Goal: Use online tool/utility: Utilize a website feature to perform a specific function

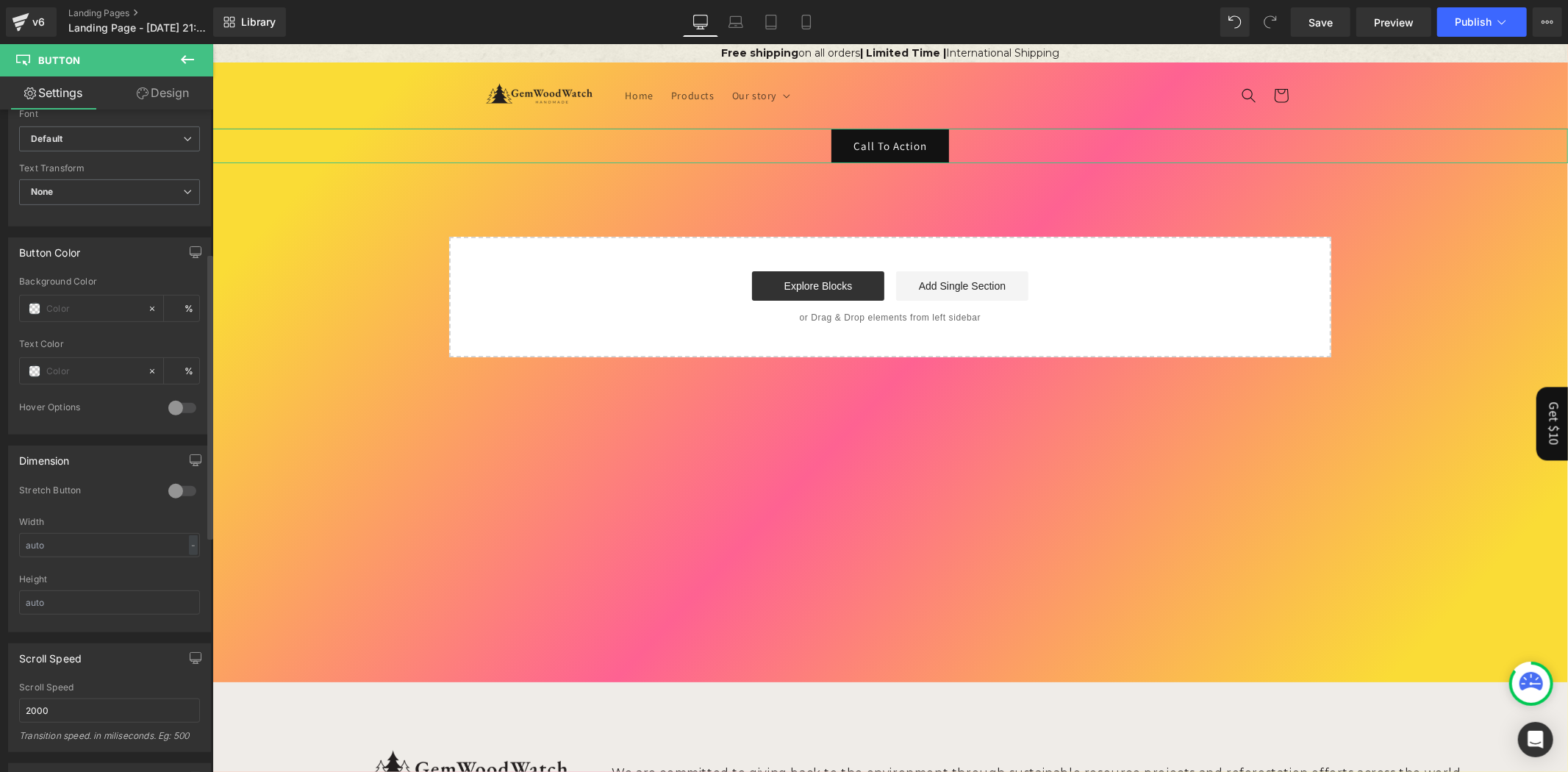
scroll to position [332, 0]
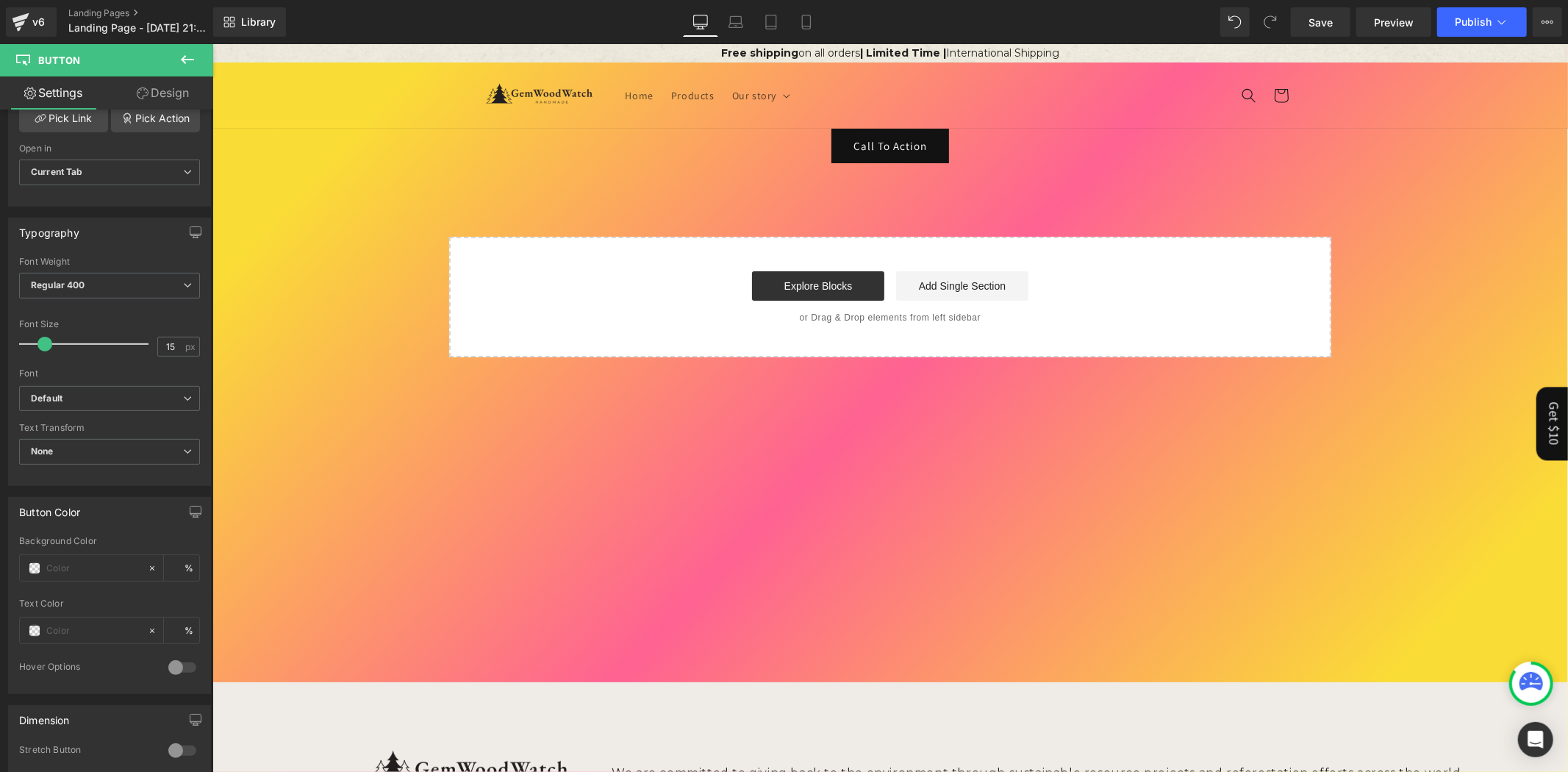
drag, startPoint x: 188, startPoint y: 63, endPoint x: 171, endPoint y: 68, distance: 17.7
click at [188, 63] on icon at bounding box center [187, 59] width 18 height 18
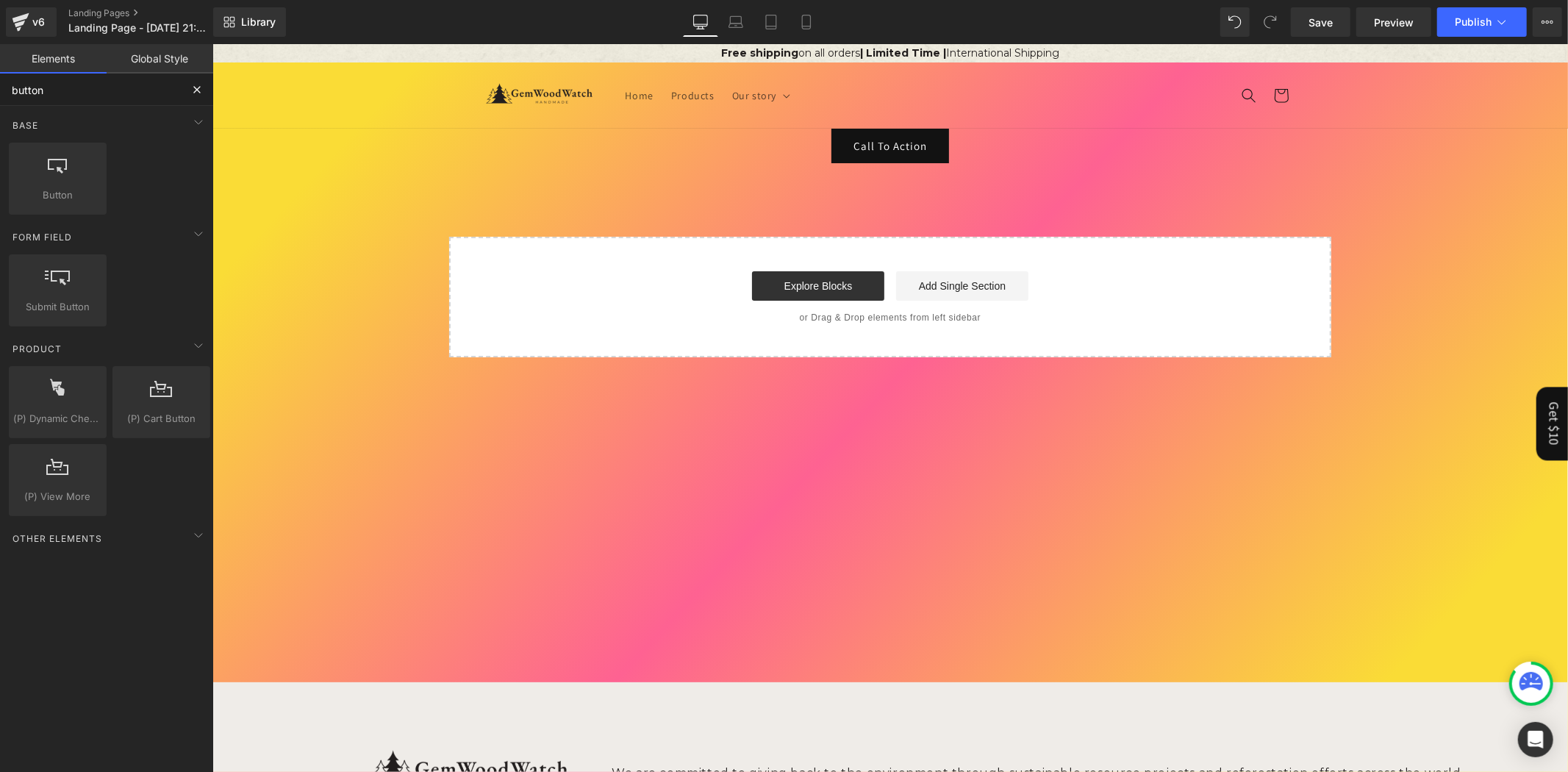
click at [81, 86] on input "button" at bounding box center [90, 89] width 181 height 32
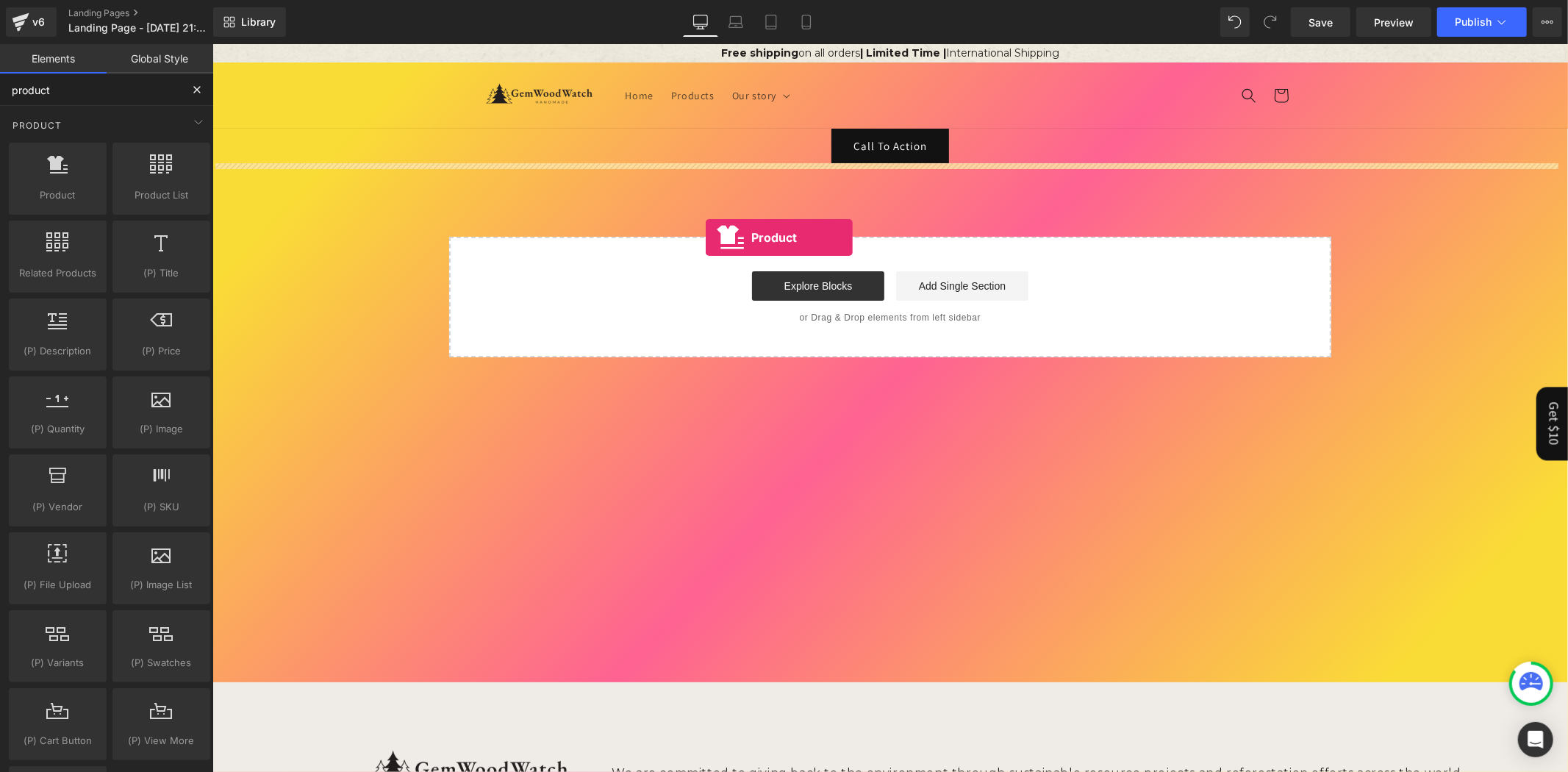
drag, startPoint x: 275, startPoint y: 234, endPoint x: 705, endPoint y: 237, distance: 430.0
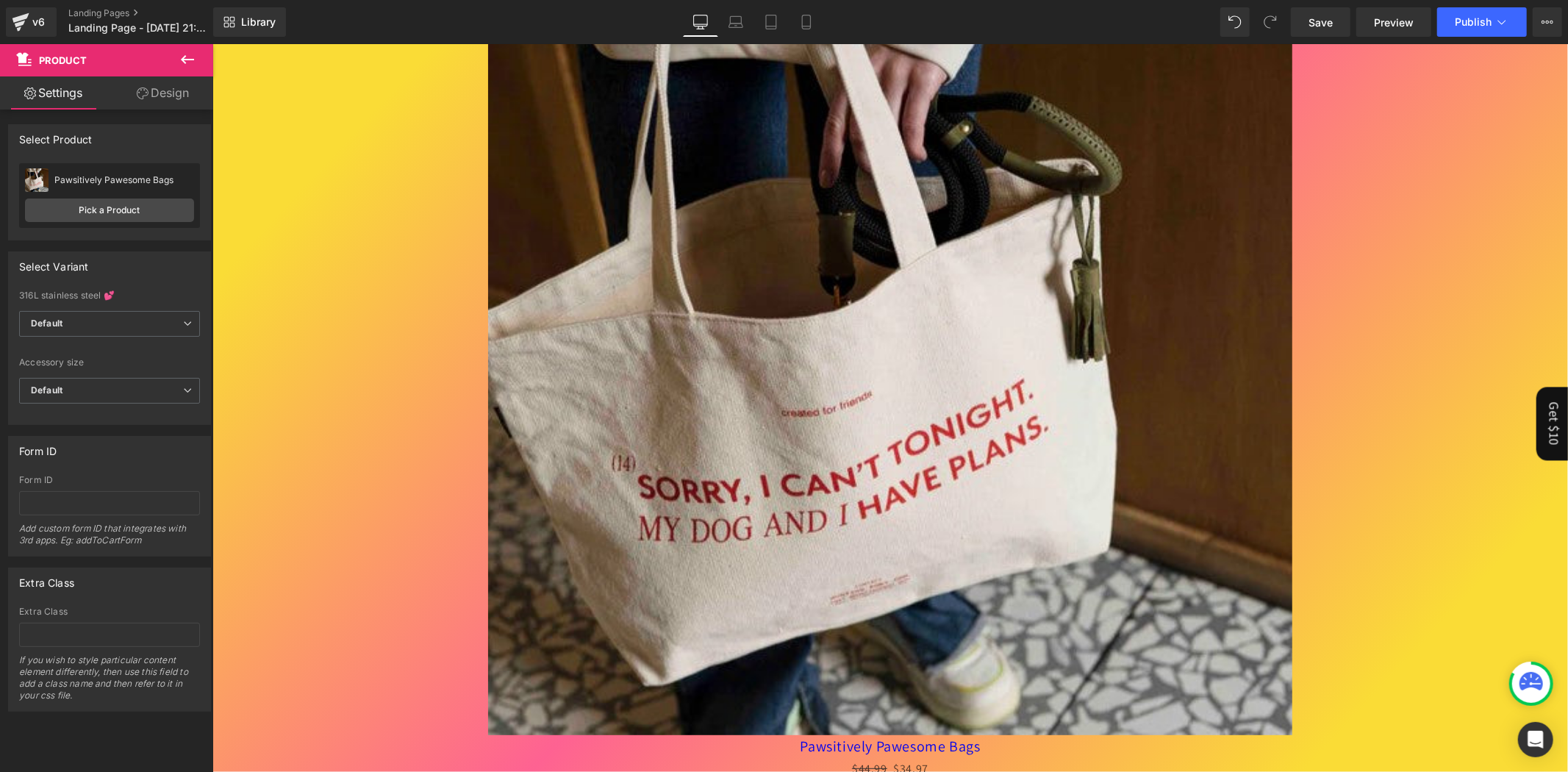
scroll to position [79, 0]
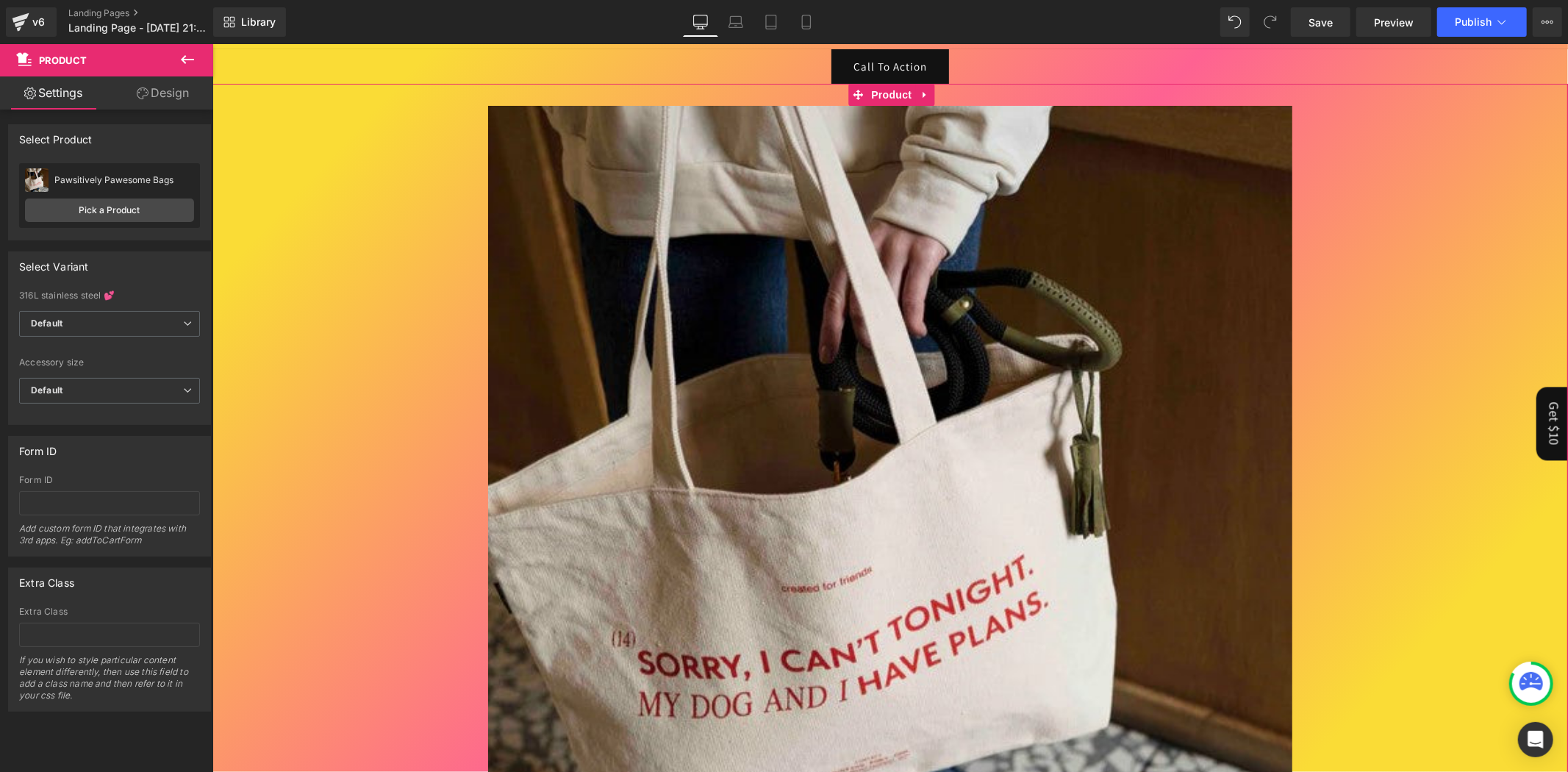
click at [196, 104] on link "Design" at bounding box center [163, 93] width 107 height 33
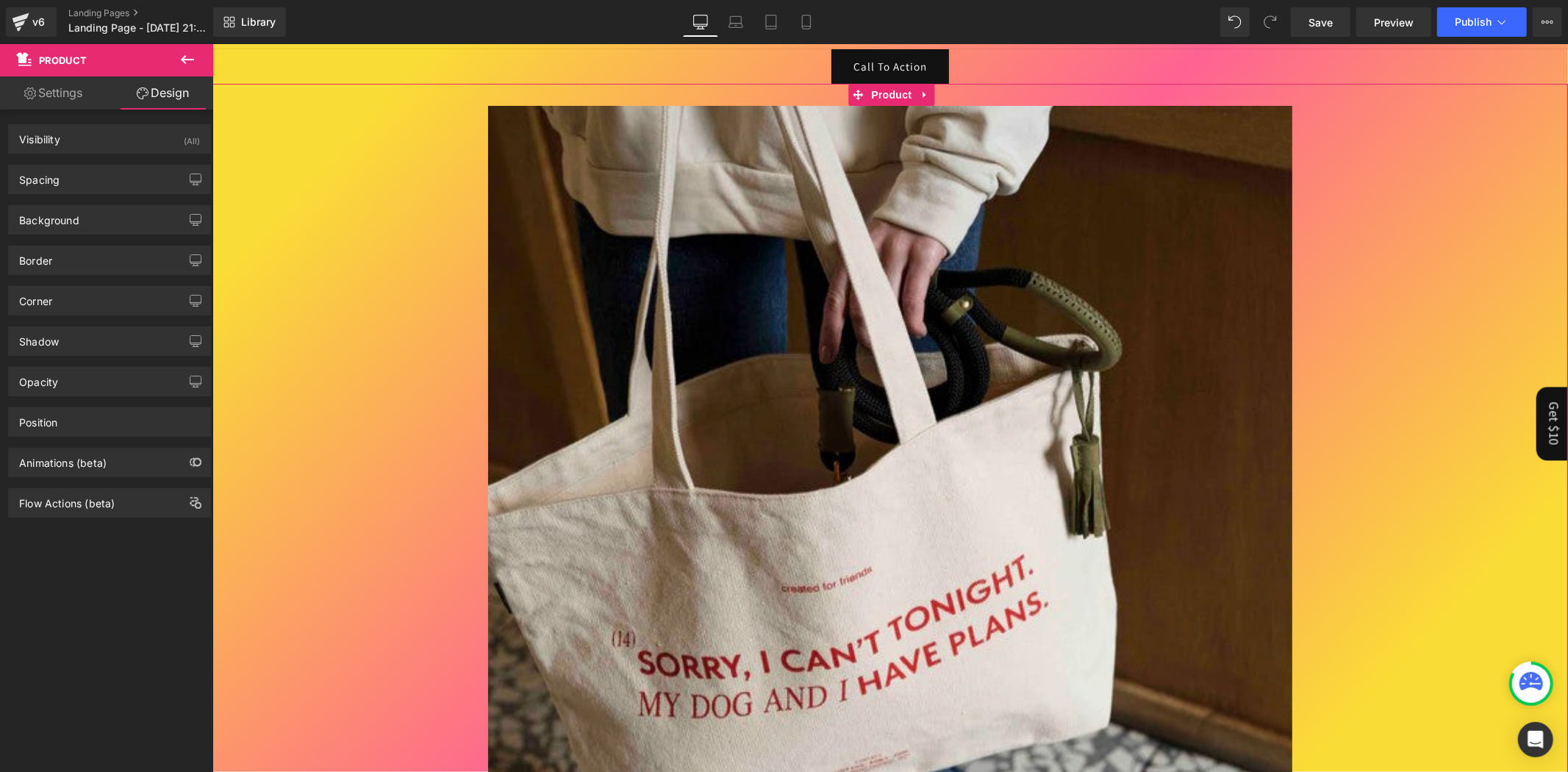
click at [55, 85] on link "Settings" at bounding box center [53, 93] width 107 height 33
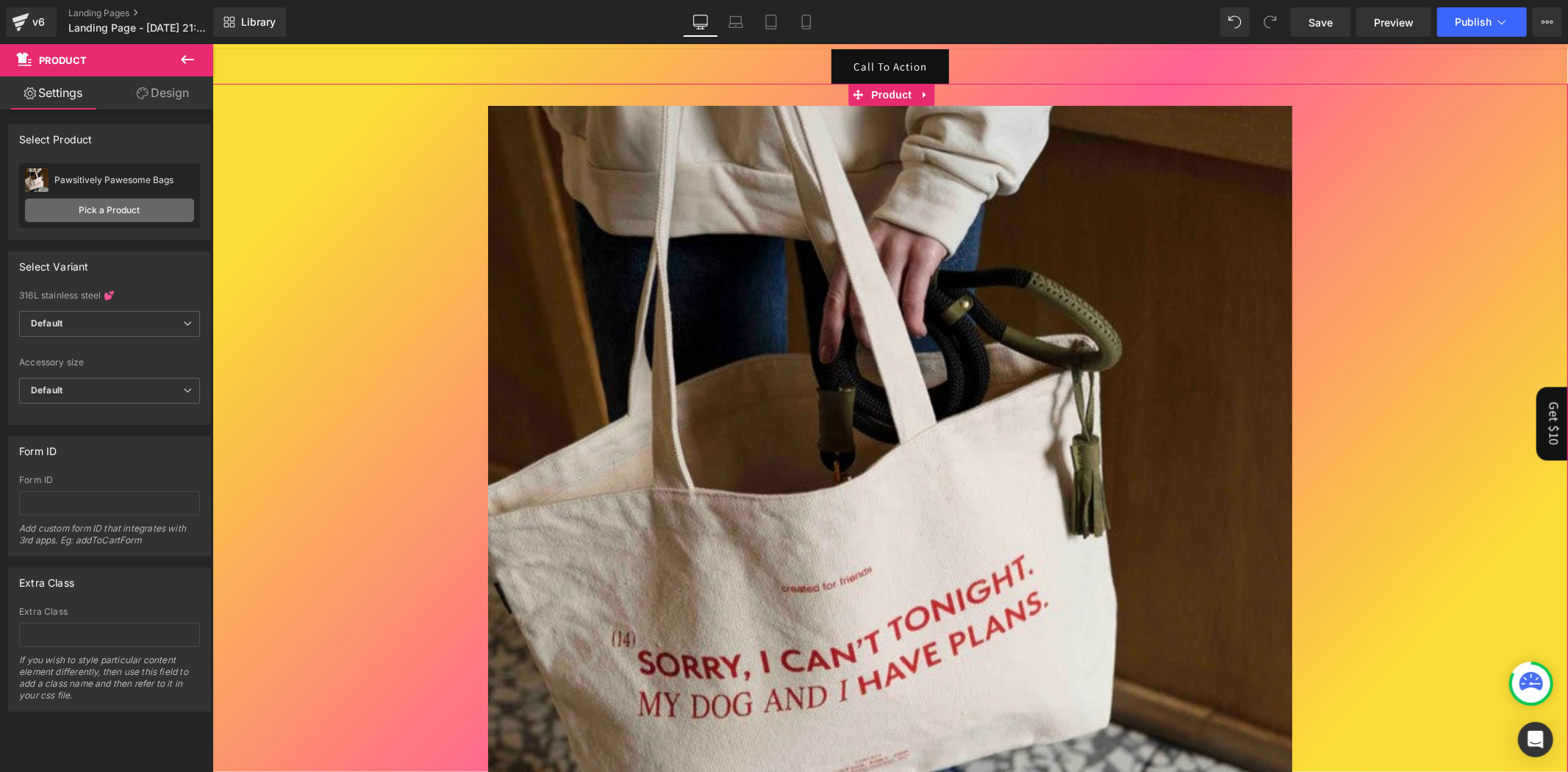
click at [111, 204] on link "Pick a Product" at bounding box center [109, 210] width 169 height 24
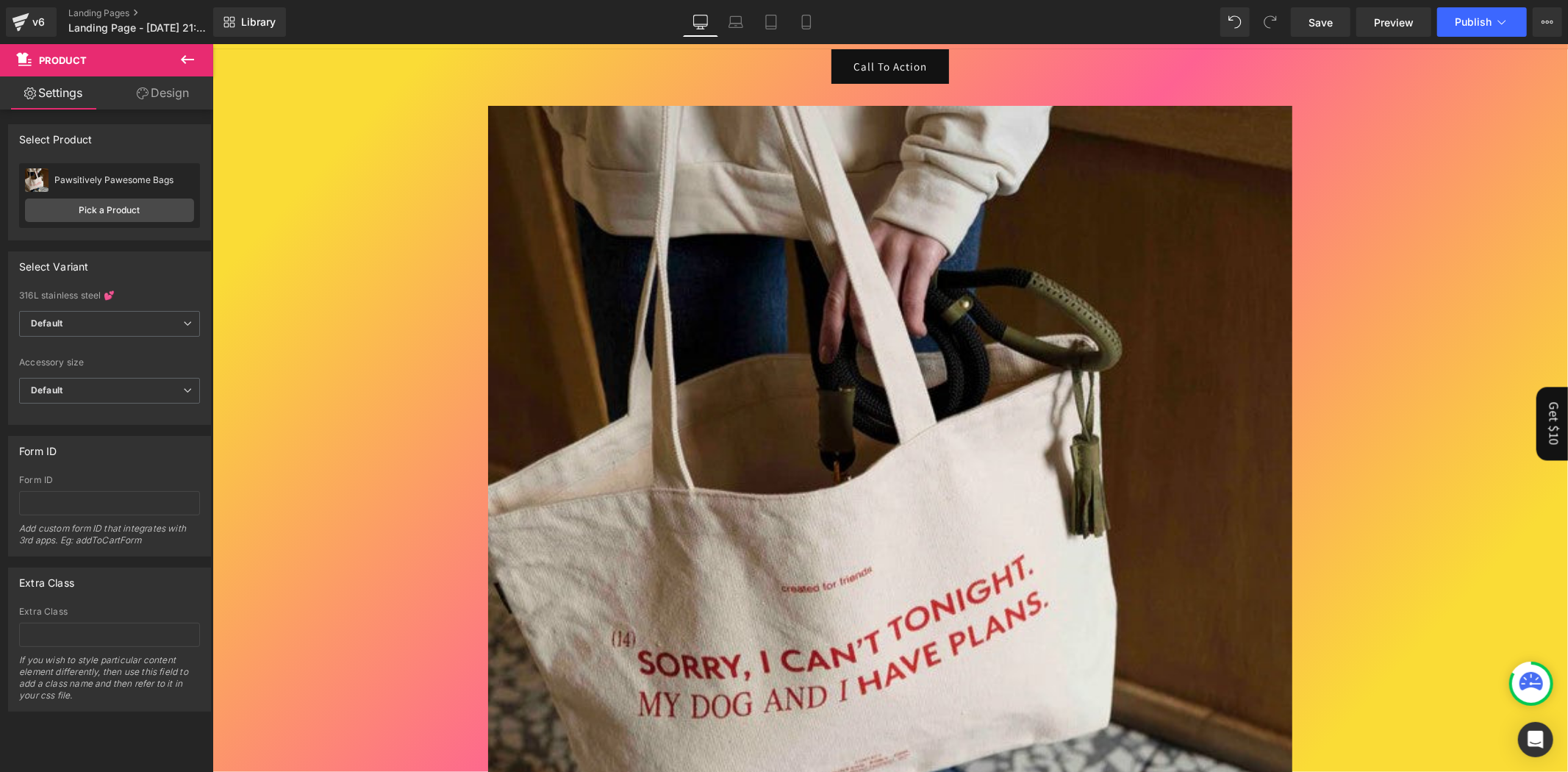
drag, startPoint x: 586, startPoint y: 292, endPoint x: 373, endPoint y: 248, distance: 217.5
click at [188, 65] on icon at bounding box center [187, 59] width 18 height 18
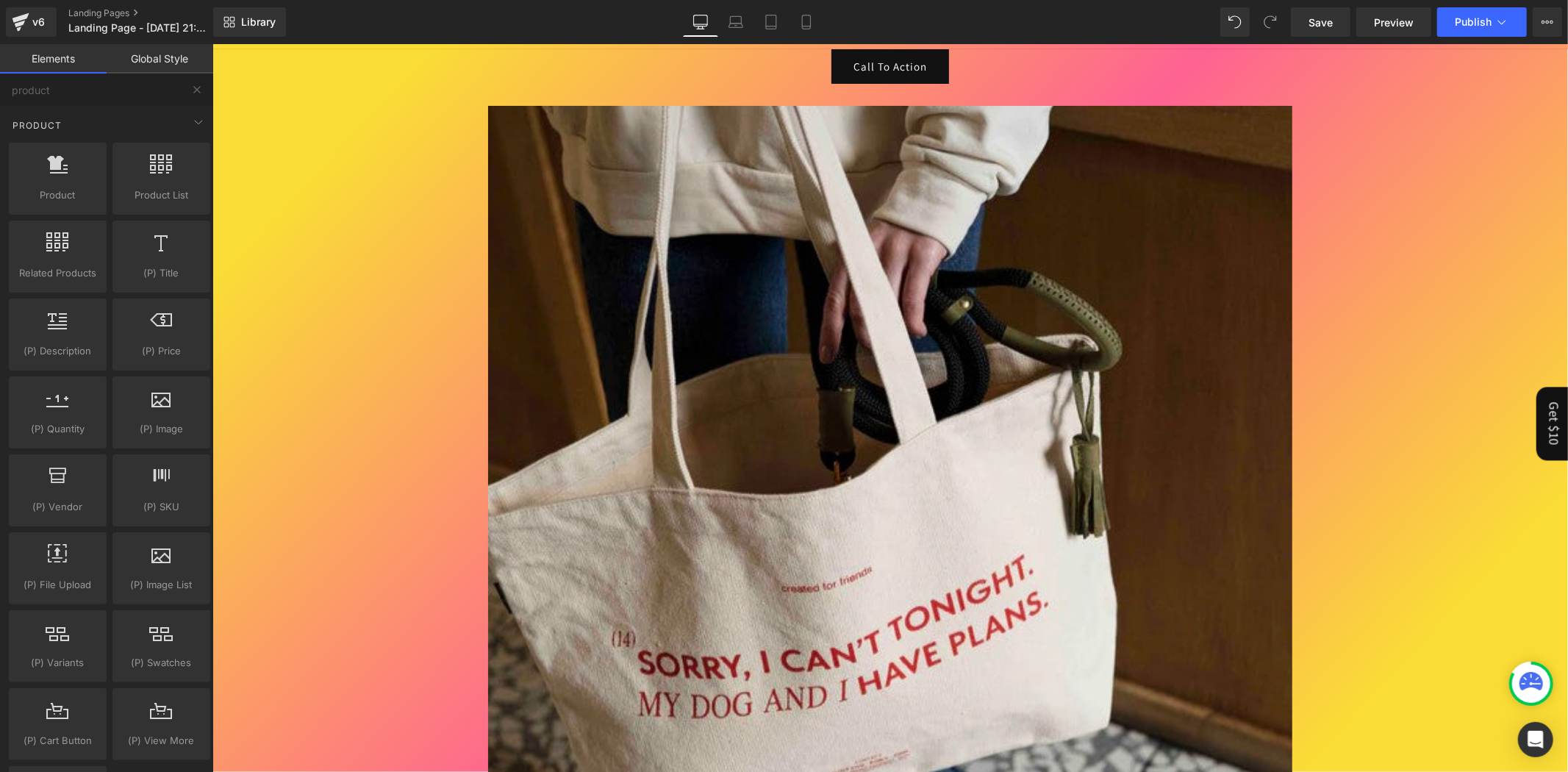
click at [677, 308] on img at bounding box center [890, 507] width 804 height 804
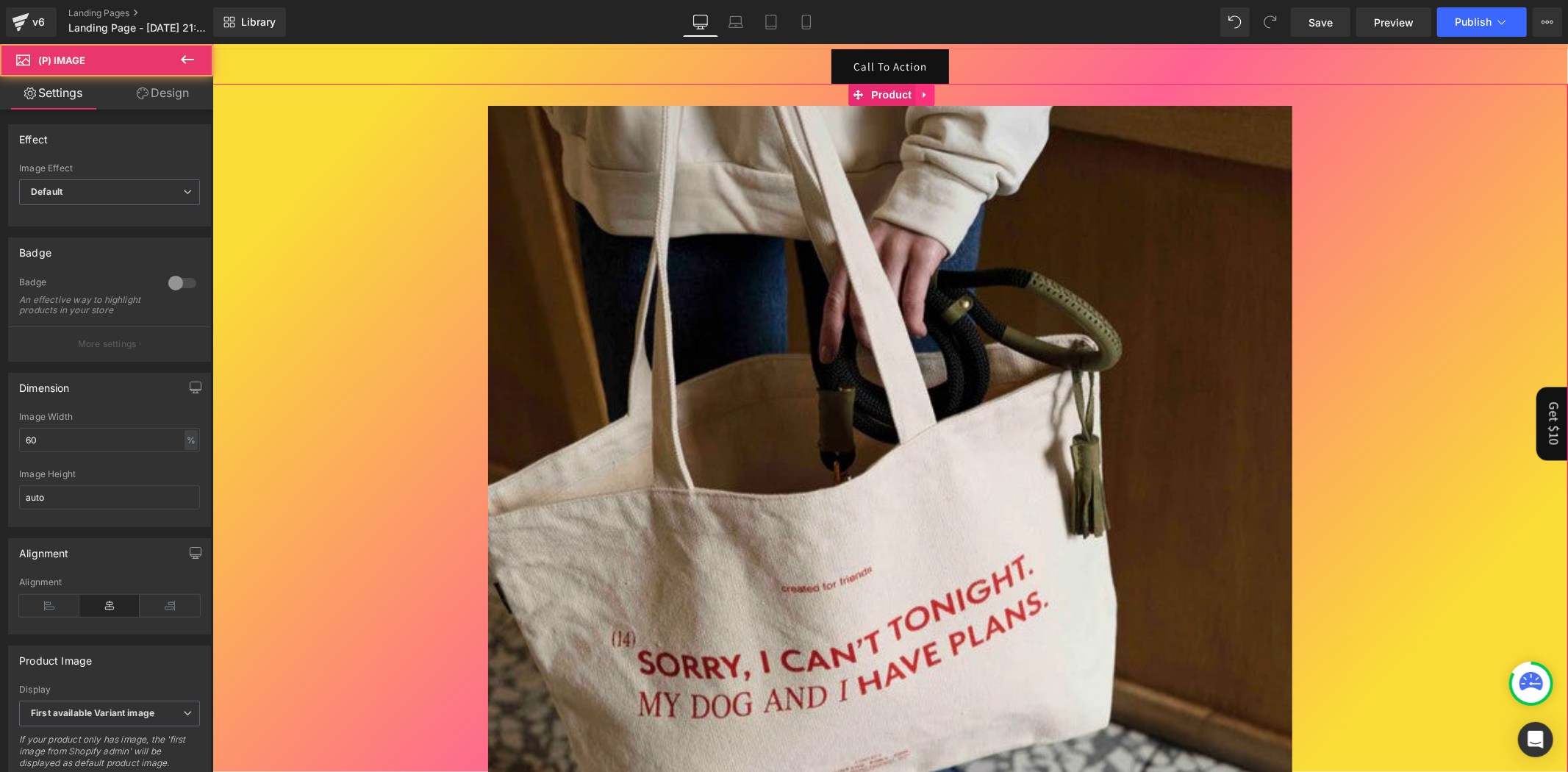
click at [925, 99] on icon at bounding box center [924, 94] width 10 height 11
click at [928, 99] on icon at bounding box center [933, 94] width 10 height 11
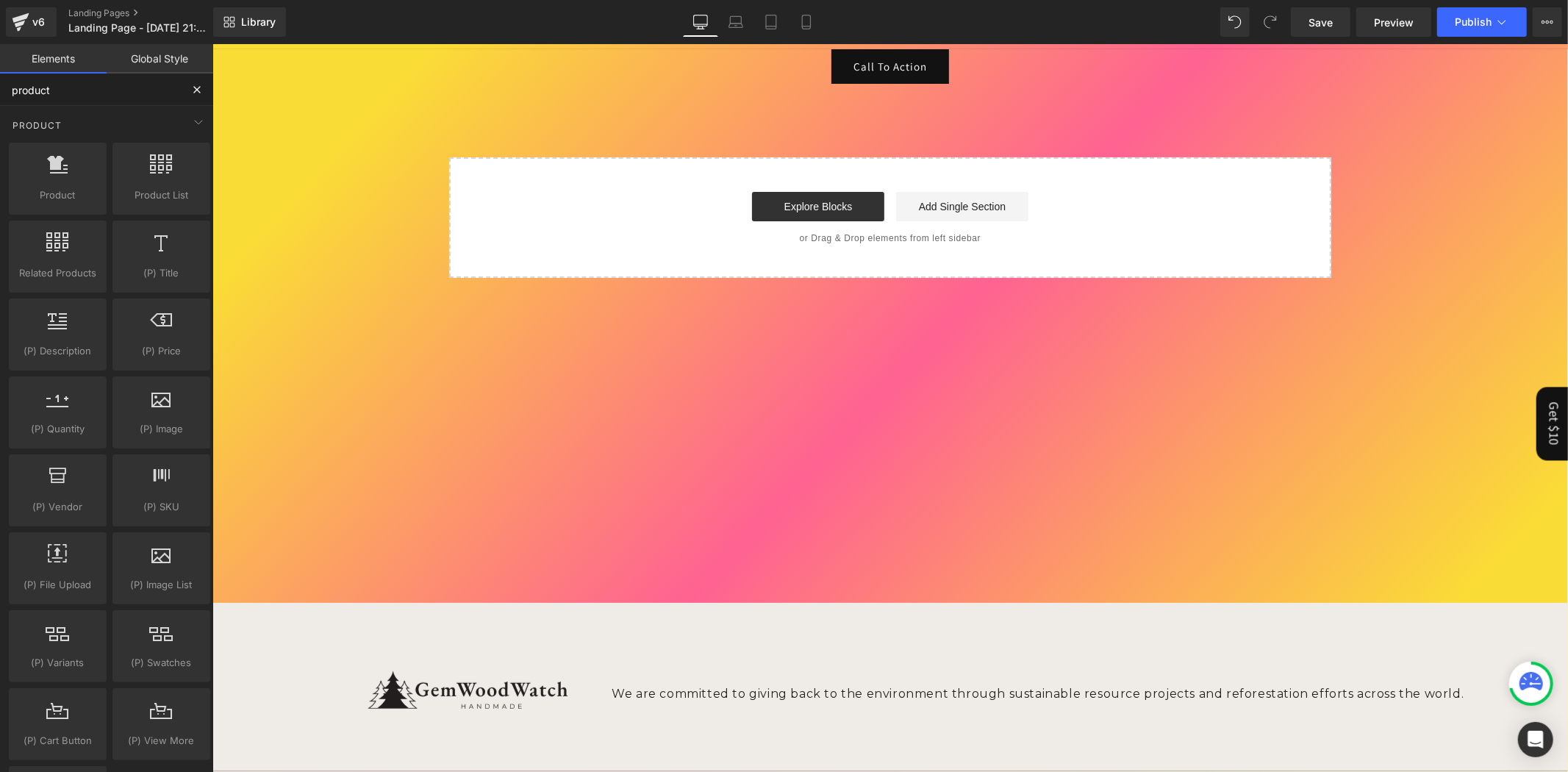
click at [98, 87] on input "product" at bounding box center [90, 89] width 181 height 32
click at [81, 133] on div "Product" at bounding box center [109, 125] width 207 height 30
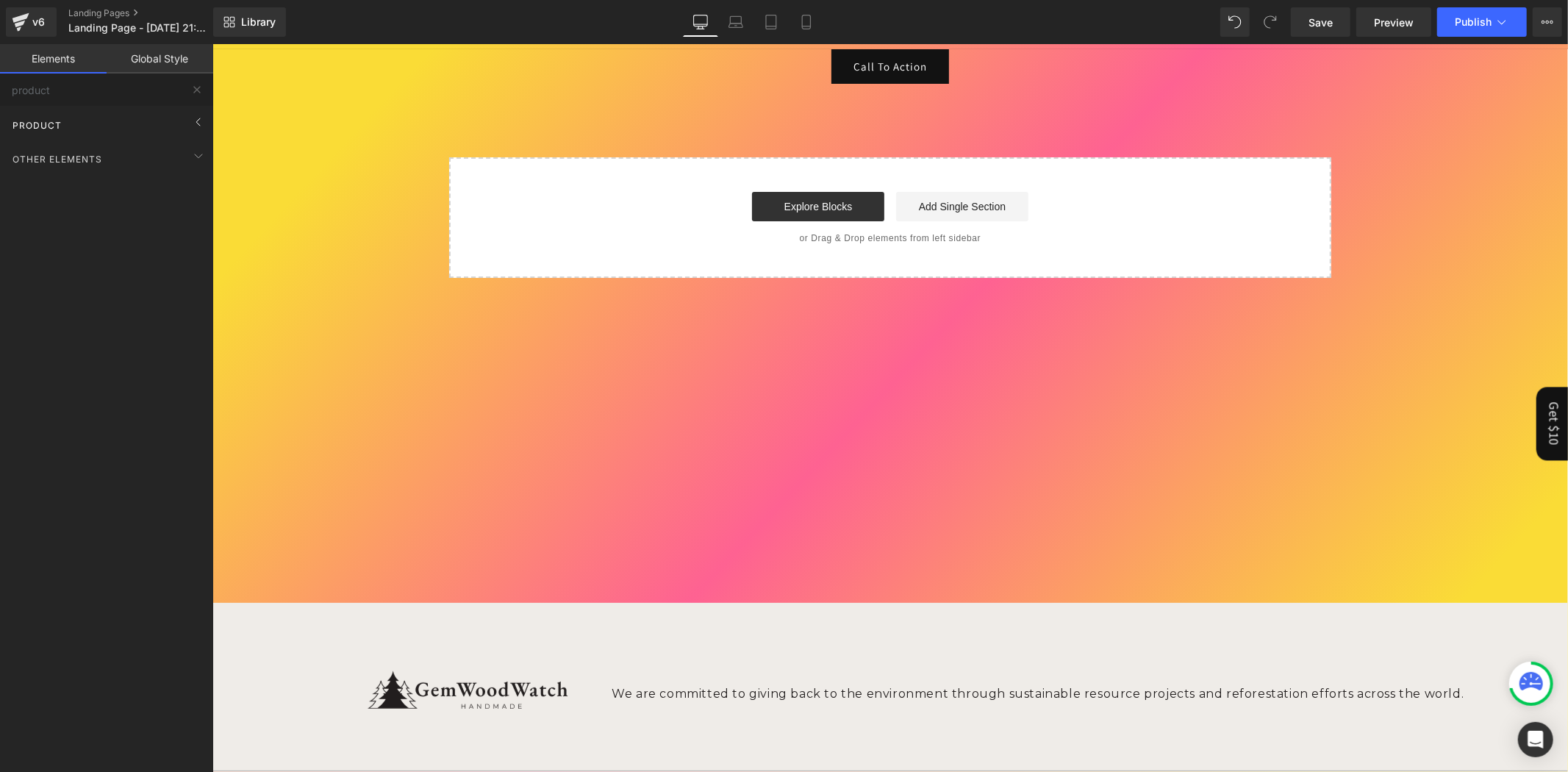
click at [81, 133] on div "Product" at bounding box center [109, 125] width 207 height 30
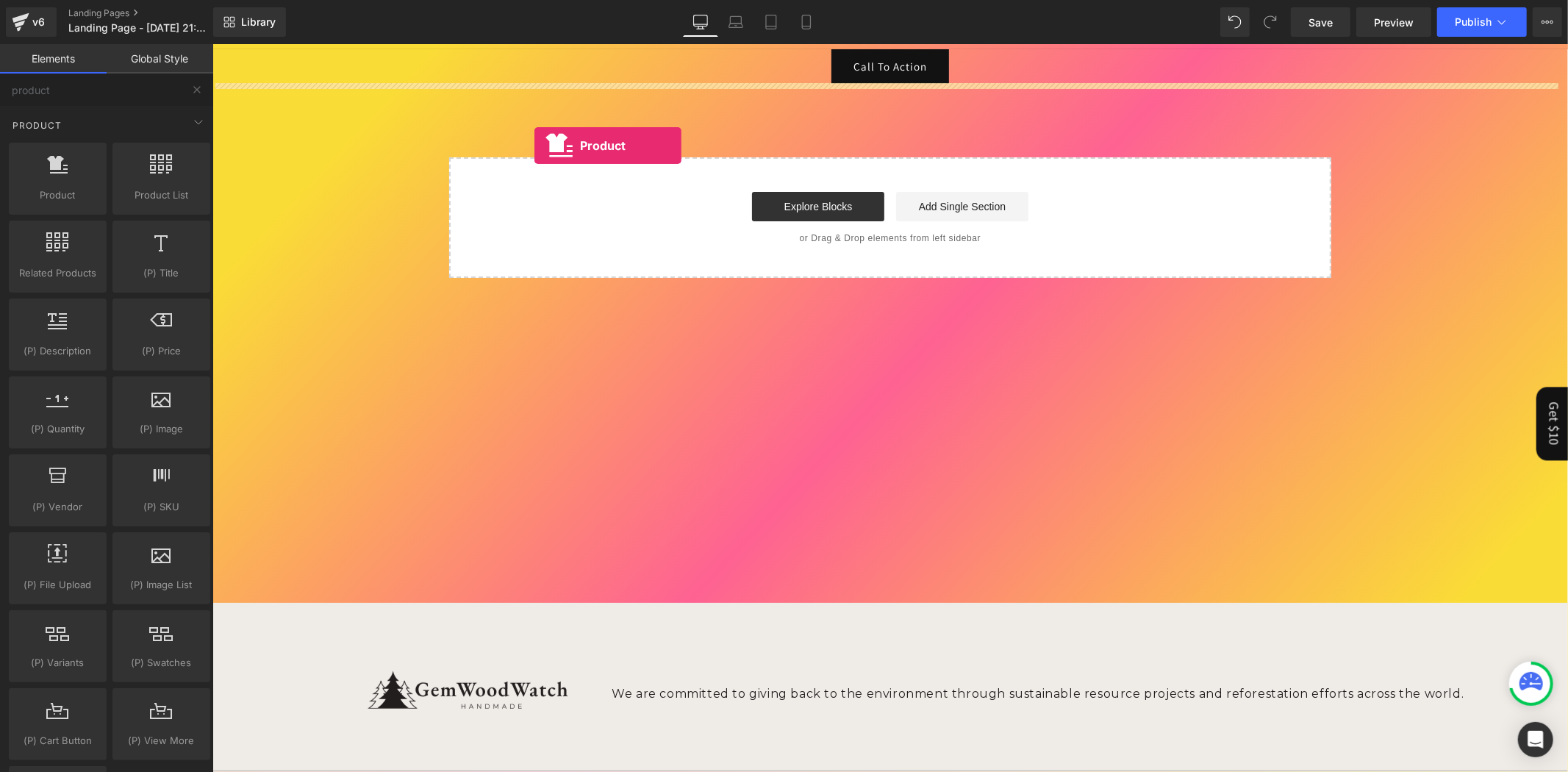
drag, startPoint x: 266, startPoint y: 238, endPoint x: 534, endPoint y: 145, distance: 283.7
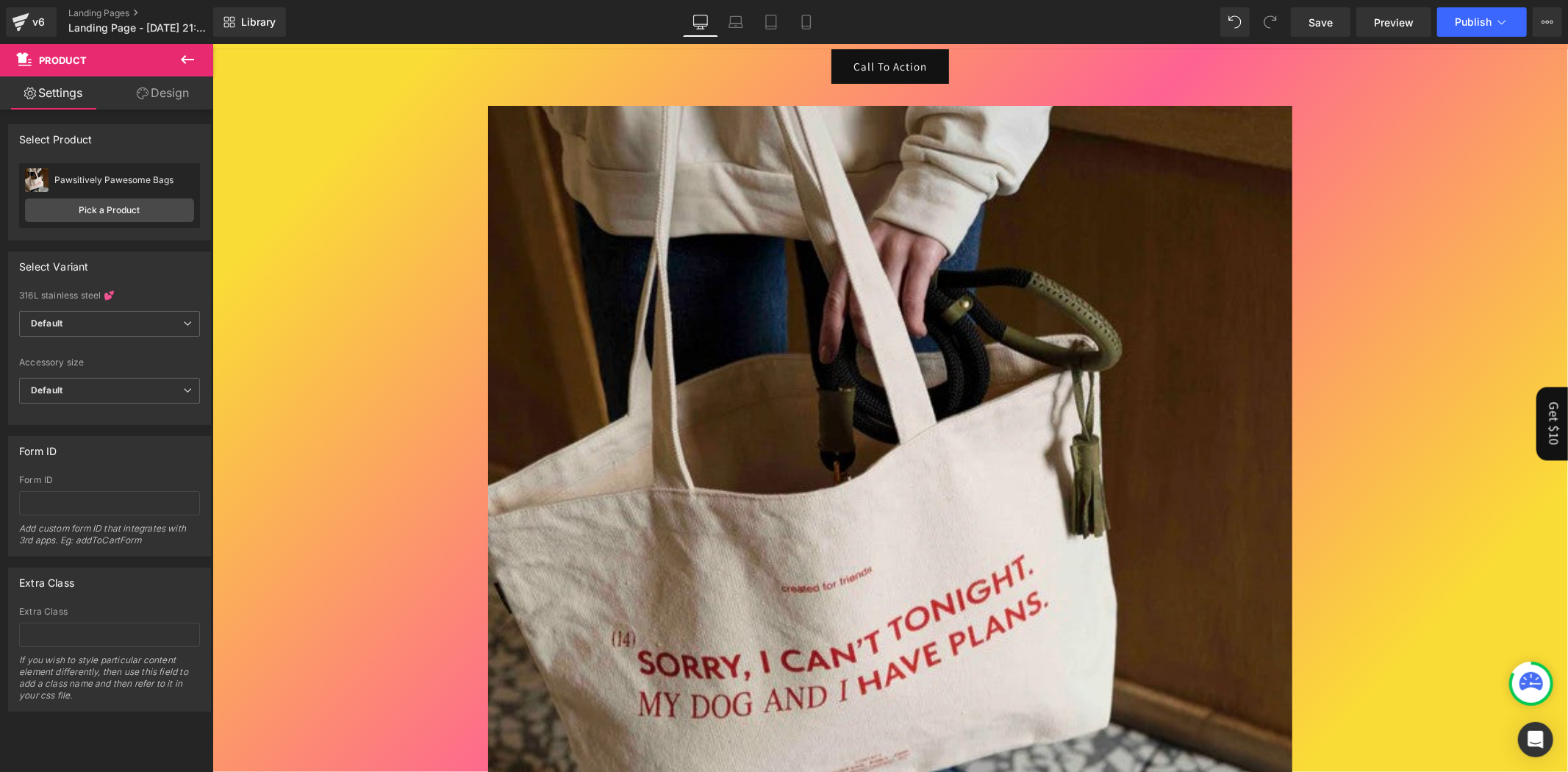
drag, startPoint x: 189, startPoint y: 55, endPoint x: 157, endPoint y: 62, distance: 32.8
click at [189, 55] on icon at bounding box center [187, 59] width 18 height 18
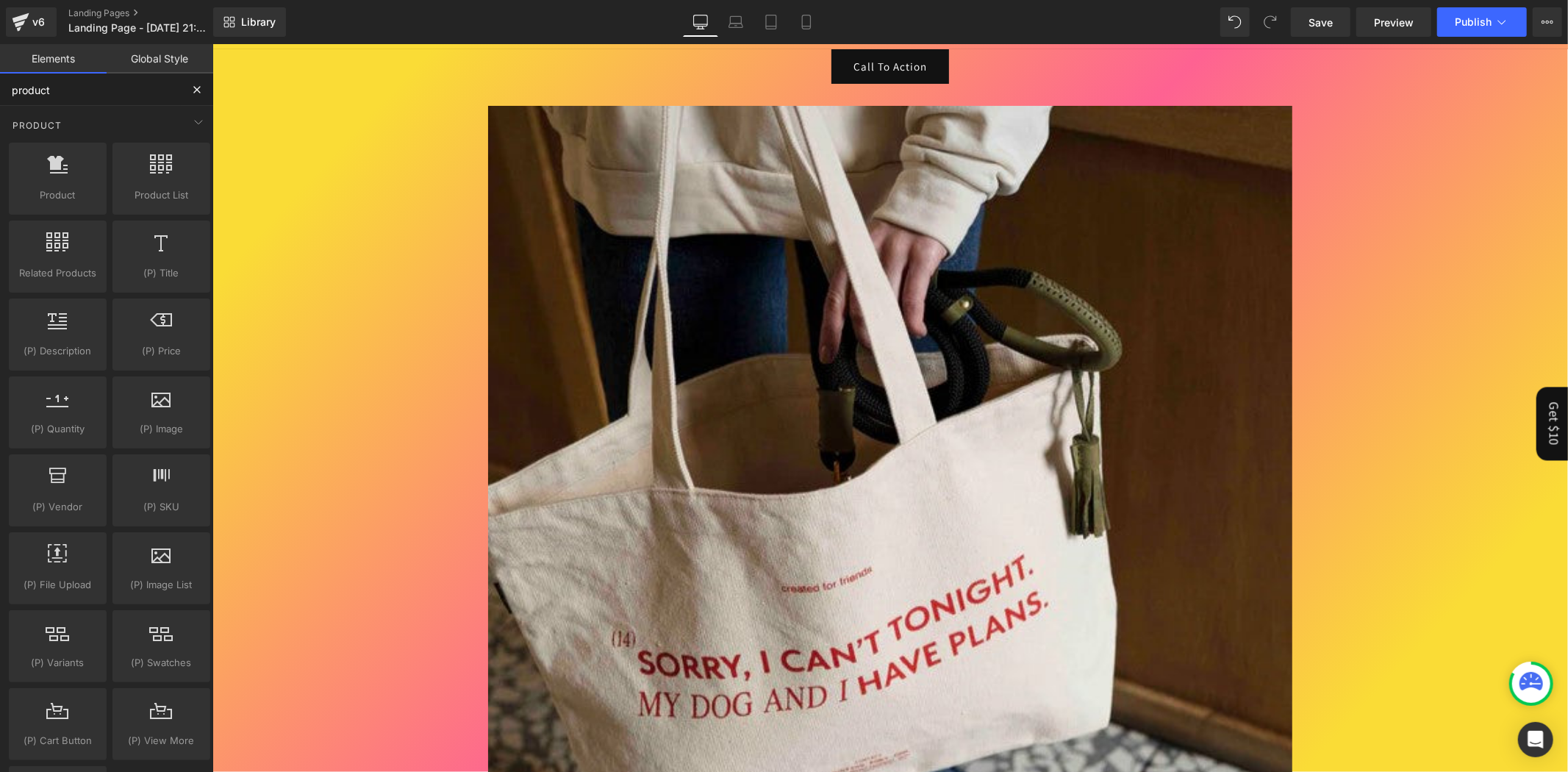
click at [89, 85] on input "product" at bounding box center [90, 89] width 181 height 32
type input "va"
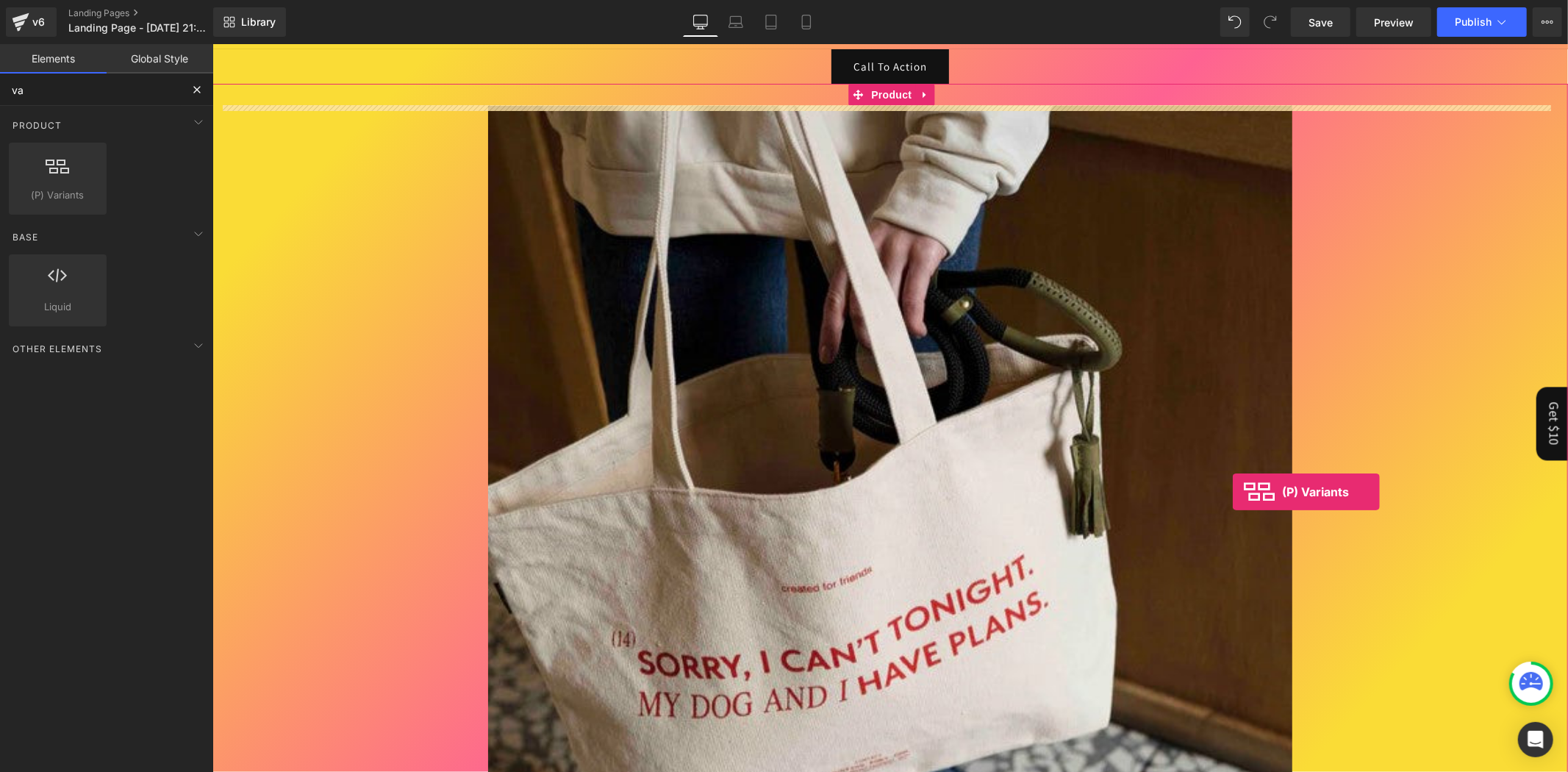
drag, startPoint x: 261, startPoint y: 231, endPoint x: 1174, endPoint y: 568, distance: 973.2
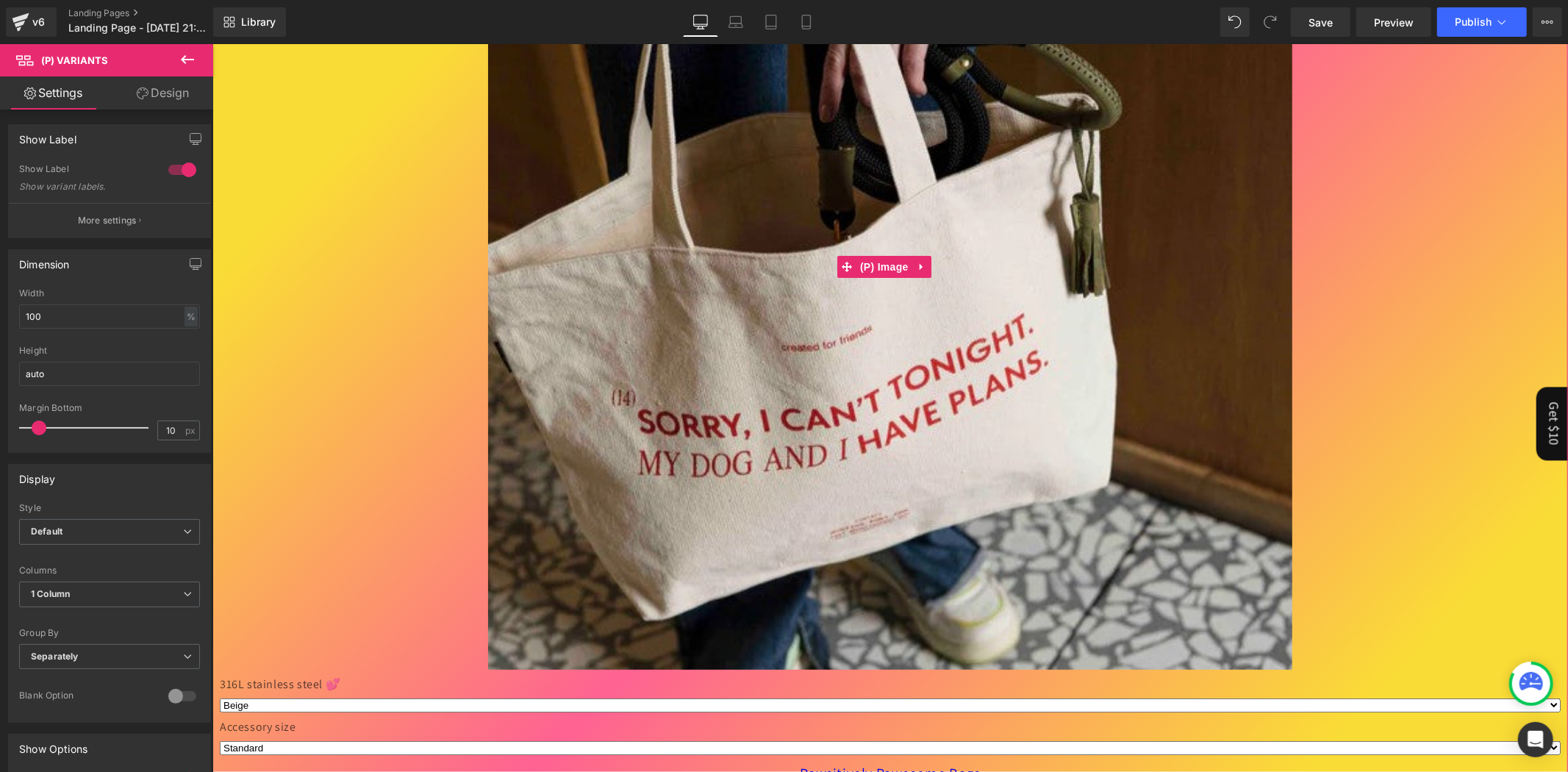
scroll to position [488, 0]
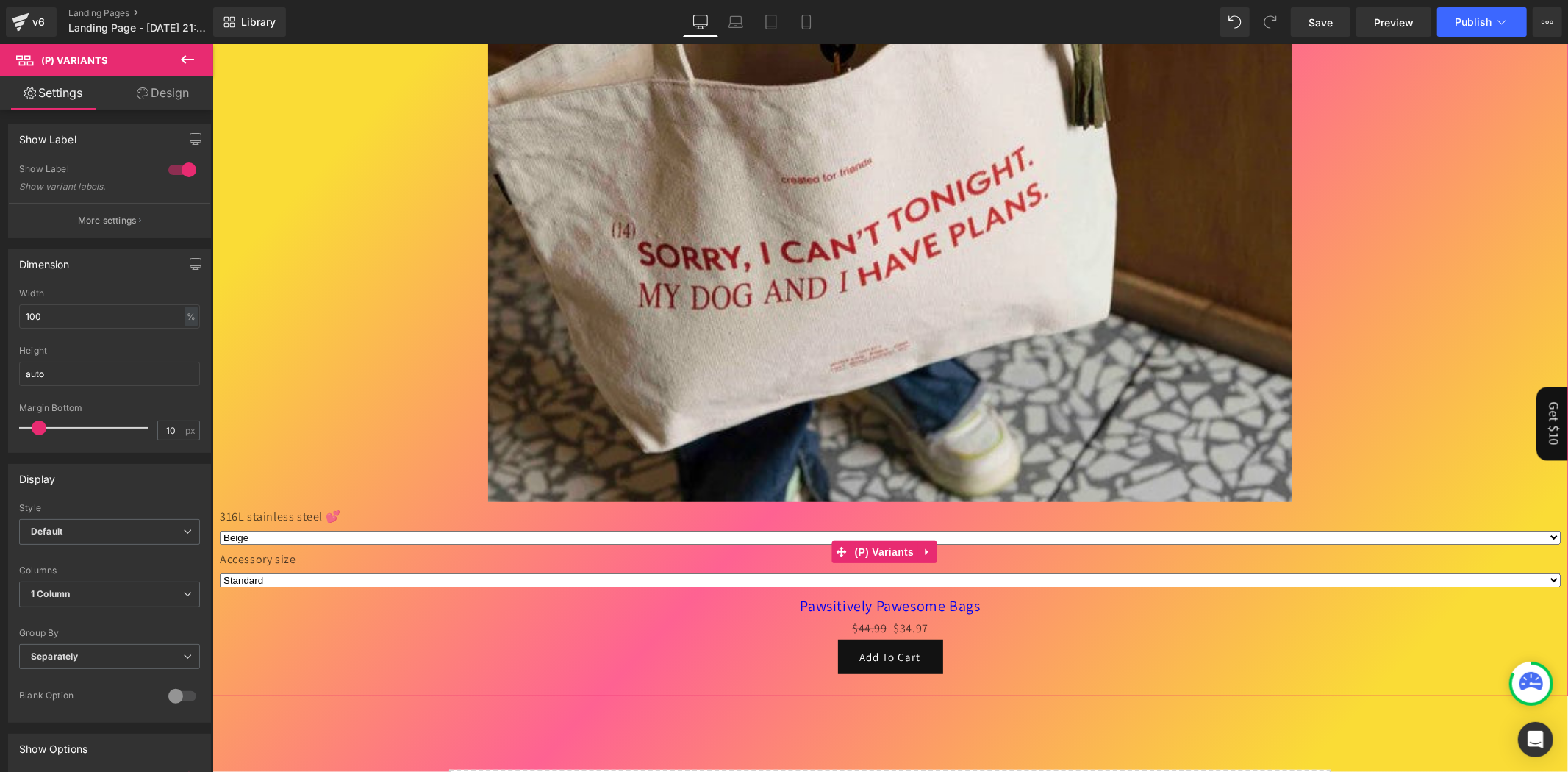
click at [403, 530] on select "Beige Pink Yellow Silver" at bounding box center [890, 537] width 1340 height 14
click at [350, 493] on div "Sale Off" at bounding box center [890, 99] width 1340 height 804
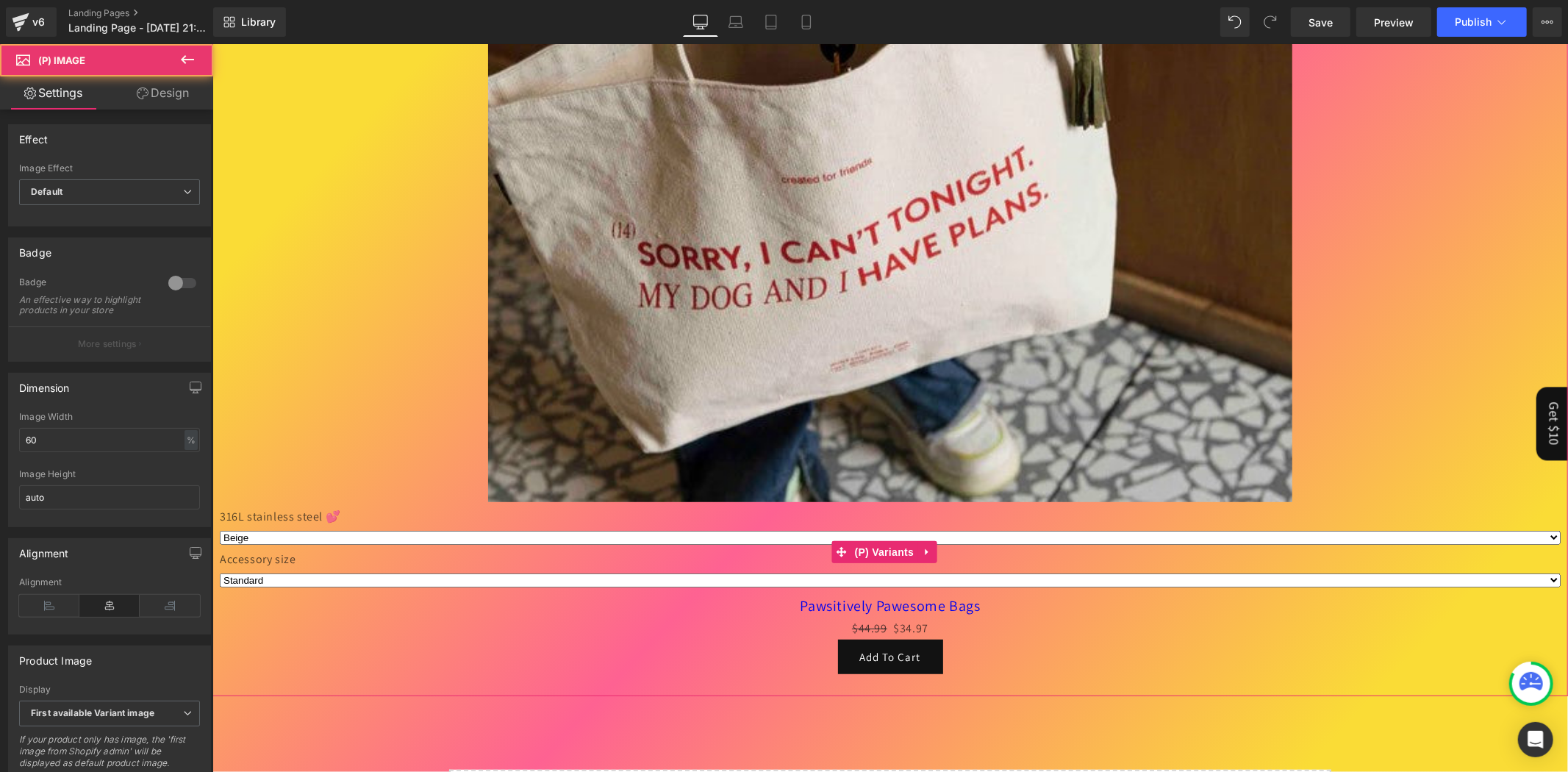
click at [355, 509] on label "316L stainless steel 💕" at bounding box center [890, 517] width 1340 height 18
click at [872, 545] on span "(P) Variants" at bounding box center [884, 552] width 67 height 22
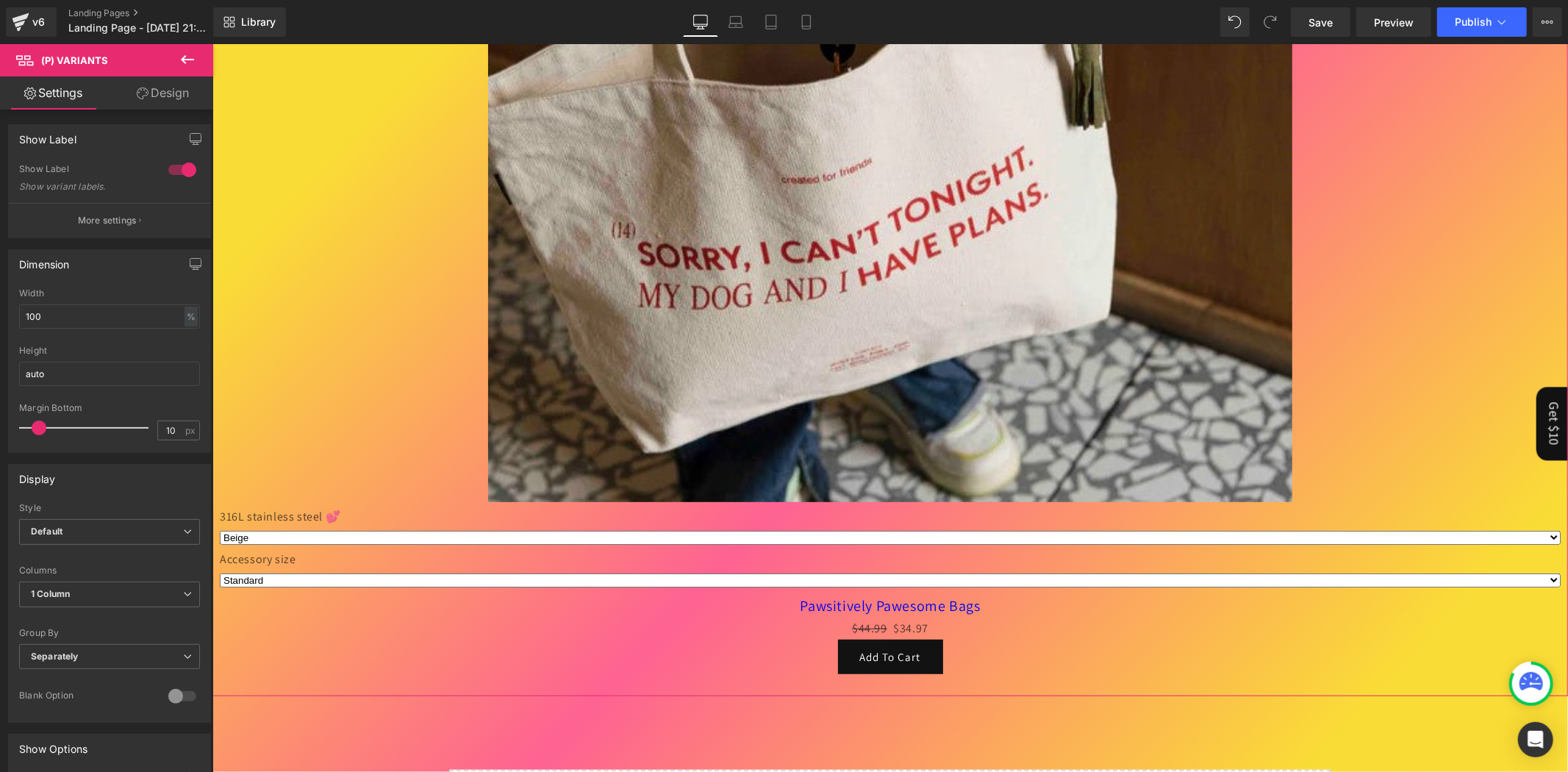
drag, startPoint x: 353, startPoint y: 503, endPoint x: 980, endPoint y: 496, distance: 627.0
click at [980, 496] on div "Sale Off (P) Image 316L stainless steel 💕 Beige Pink Yellow Silver Accessory si…" at bounding box center [890, 185] width 1340 height 978
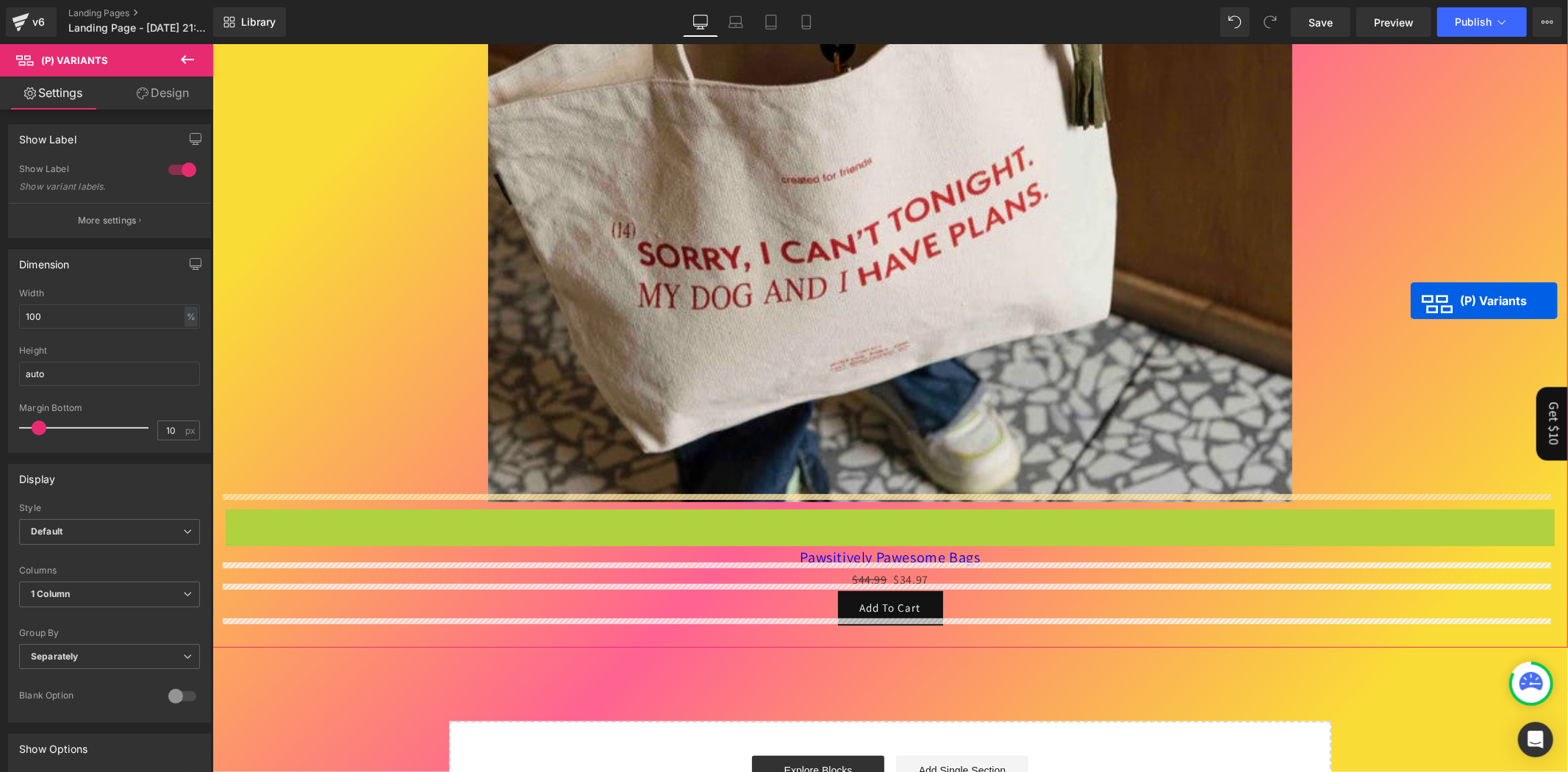
drag, startPoint x: 887, startPoint y: 546, endPoint x: 1565, endPoint y: 269, distance: 732.4
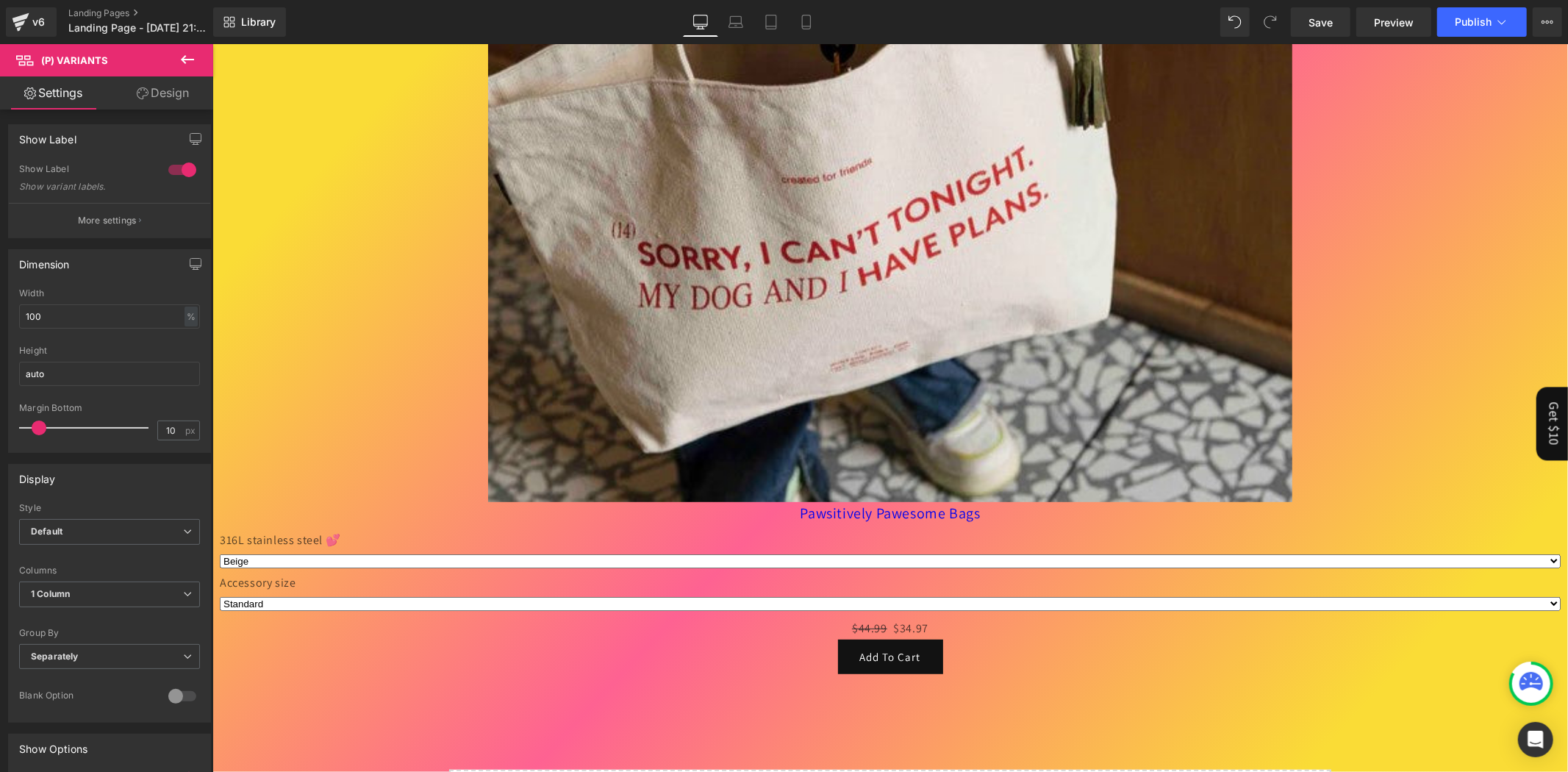
click at [188, 52] on icon at bounding box center [187, 59] width 18 height 18
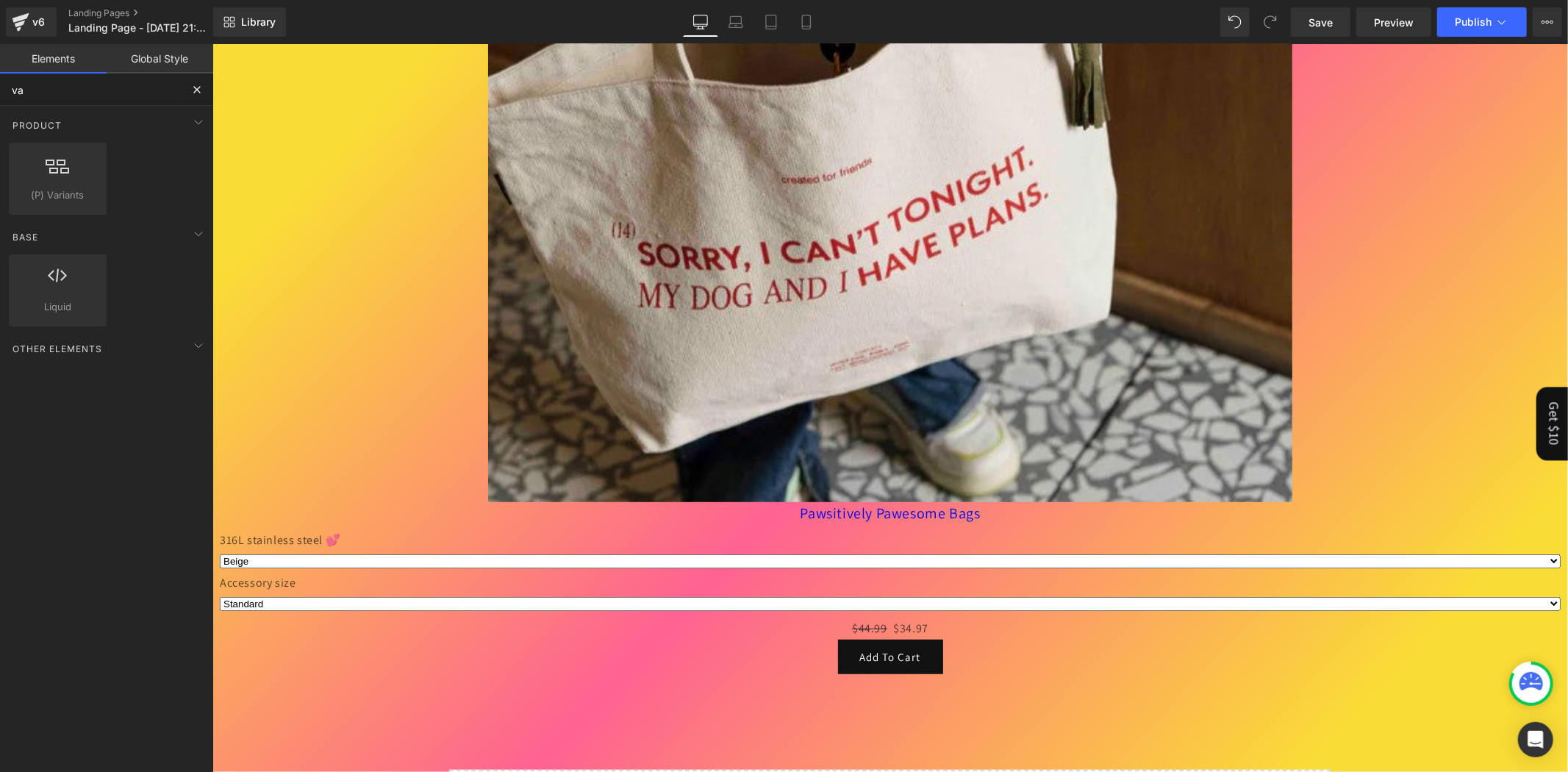
type textarea "va"
click at [0, 108] on div "va Base Row rows, columns, layouts, div Heading headings, titles, h1,h2,h3,h4,h…" at bounding box center [106, 441] width 213 height 735
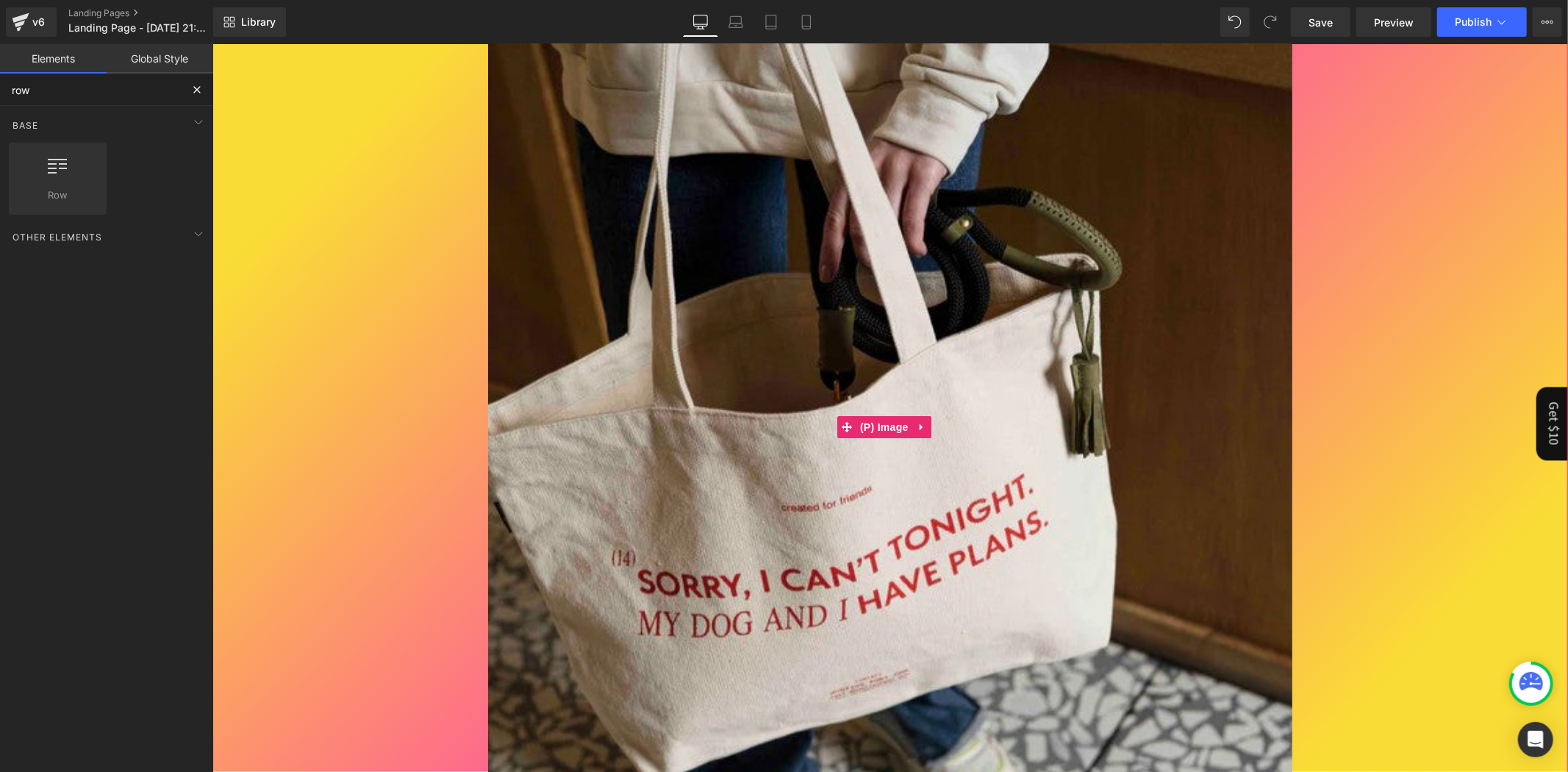
scroll to position [0, 0]
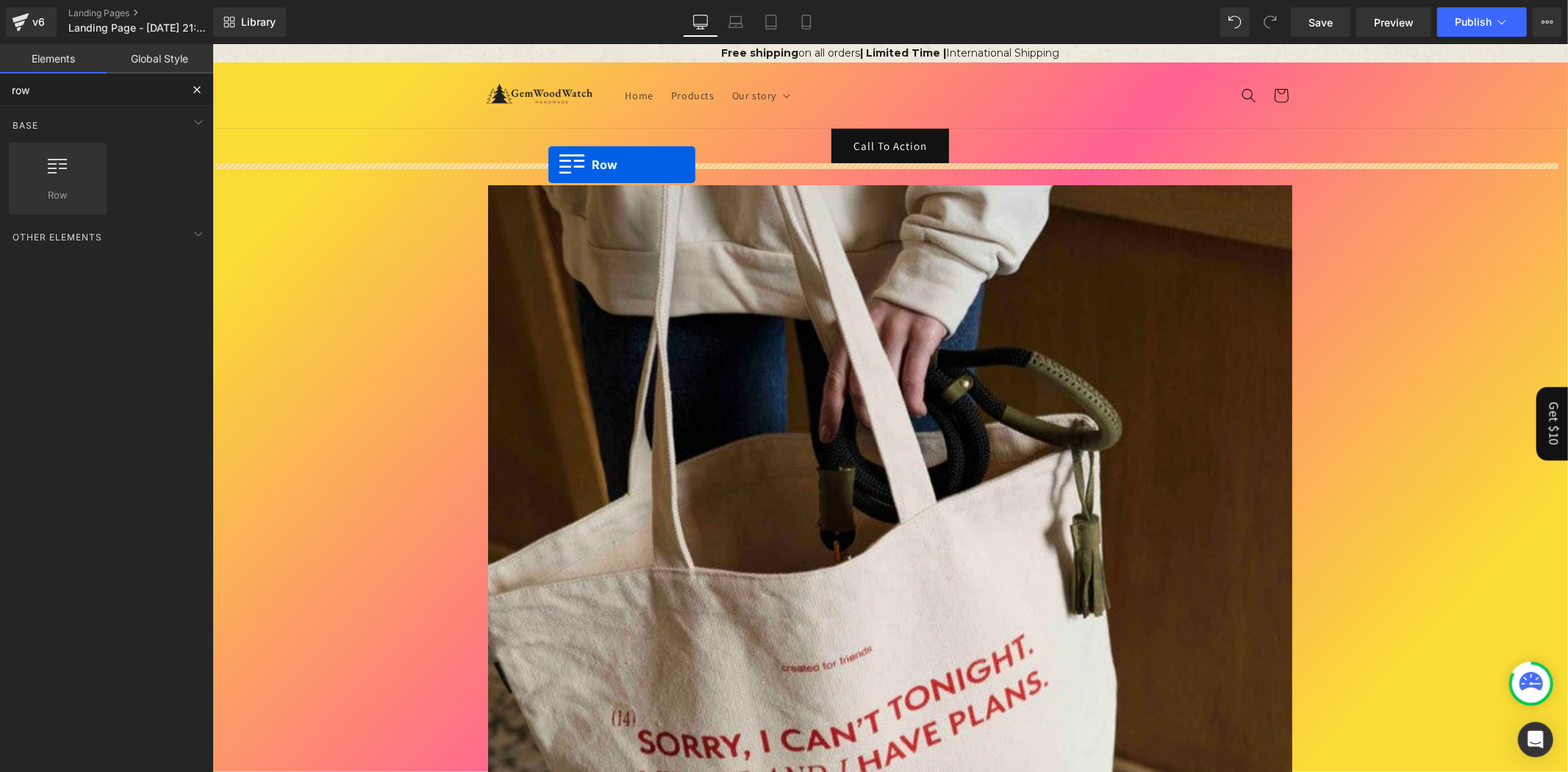
drag, startPoint x: 275, startPoint y: 229, endPoint x: 548, endPoint y: 165, distance: 280.4
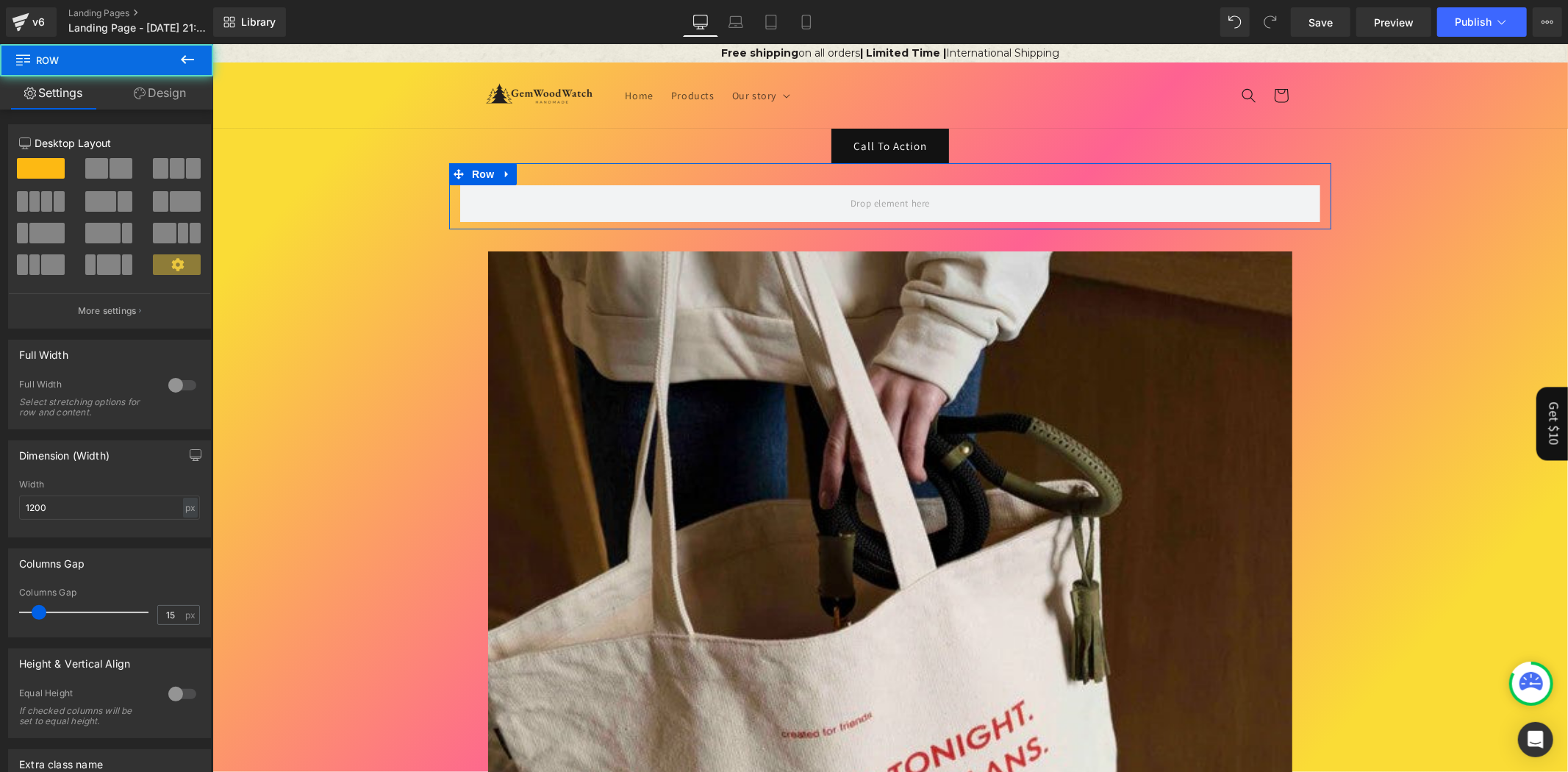
click at [118, 175] on span at bounding box center [121, 168] width 23 height 20
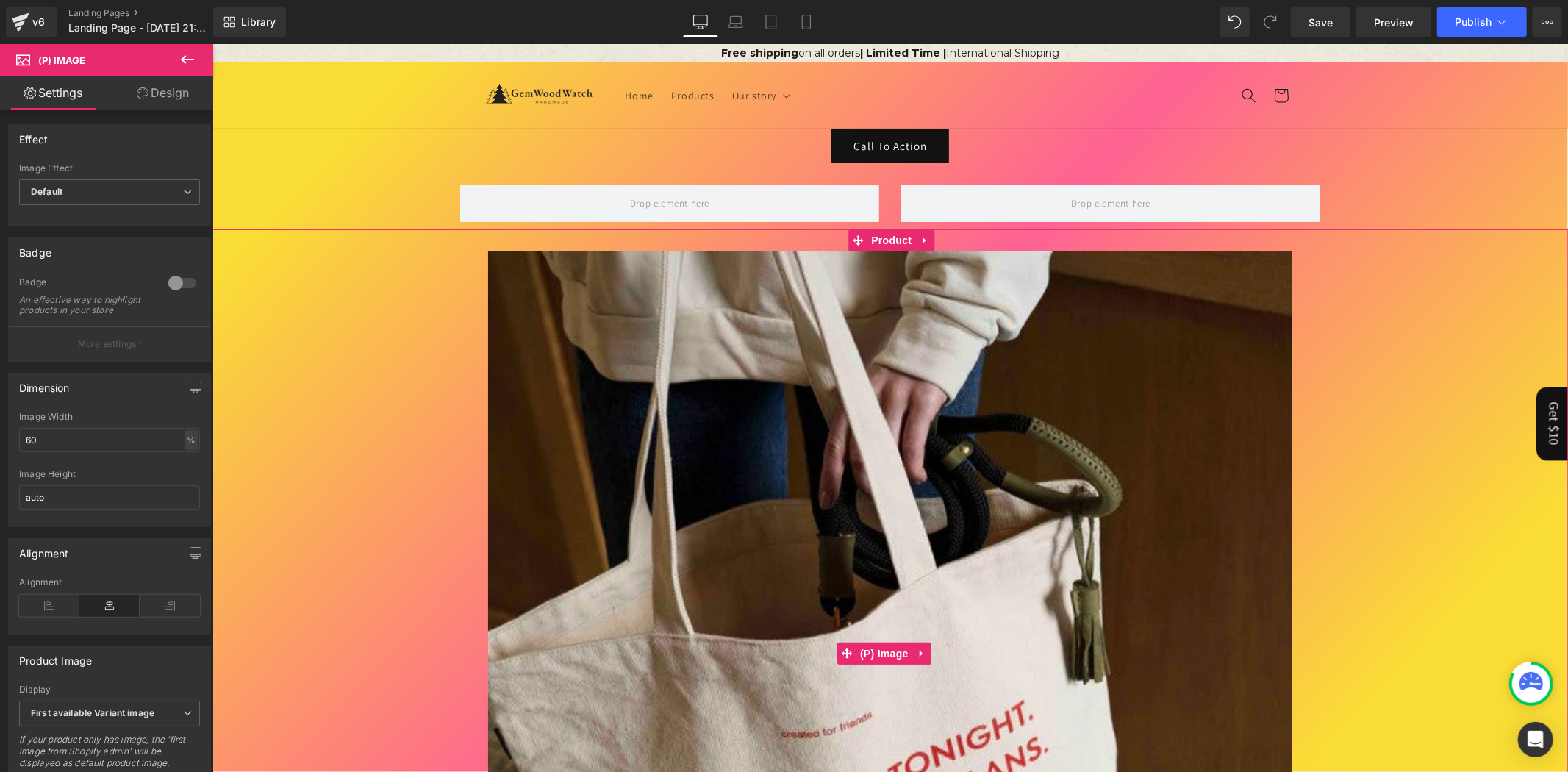
click at [910, 265] on img at bounding box center [890, 653] width 804 height 804
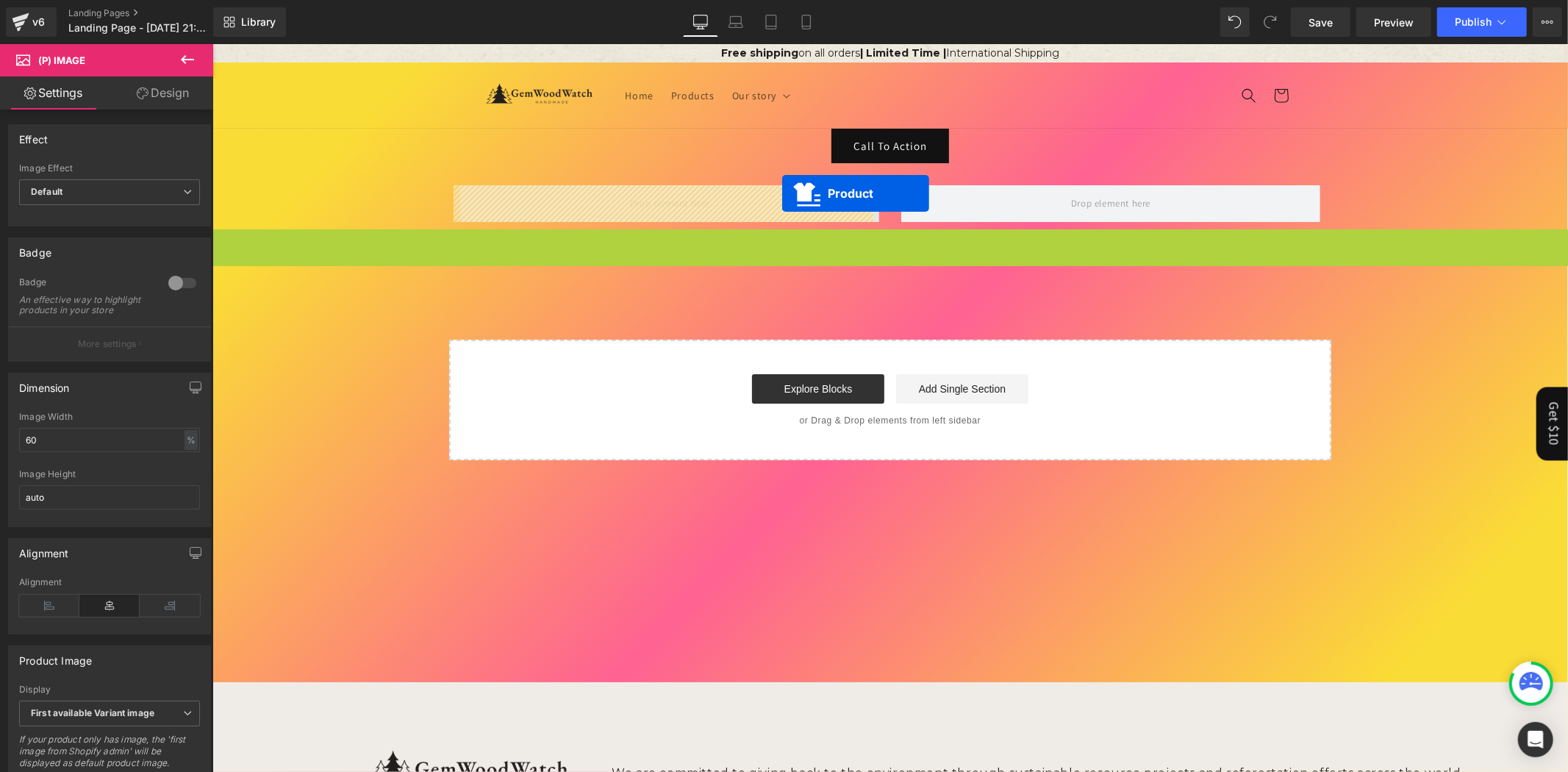
drag, startPoint x: 879, startPoint y: 243, endPoint x: 782, endPoint y: 193, distance: 109.1
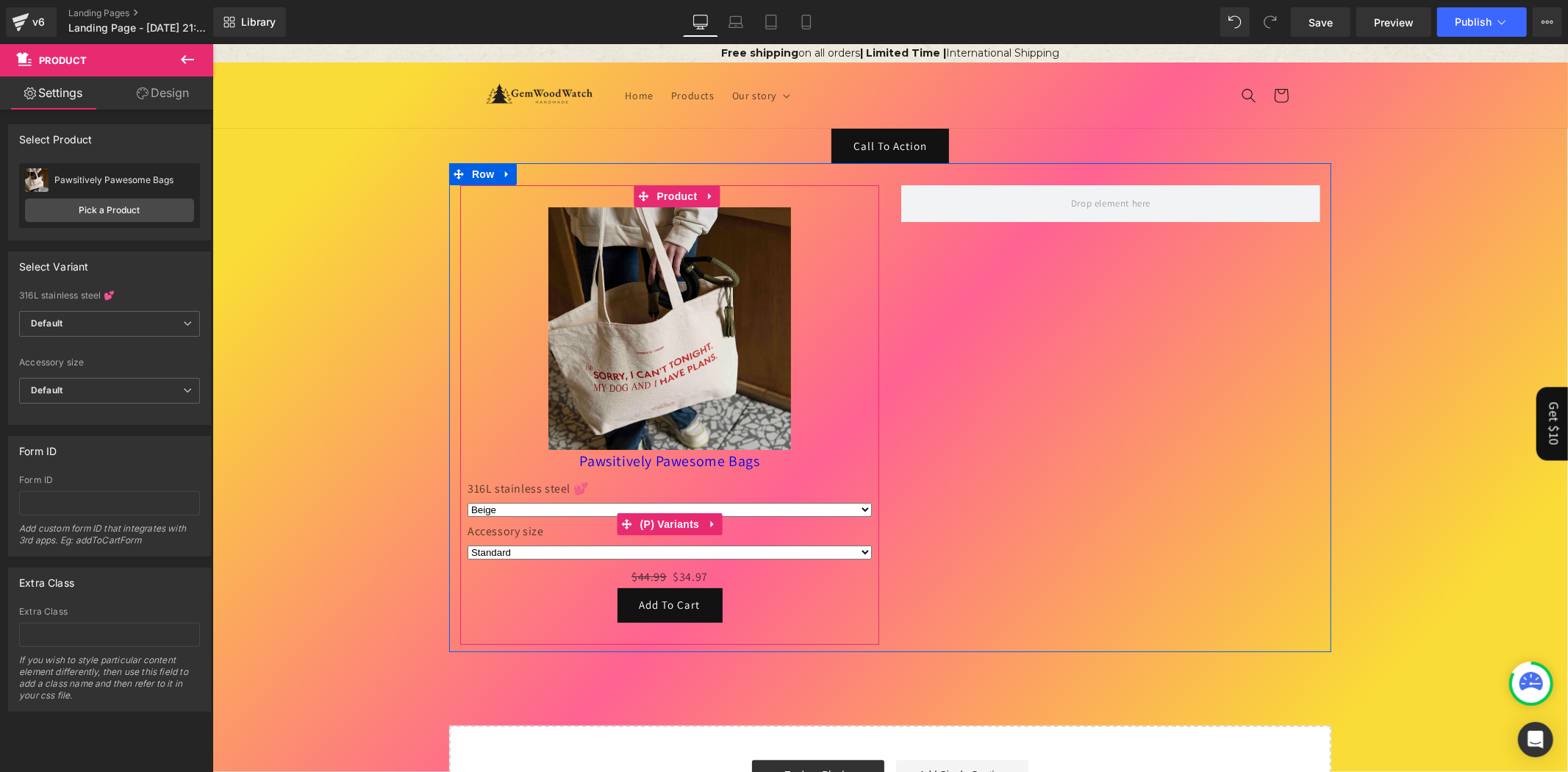
drag, startPoint x: 654, startPoint y: 530, endPoint x: 592, endPoint y: 552, distance: 65.8
click at [654, 530] on span "(P) Variants" at bounding box center [669, 524] width 67 height 22
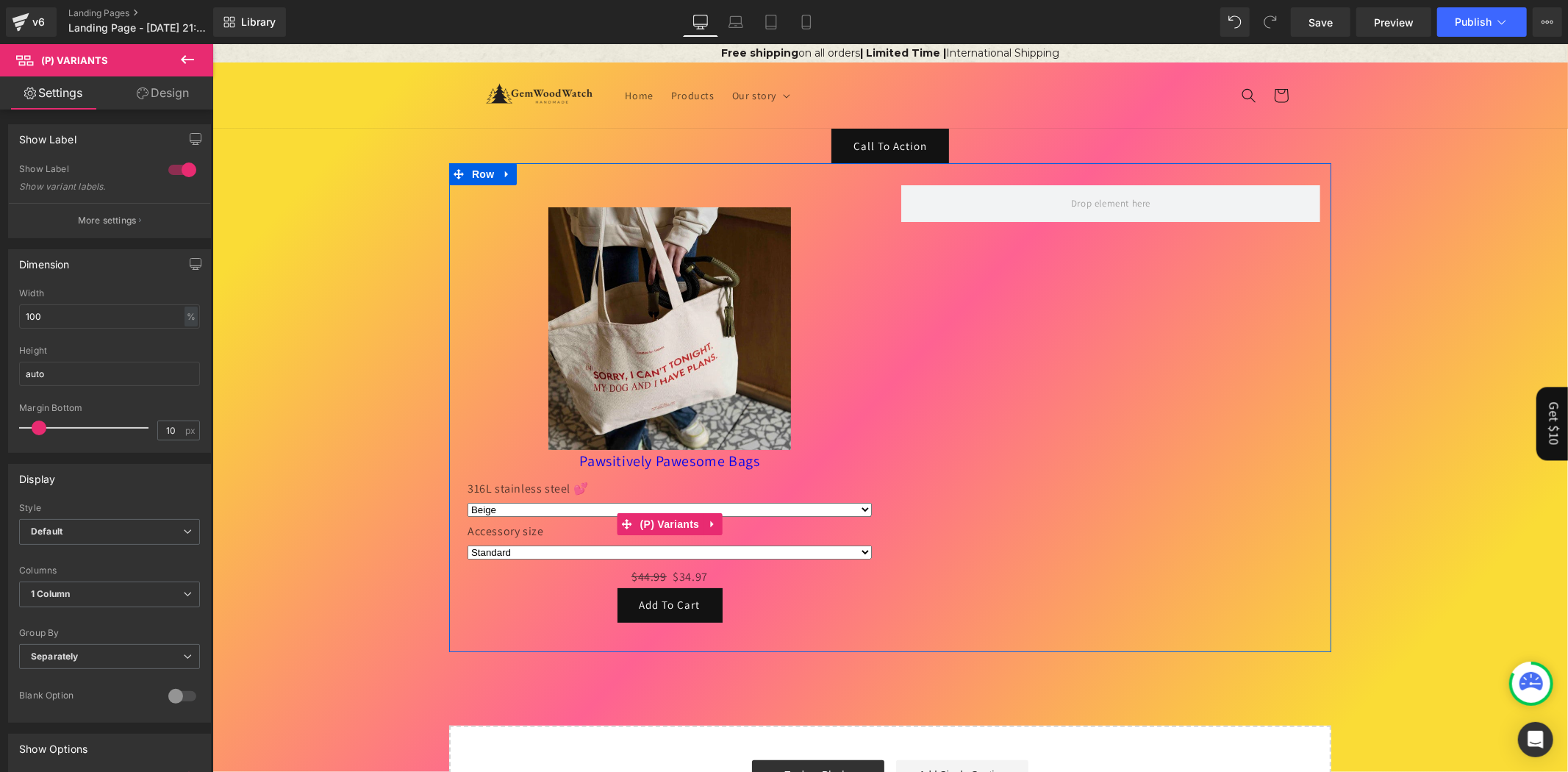
click at [591, 509] on select "Beige Pink Yellow Silver" at bounding box center [668, 509] width 405 height 14
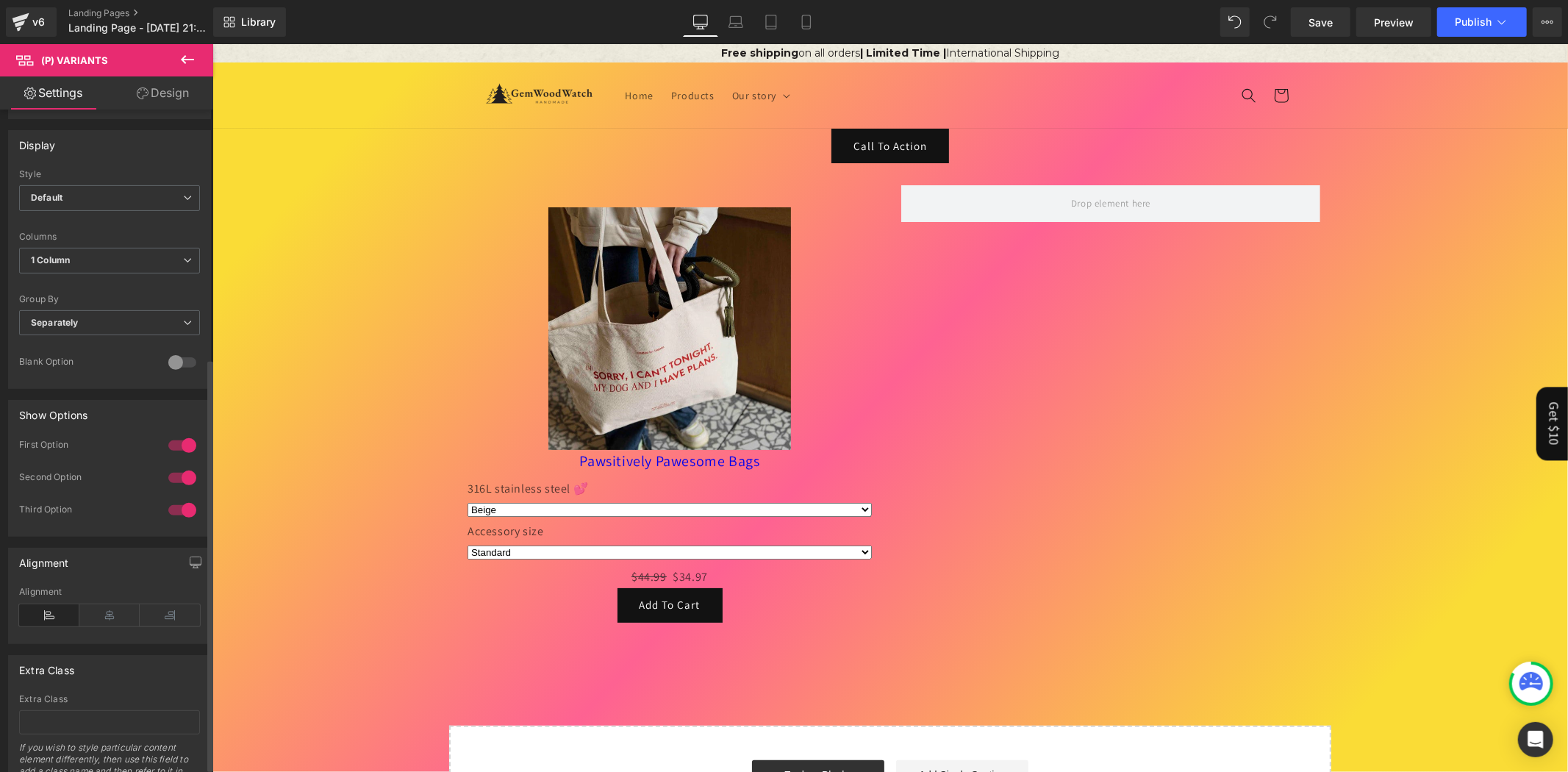
scroll to position [405, 0]
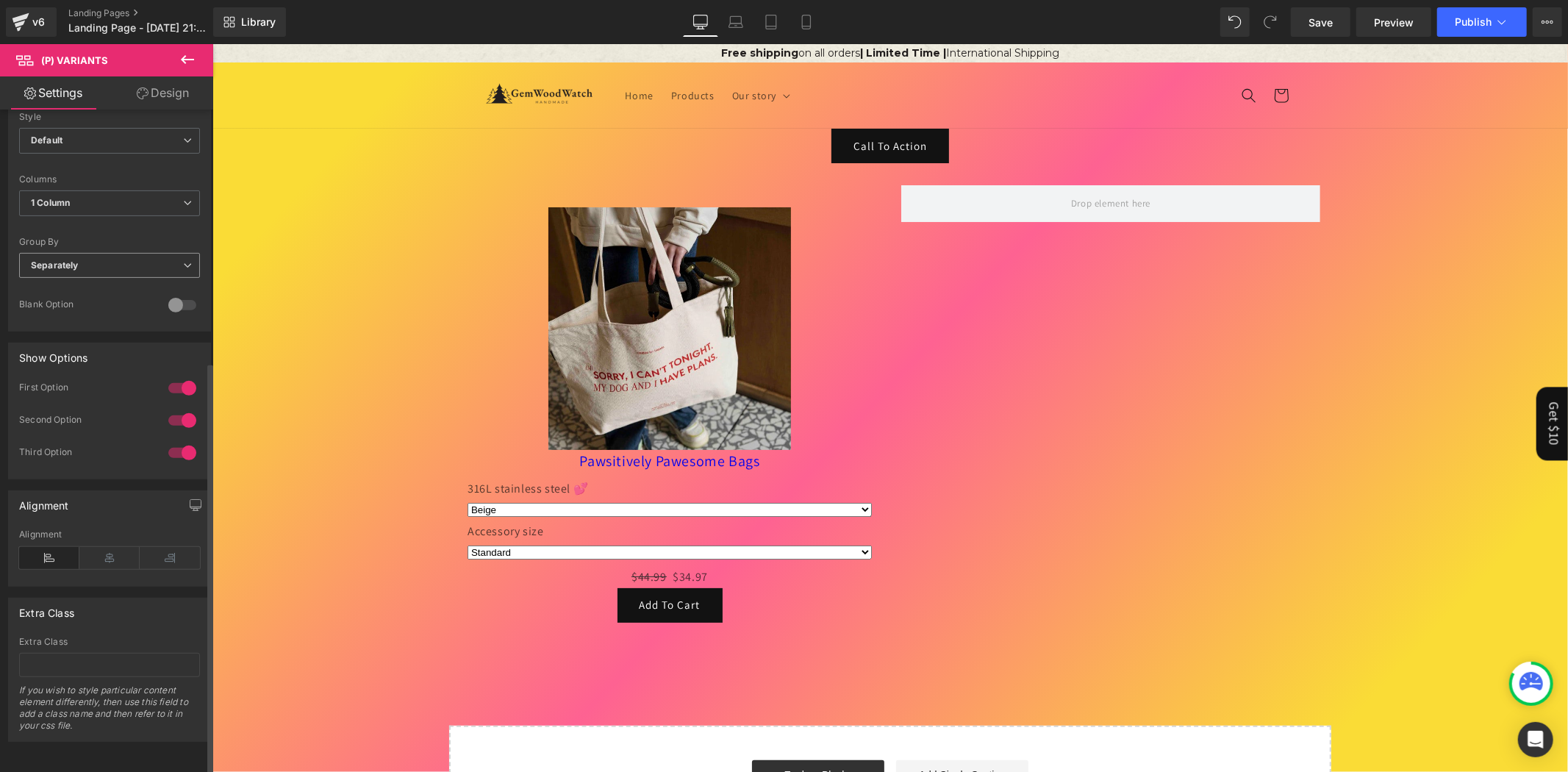
click at [133, 255] on span "Separately" at bounding box center [110, 266] width 181 height 26
click at [120, 280] on li "Default" at bounding box center [107, 291] width 175 height 22
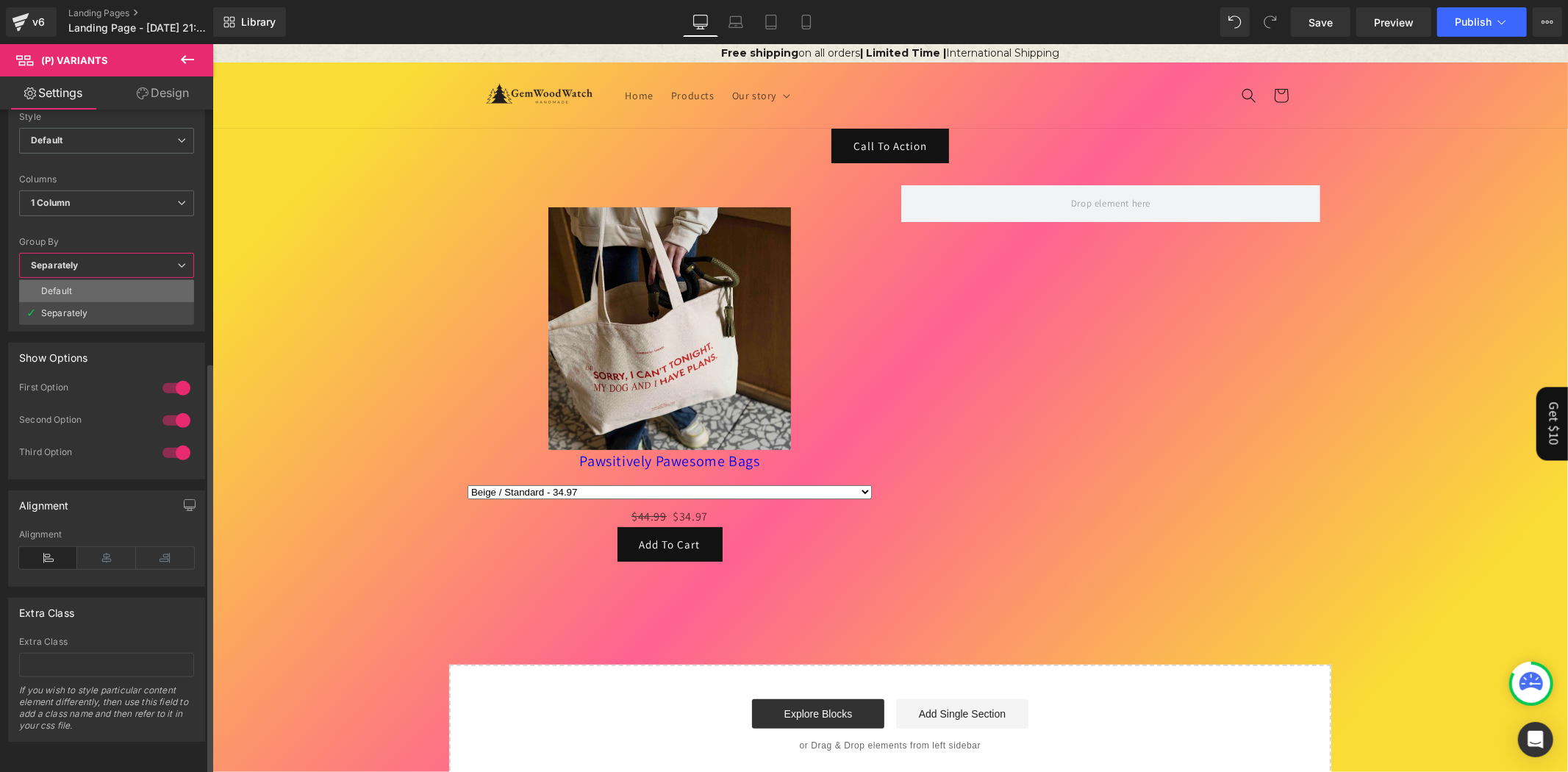
scroll to position [336, 0]
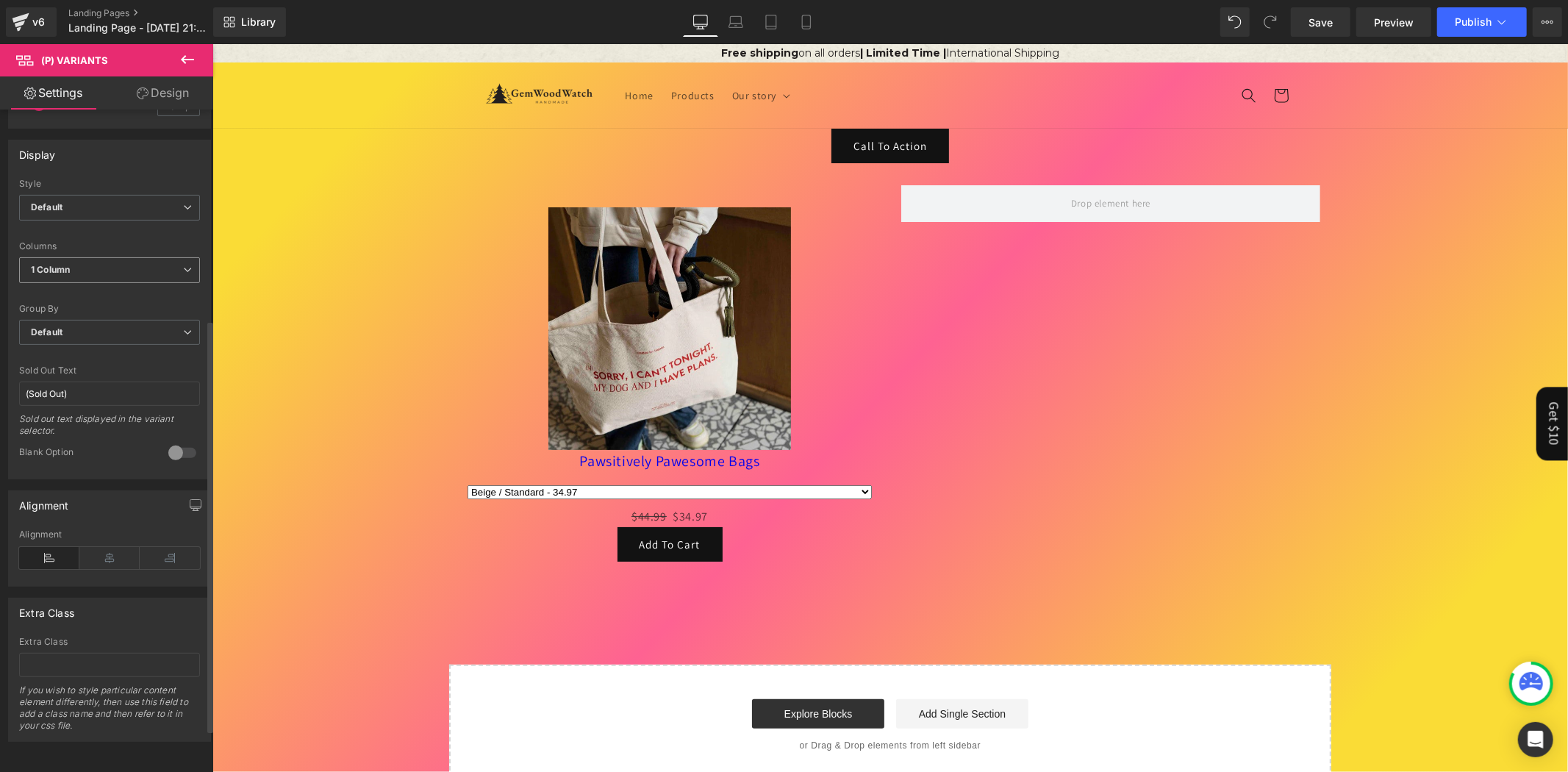
click at [129, 257] on span "1 Column" at bounding box center [110, 270] width 181 height 26
click at [125, 257] on span "1 Column" at bounding box center [107, 270] width 175 height 26
click at [120, 320] on span "Default" at bounding box center [110, 333] width 181 height 26
click at [114, 369] on li "Separately" at bounding box center [107, 380] width 175 height 22
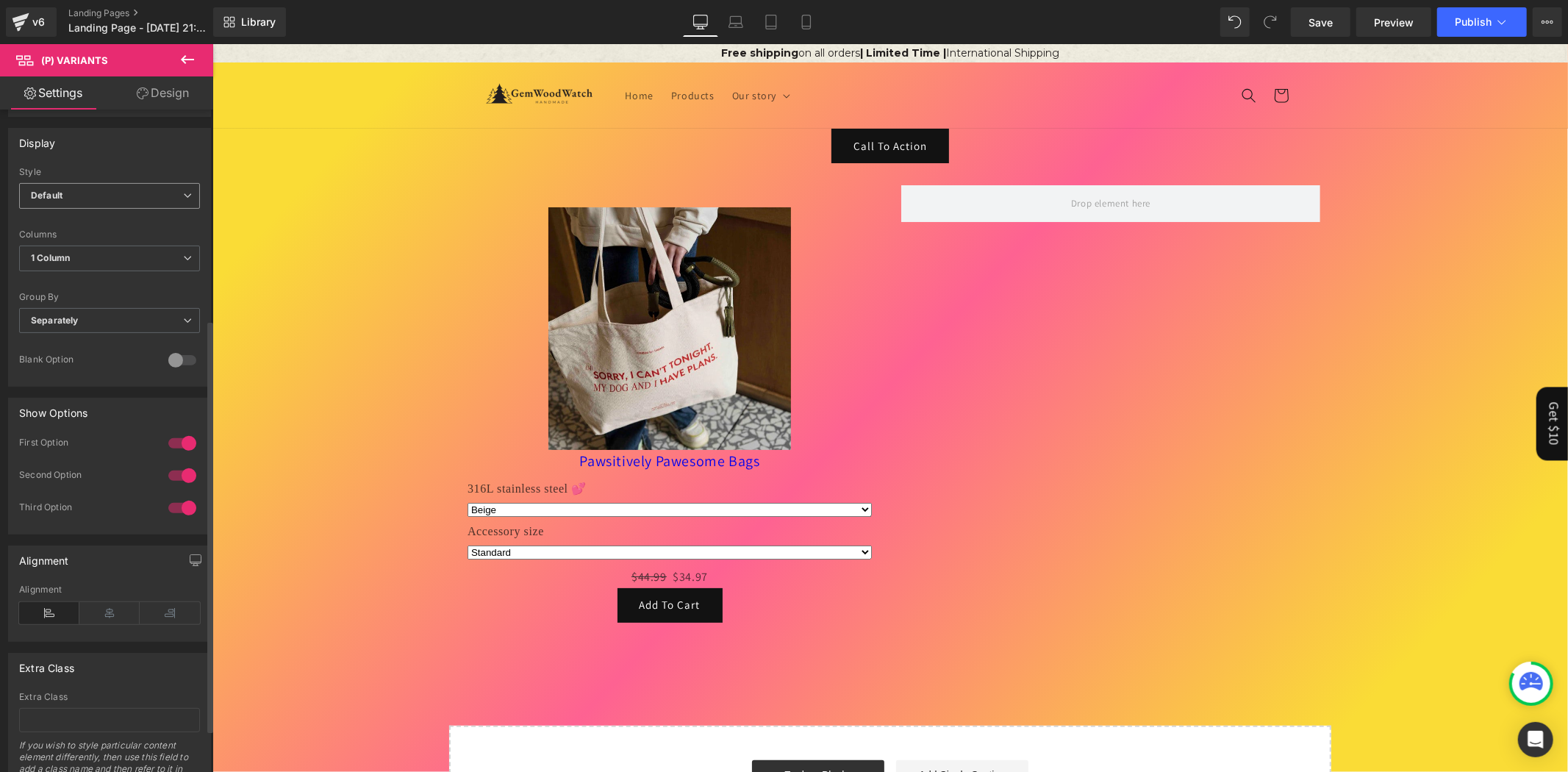
click at [126, 194] on span "Default" at bounding box center [110, 196] width 181 height 26
click at [118, 237] on li "Inline" at bounding box center [107, 244] width 175 height 22
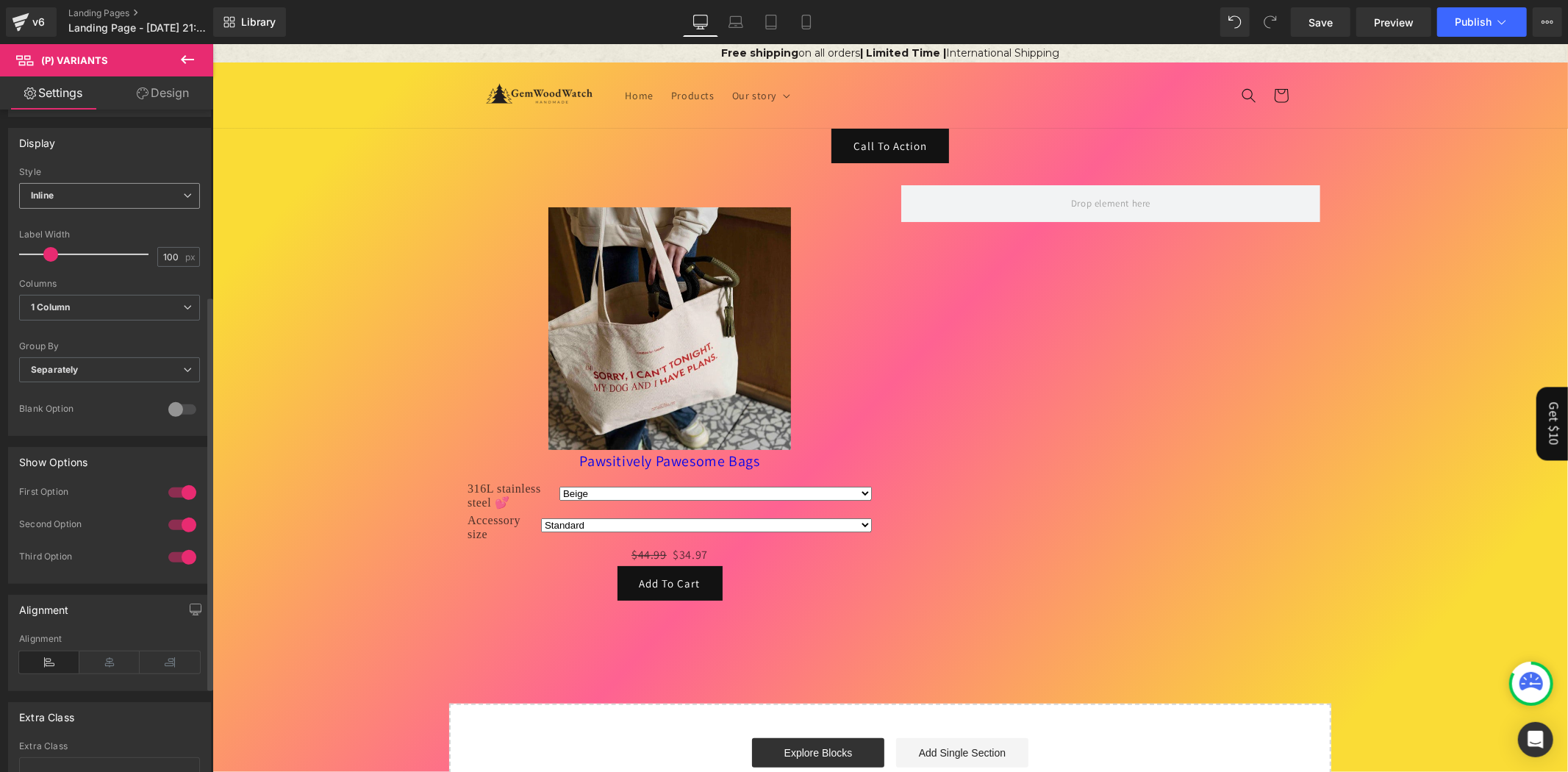
scroll to position [0, 0]
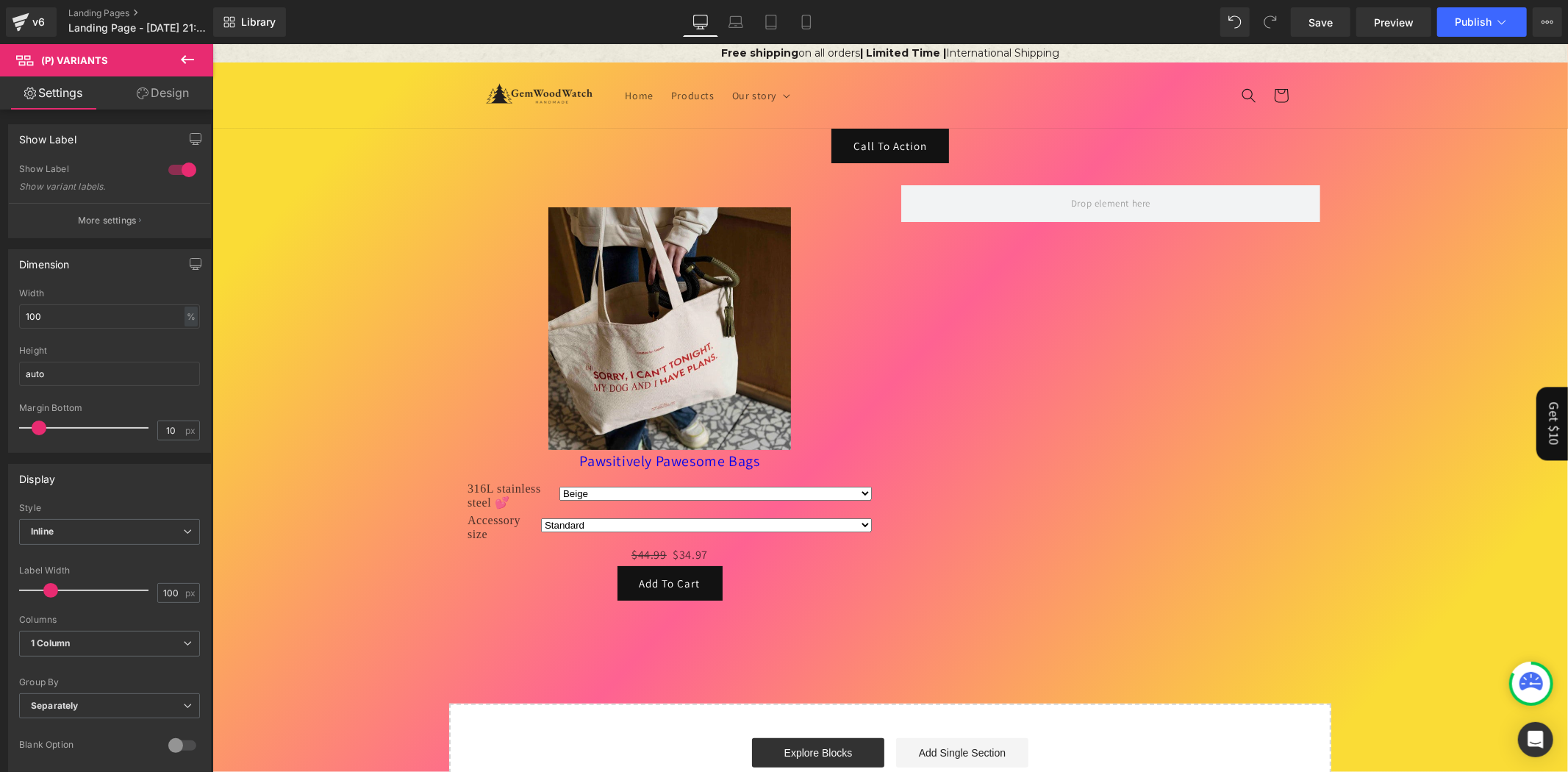
click at [583, 492] on select "Beige Pink Yellow Silver" at bounding box center [714, 493] width 312 height 14
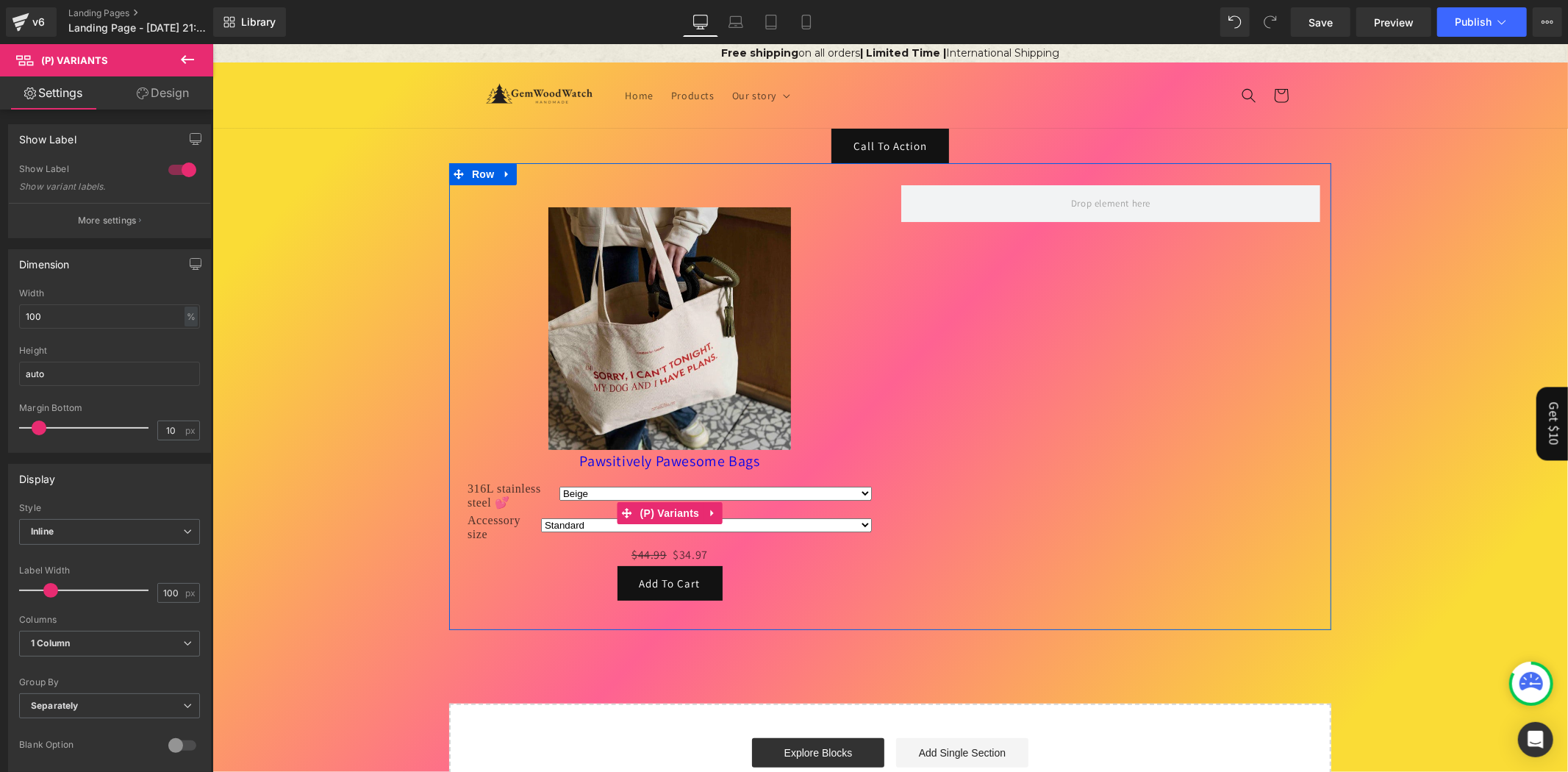
click at [507, 490] on label "316L stainless steel 💕" at bounding box center [513, 496] width 92 height 31
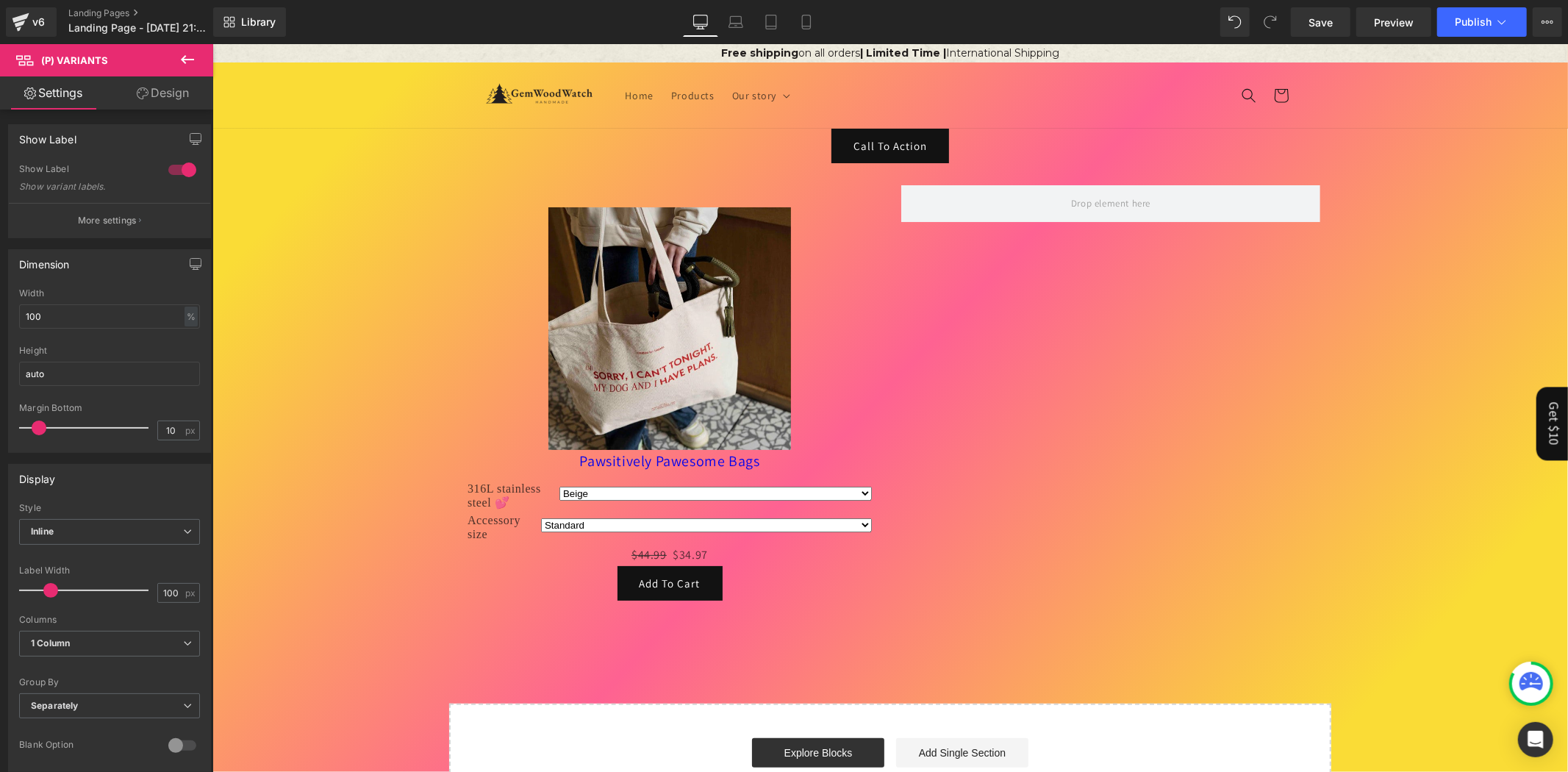
click at [189, 65] on icon at bounding box center [187, 59] width 18 height 18
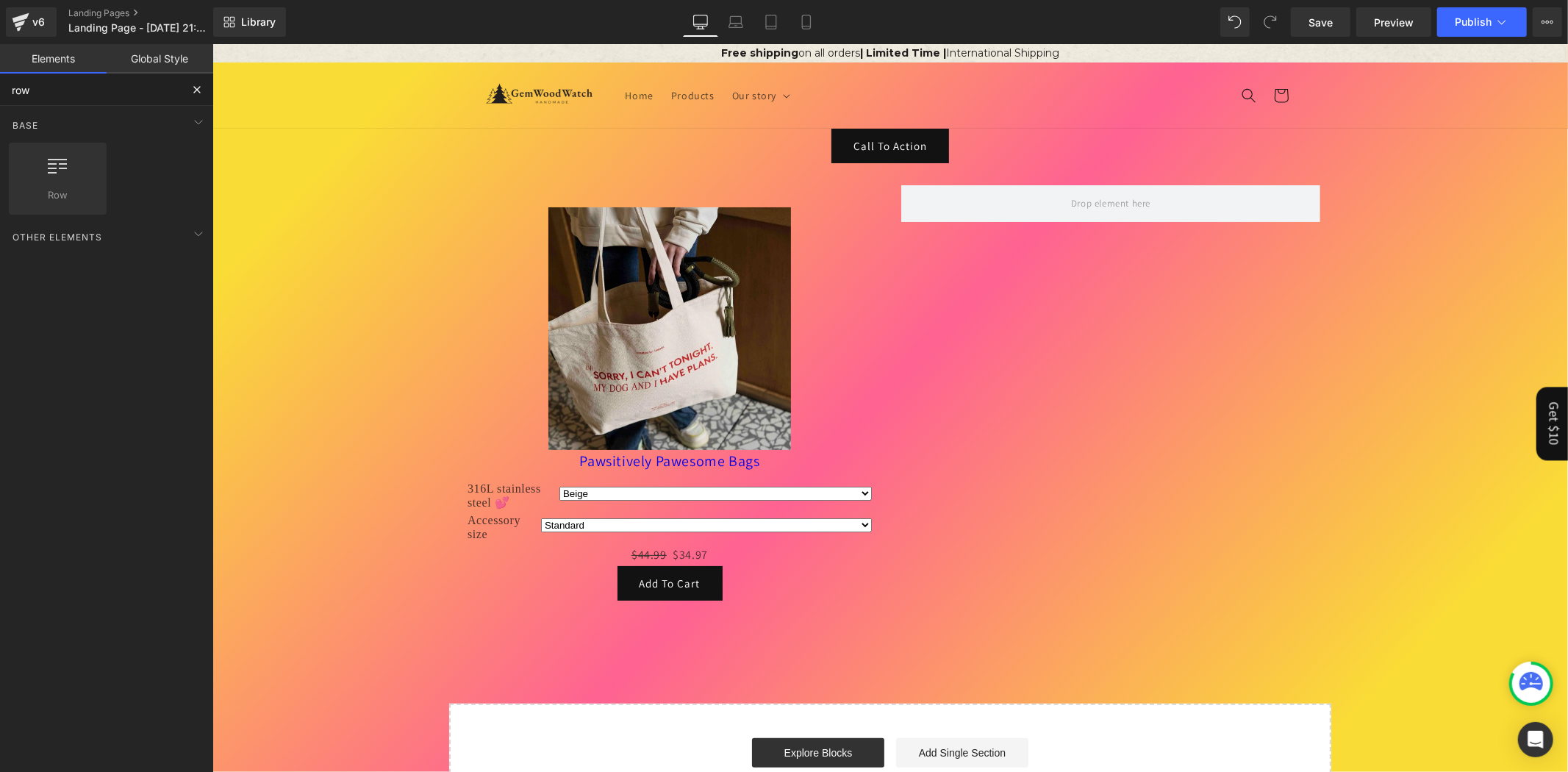
drag, startPoint x: 100, startPoint y: 92, endPoint x: 0, endPoint y: 71, distance: 102.2
click at [0, 71] on div "Elements Global Style row Base Row rows, columns, layouts, div Heading headings…" at bounding box center [106, 411] width 213 height 735
type input "swa"
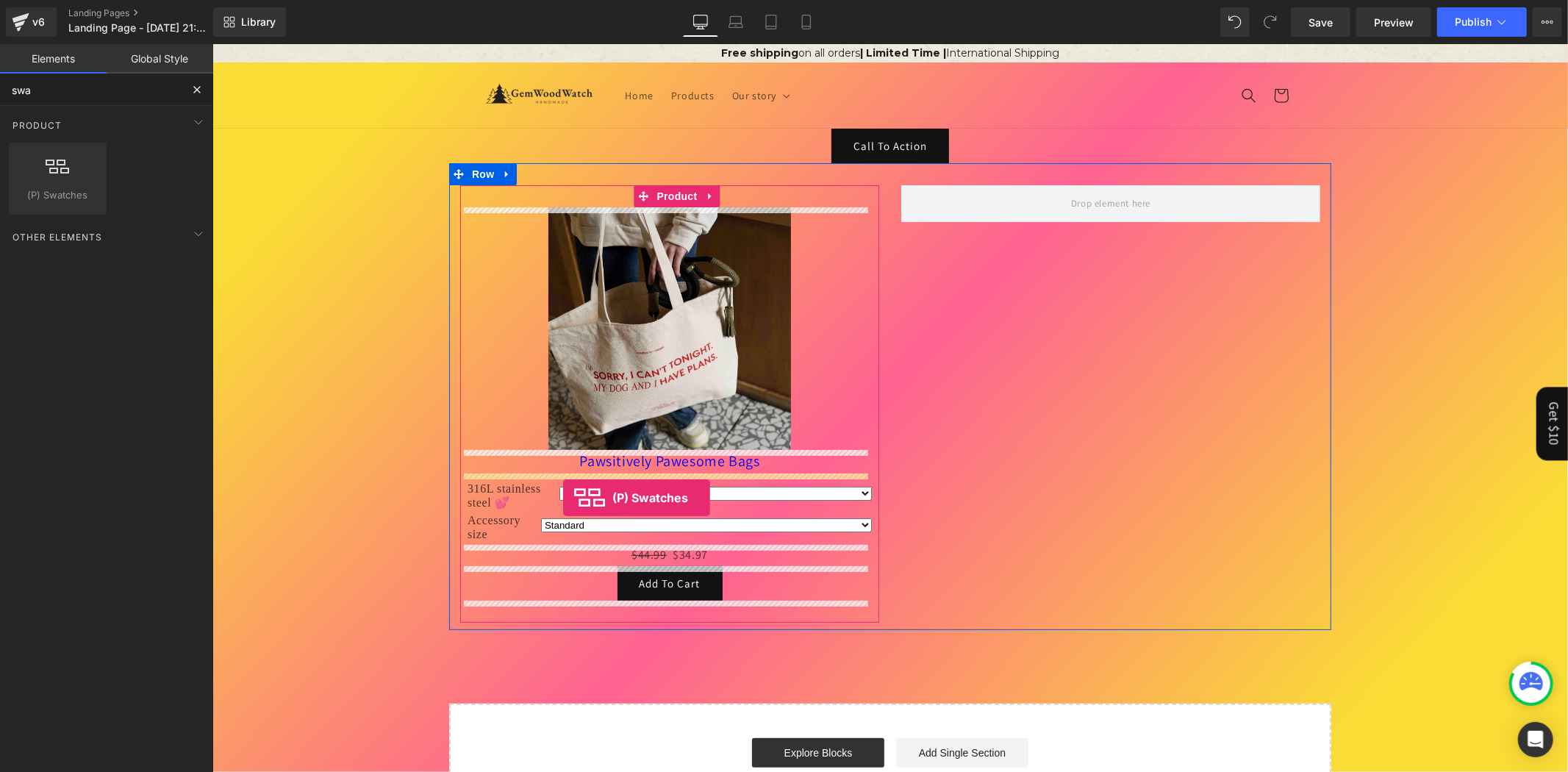
drag, startPoint x: 268, startPoint y: 244, endPoint x: 562, endPoint y: 497, distance: 387.9
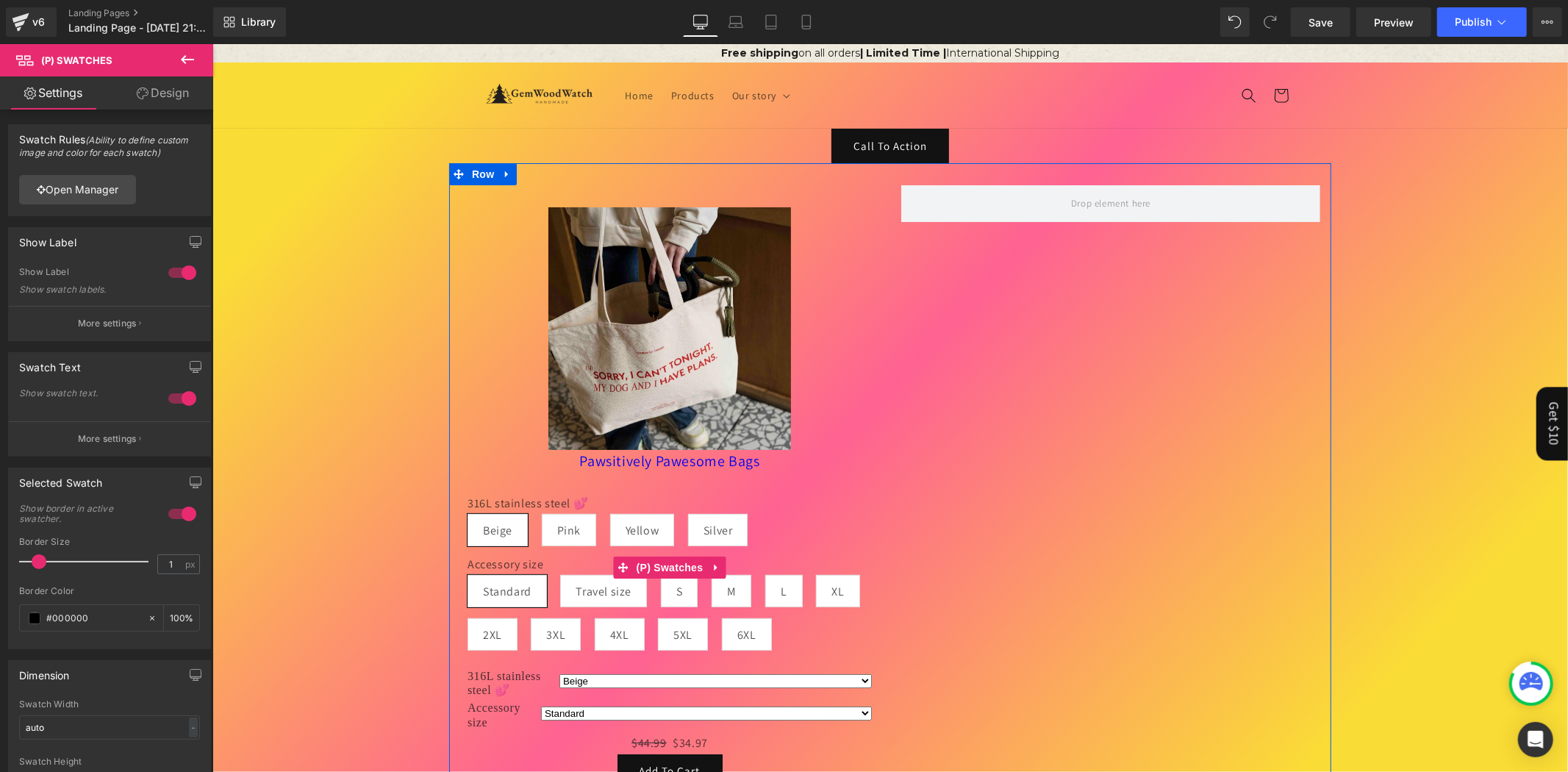
click at [561, 525] on span "Pink" at bounding box center [569, 529] width 24 height 30
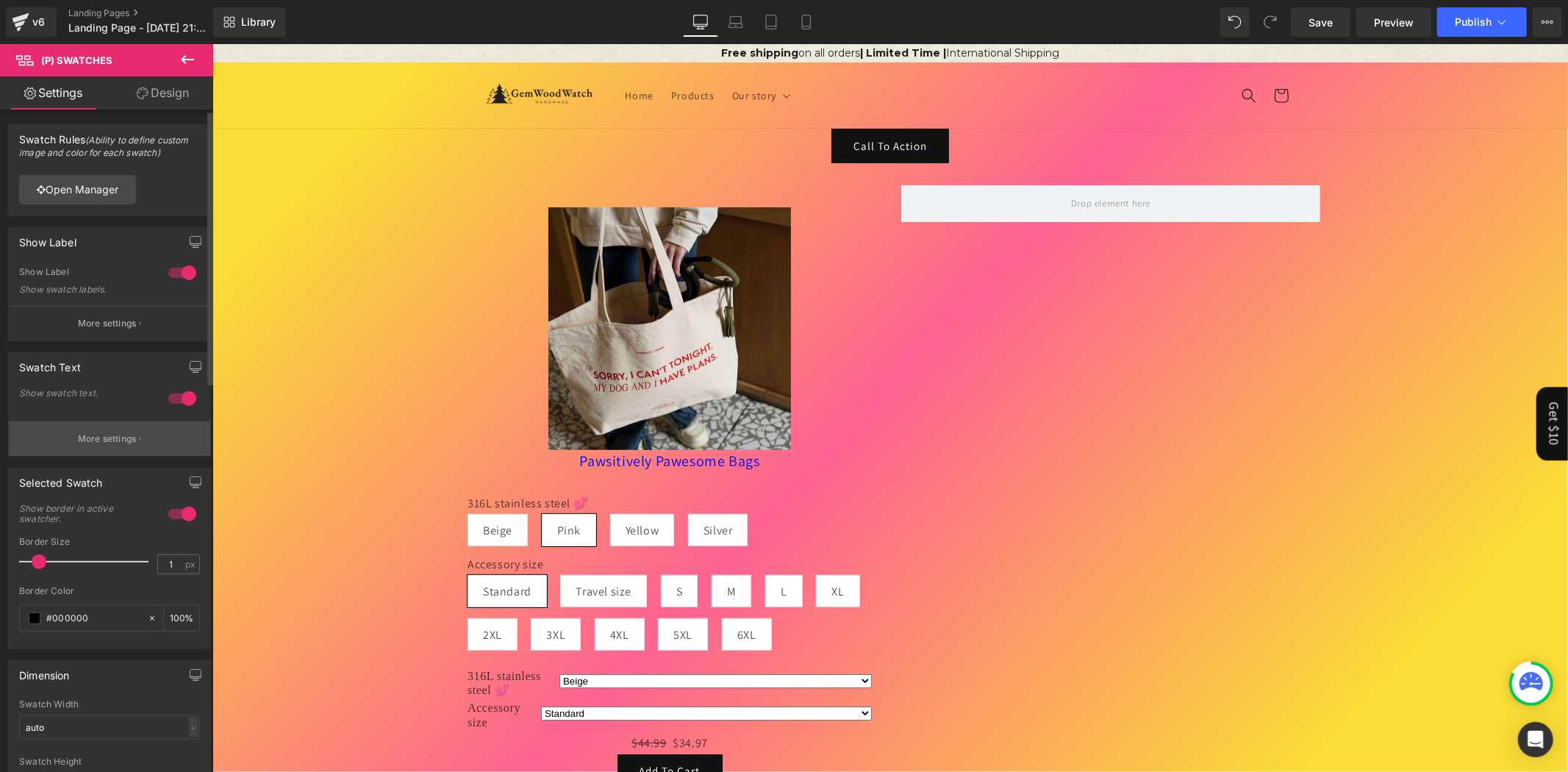
click at [133, 433] on p "More settings" at bounding box center [108, 439] width 59 height 13
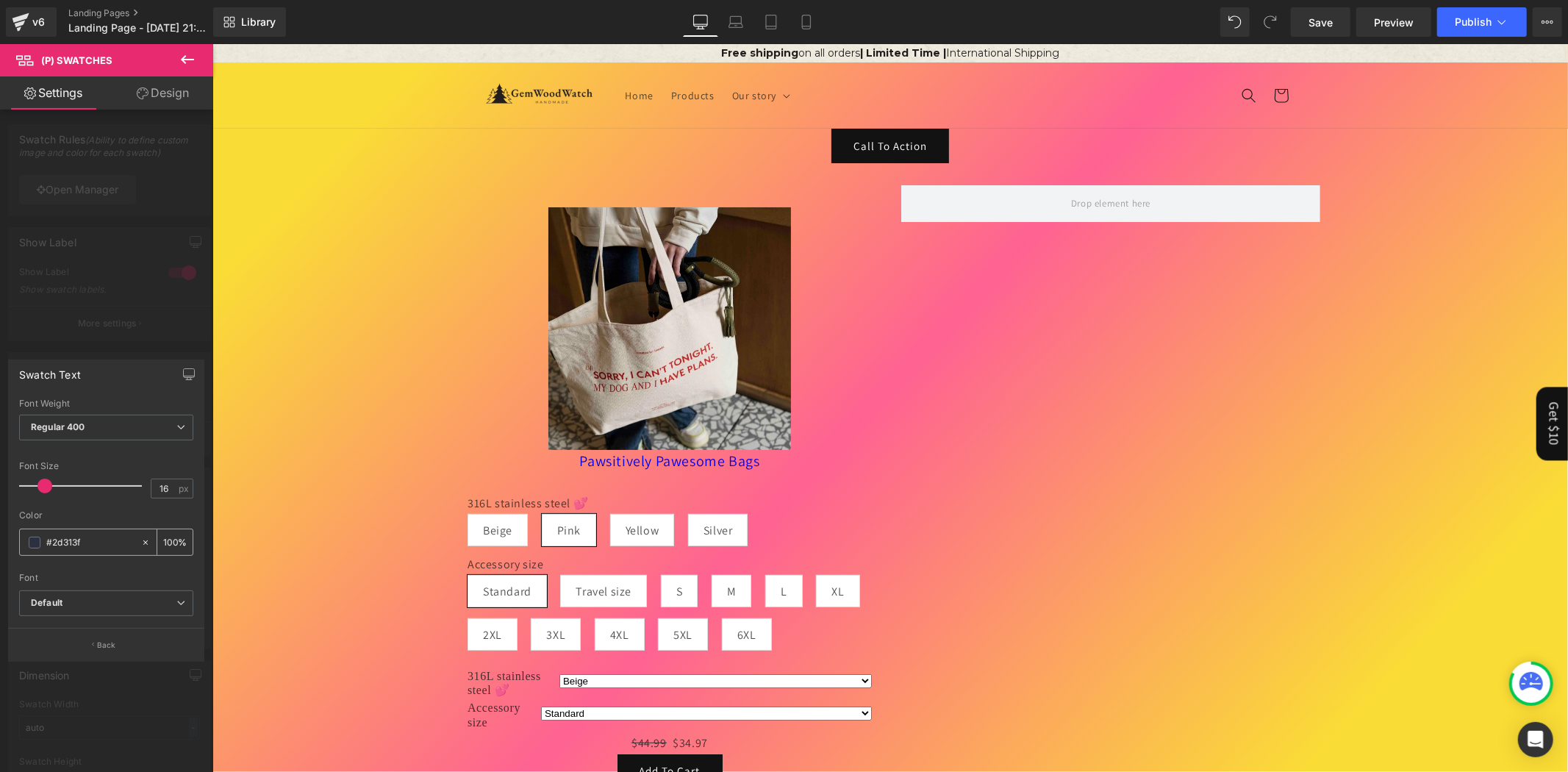
click at [31, 539] on span at bounding box center [34, 542] width 12 height 12
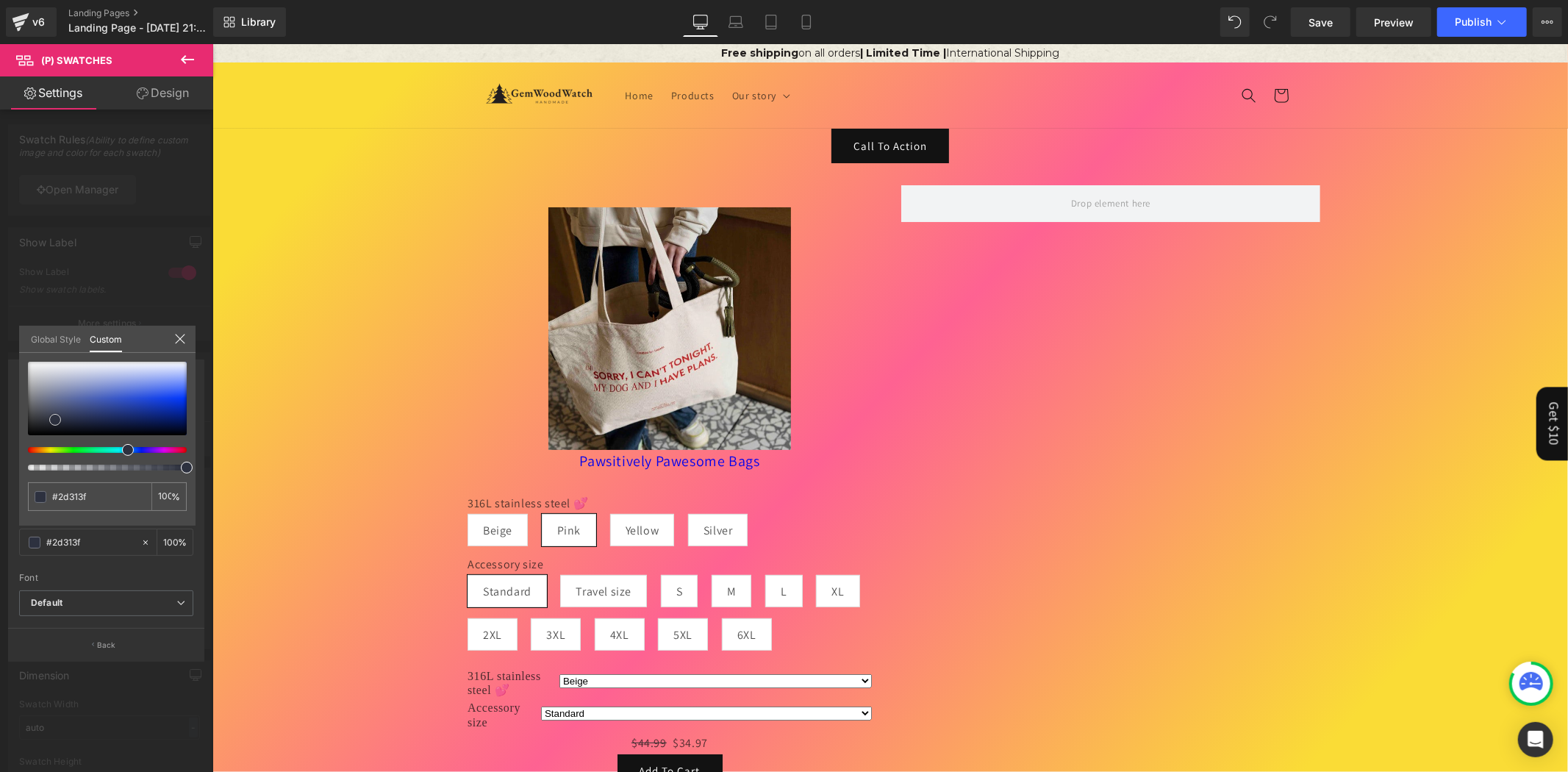
click at [144, 414] on div at bounding box center [107, 398] width 159 height 74
type input "#112777"
type input "#12297c"
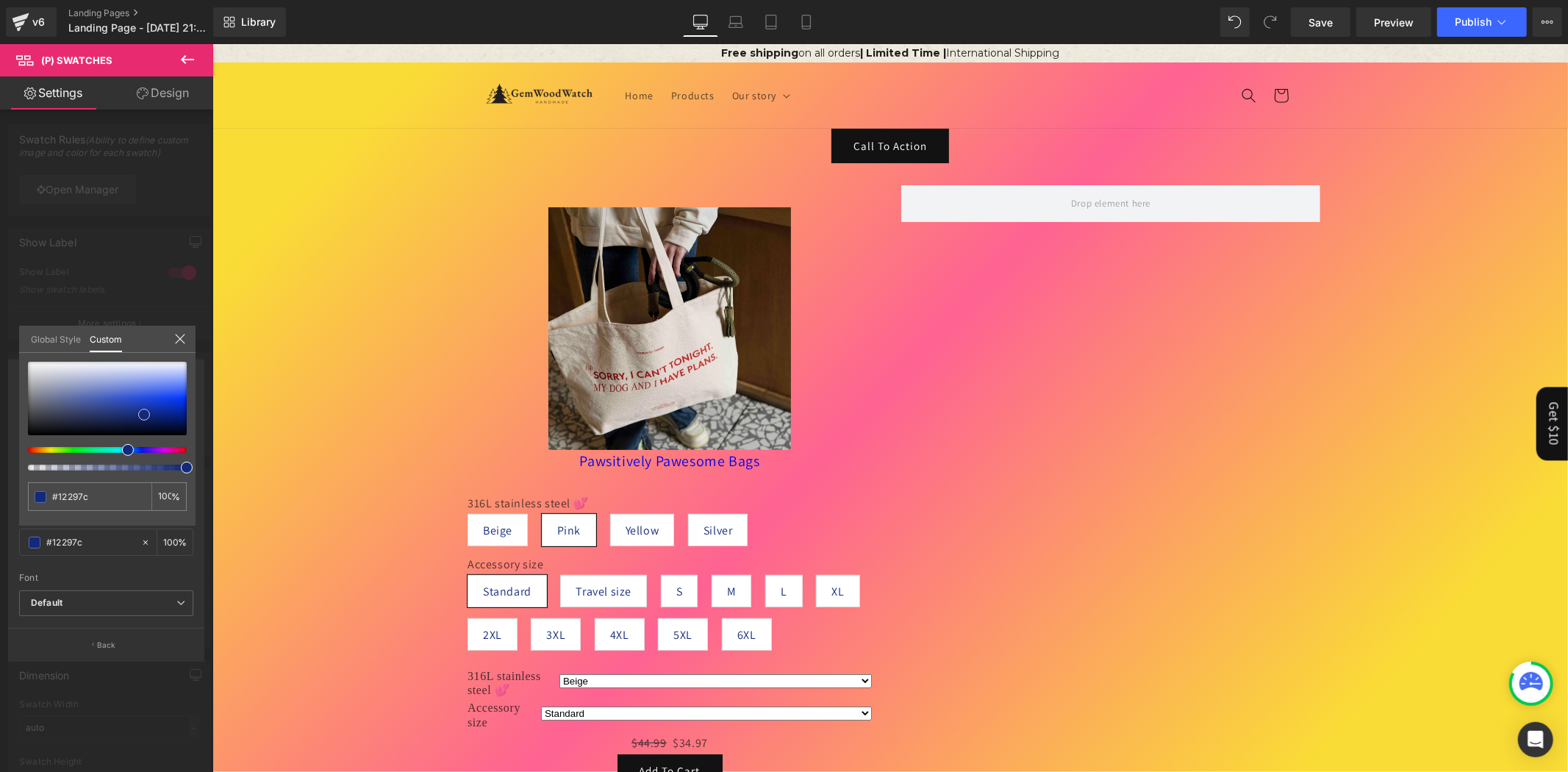
type input "#05113c"
click at [157, 425] on div at bounding box center [107, 398] width 159 height 74
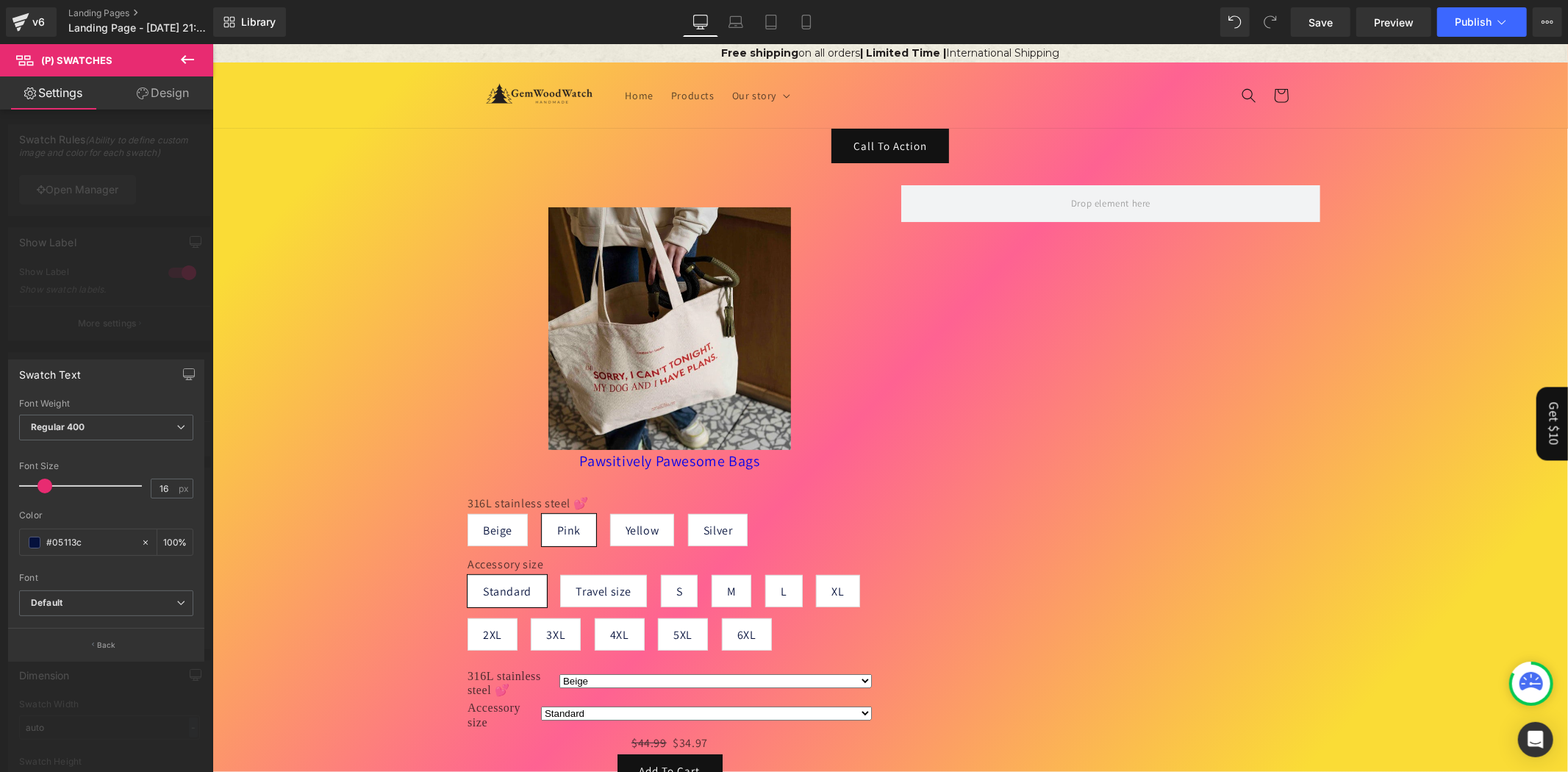
click at [115, 296] on div at bounding box center [106, 411] width 213 height 735
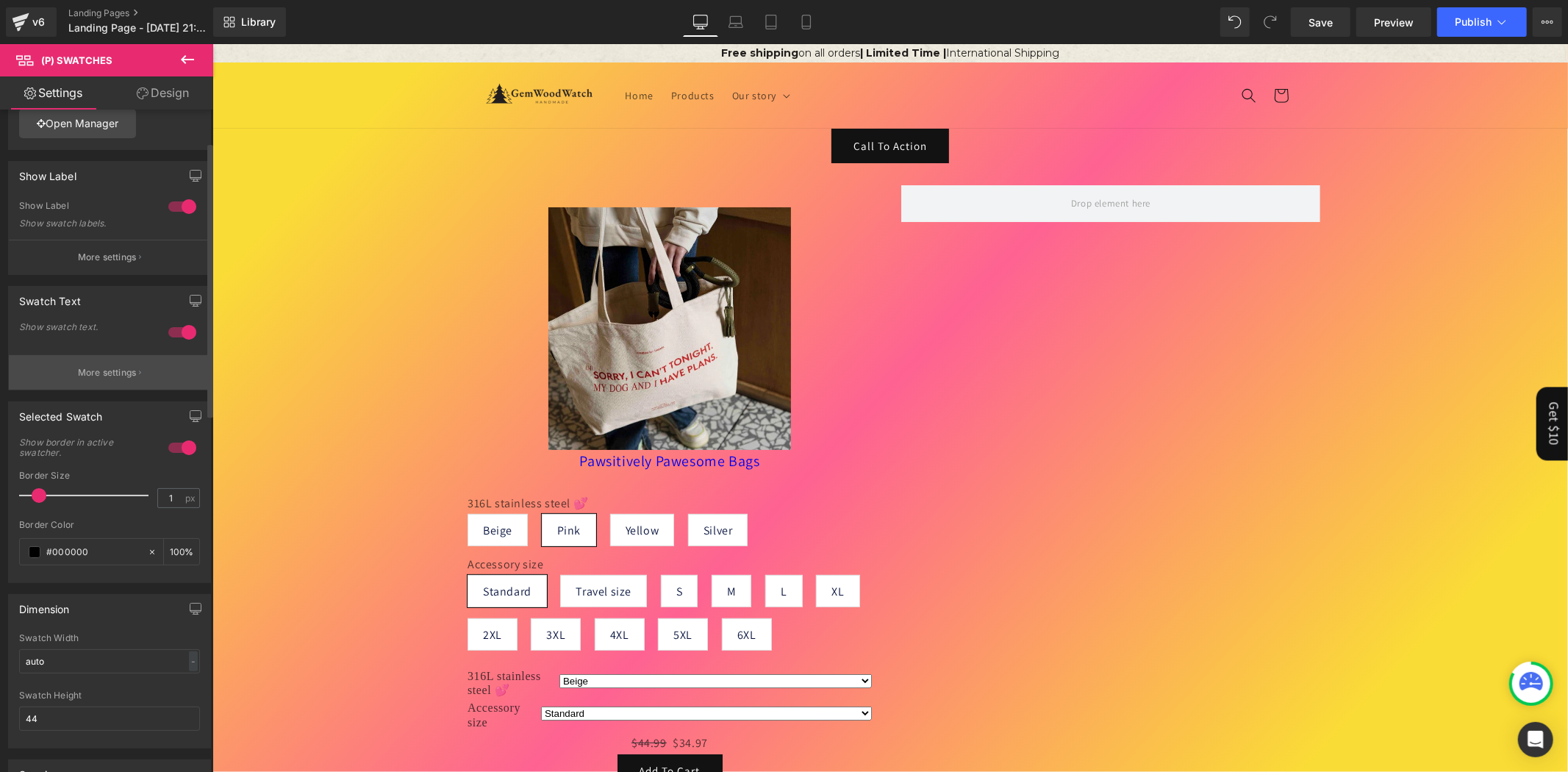
scroll to position [137, 0]
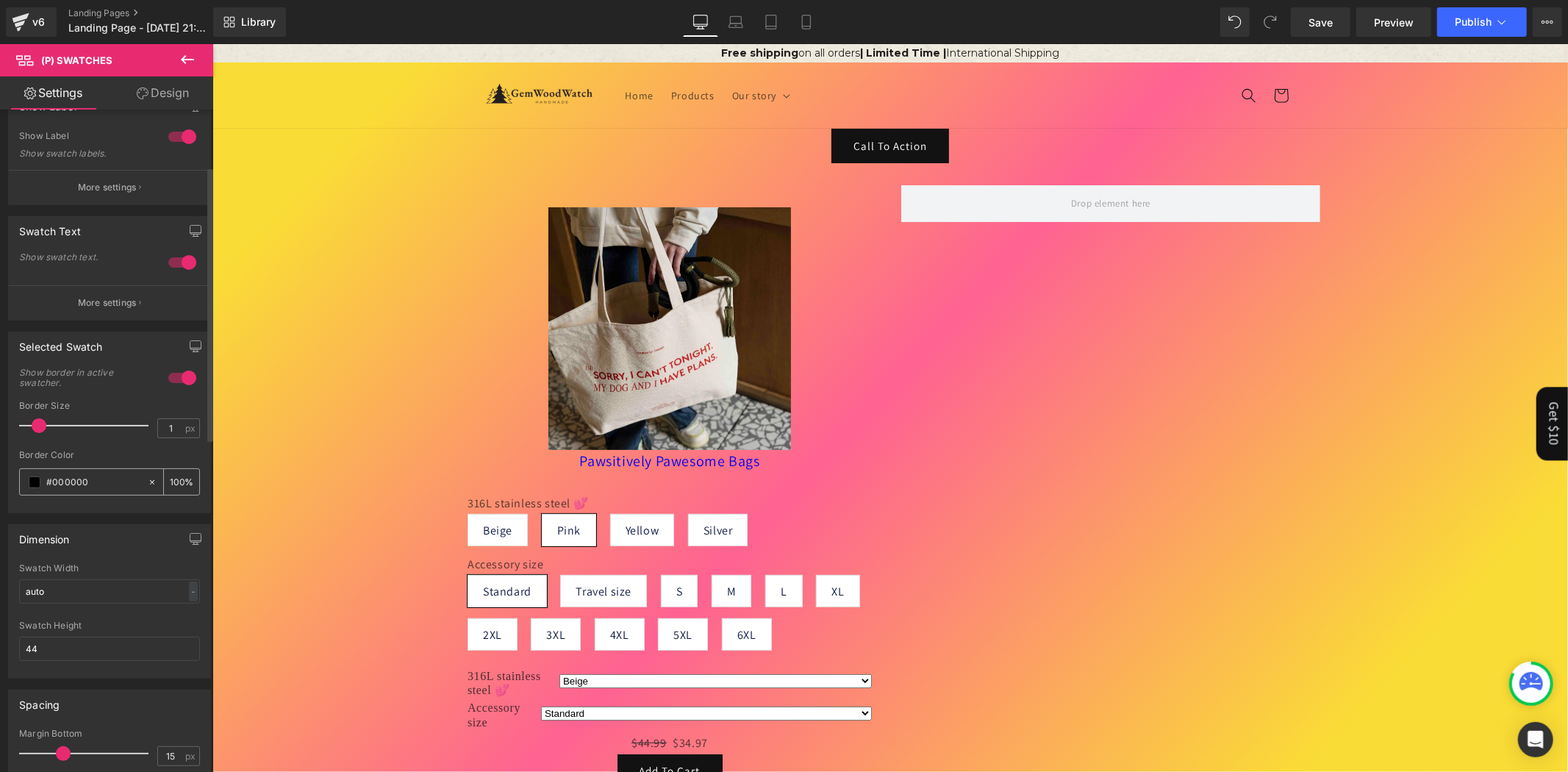
click at [56, 480] on input "#000000" at bounding box center [93, 482] width 94 height 17
click at [33, 481] on span at bounding box center [34, 482] width 12 height 12
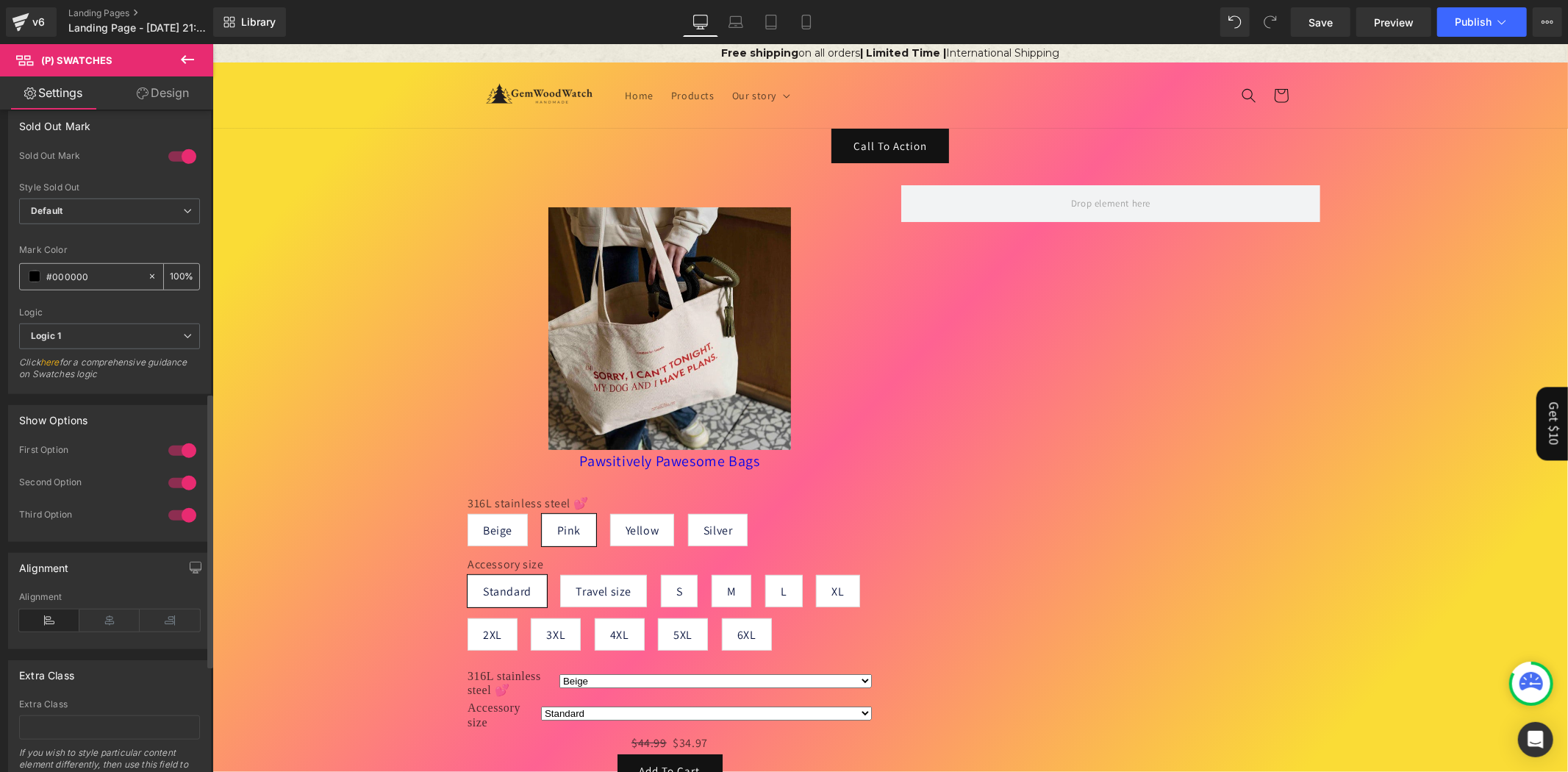
scroll to position [939, 0]
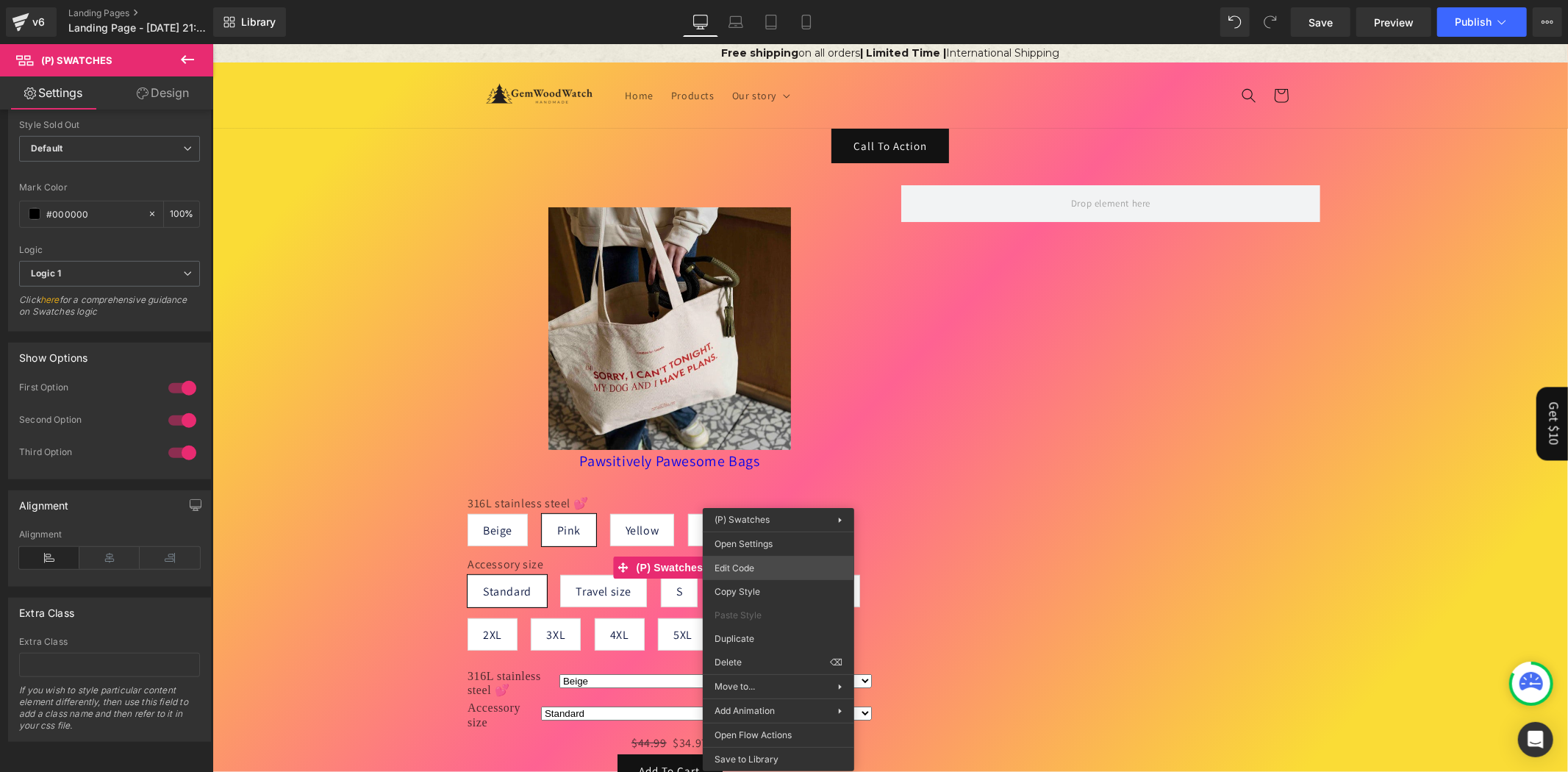
click at [766, 0] on div "(P) Swatches You are previewing how the will restyle your page. You can not edi…" at bounding box center [784, 0] width 1568 height 0
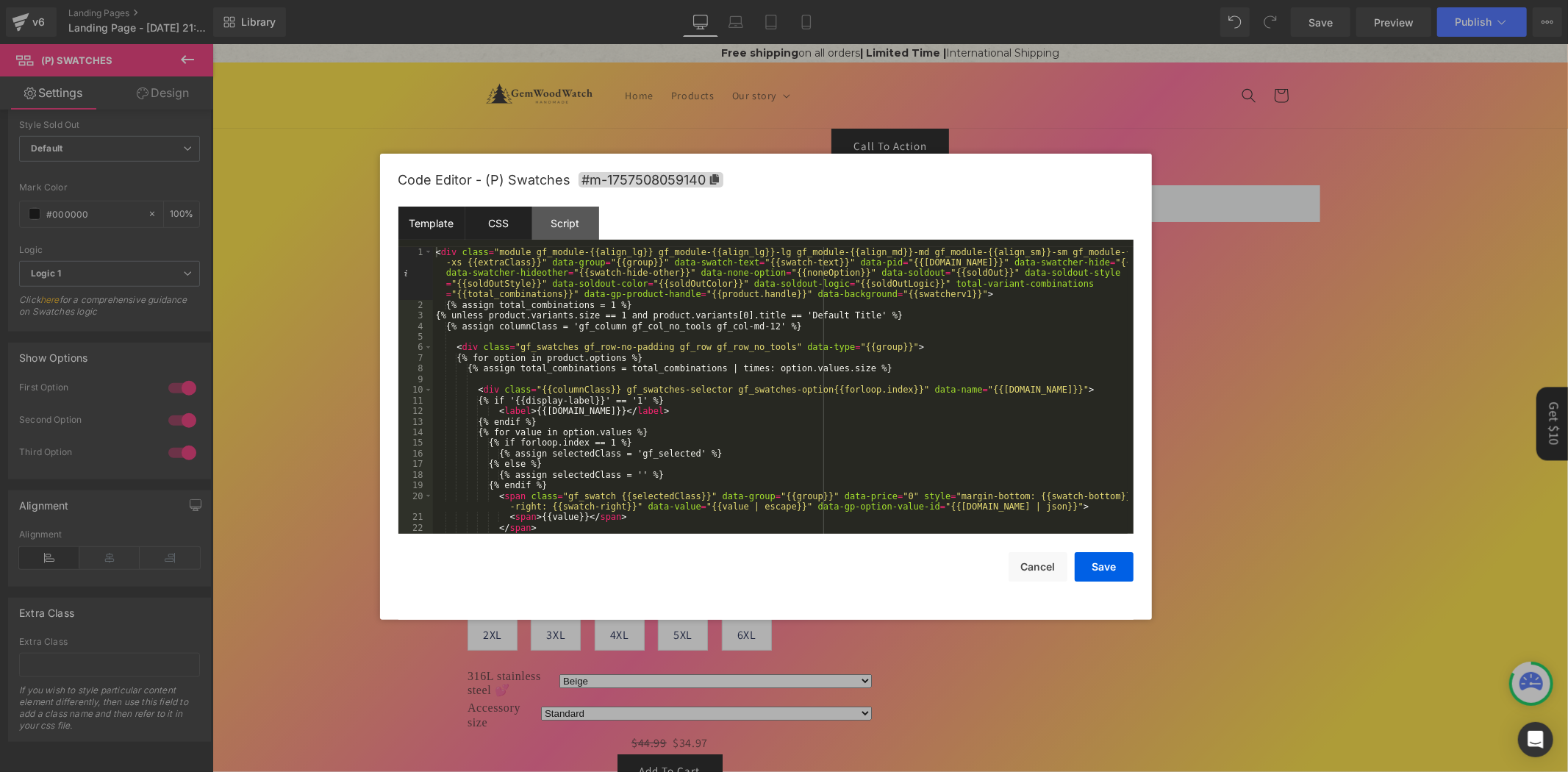
click at [511, 225] on div "CSS" at bounding box center [499, 223] width 67 height 33
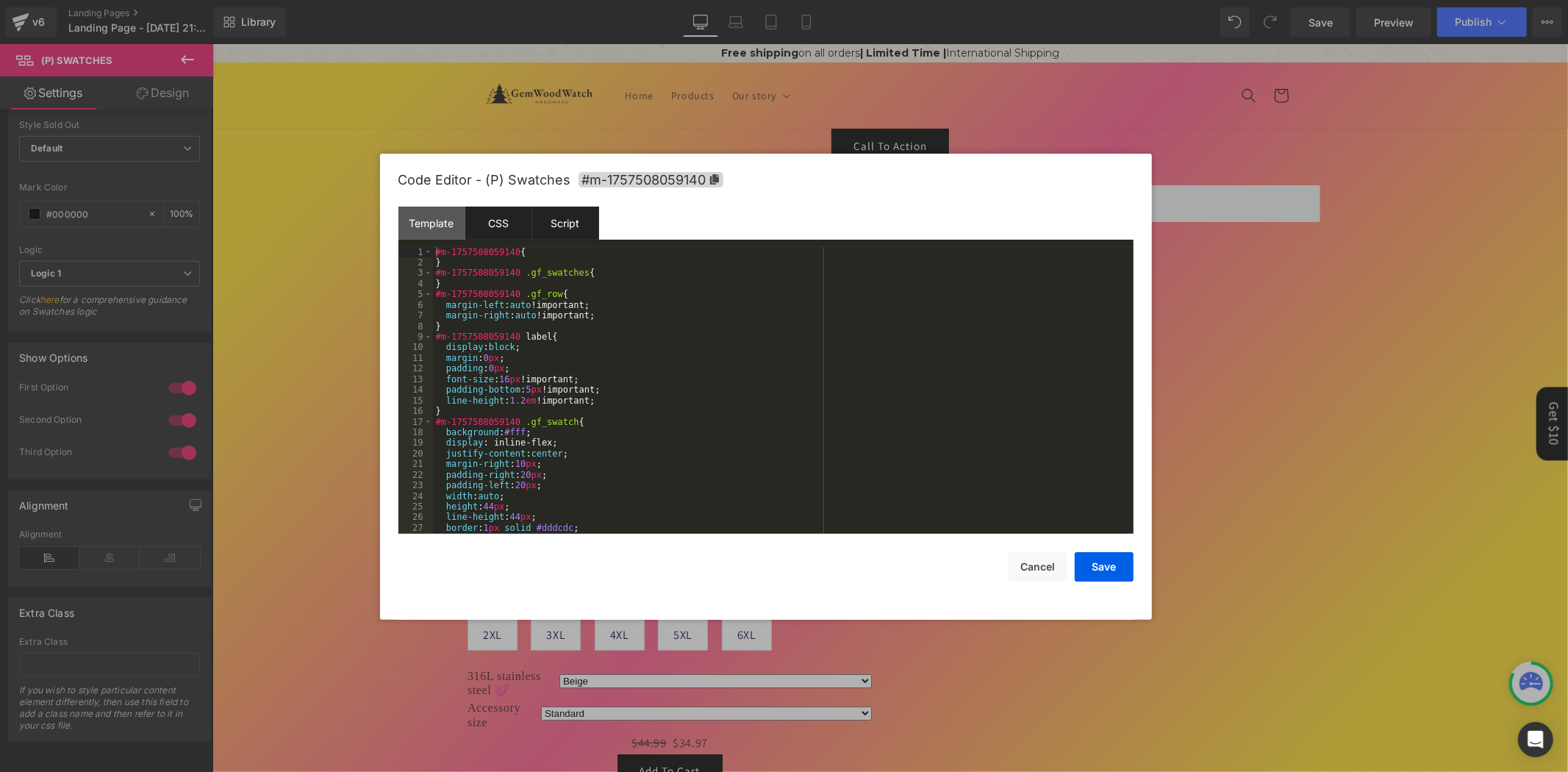
click at [564, 220] on div "Script" at bounding box center [565, 223] width 67 height 33
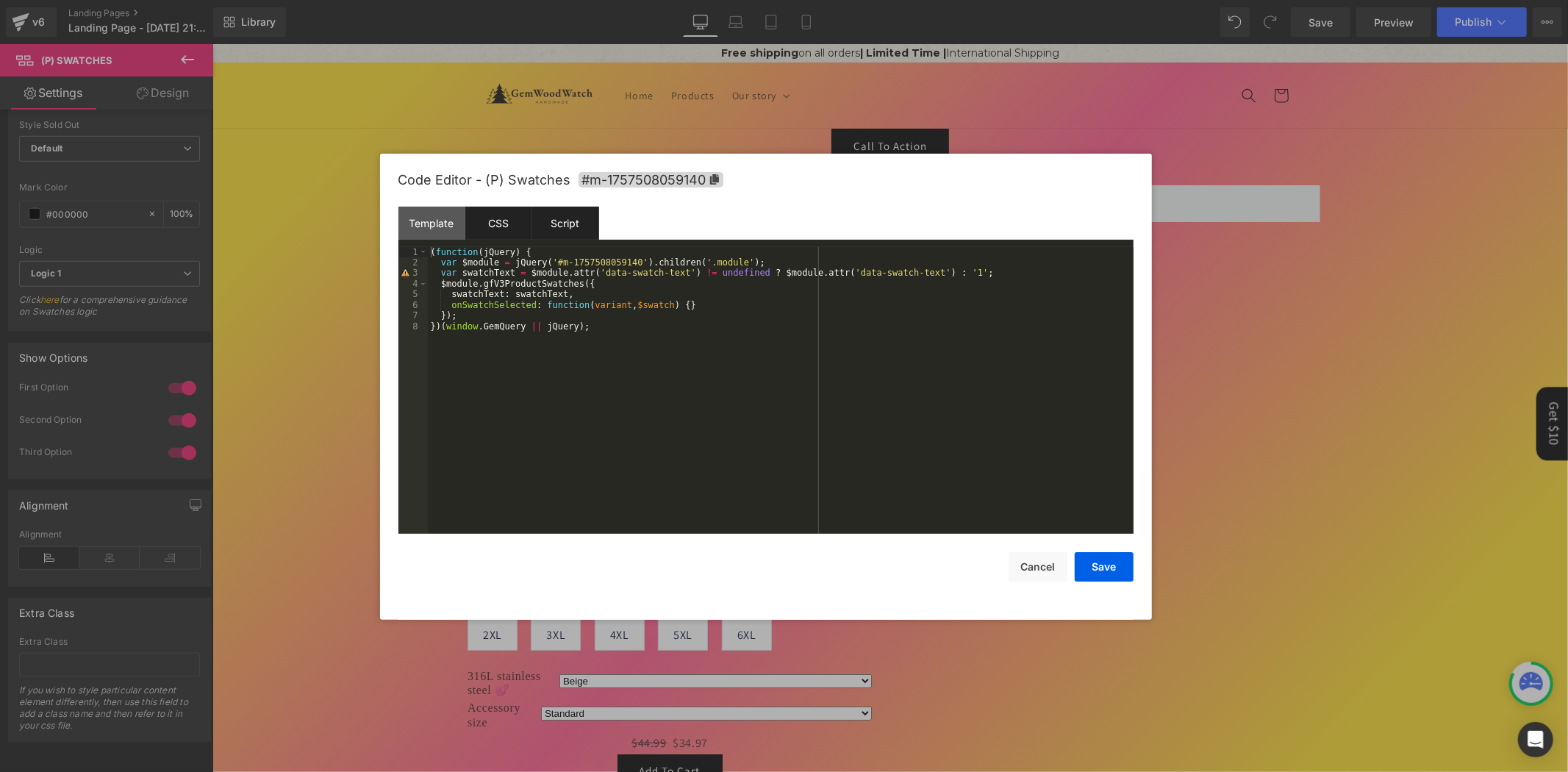
click at [494, 220] on div "CSS" at bounding box center [499, 223] width 67 height 33
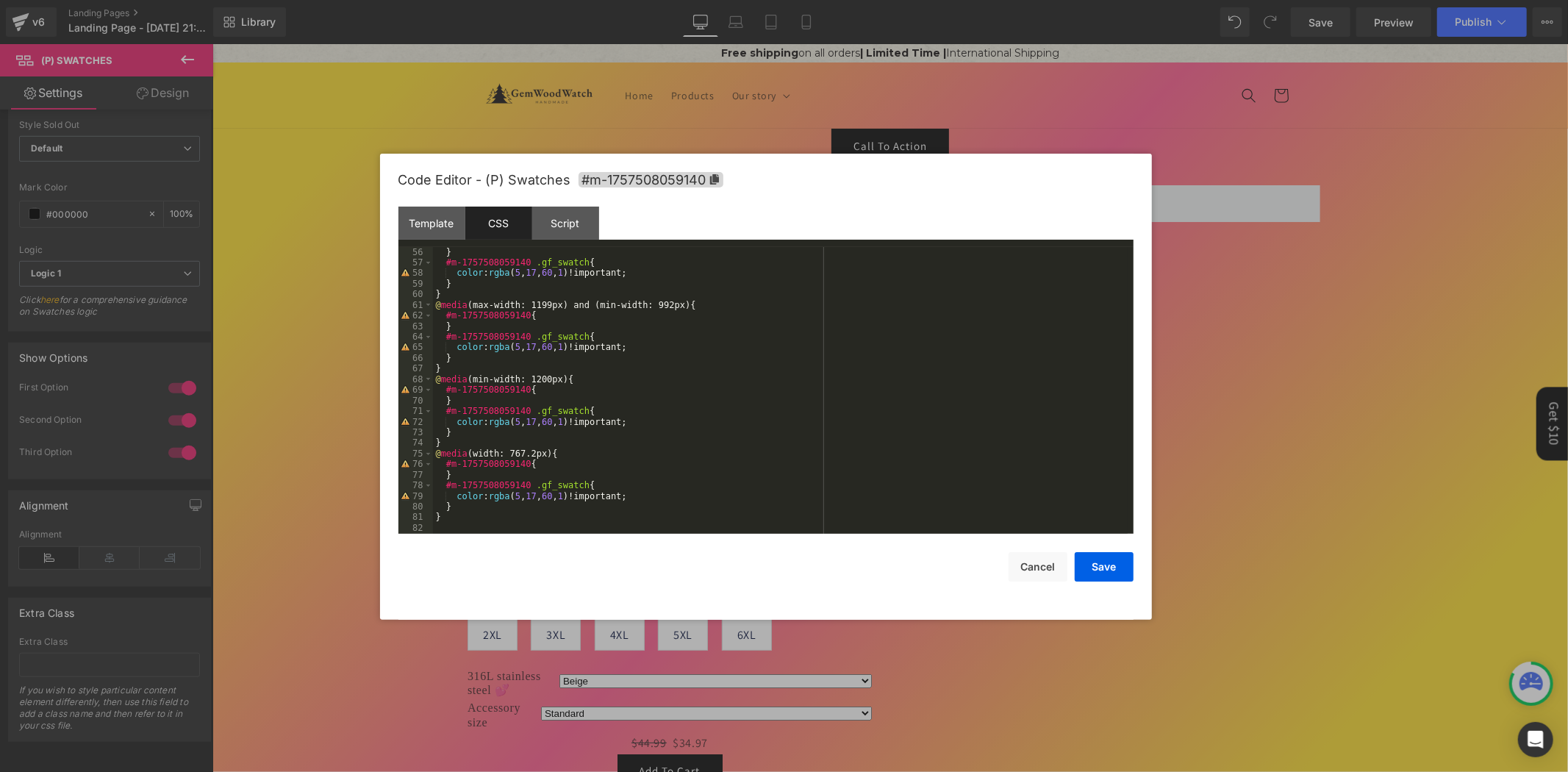
scroll to position [584, 0]
click at [573, 519] on div "} #m-1757508059140 .gf_swatch { color : rgba ( 5 , 17 , 60 , 1 )!important; } }…" at bounding box center [780, 401] width 694 height 308
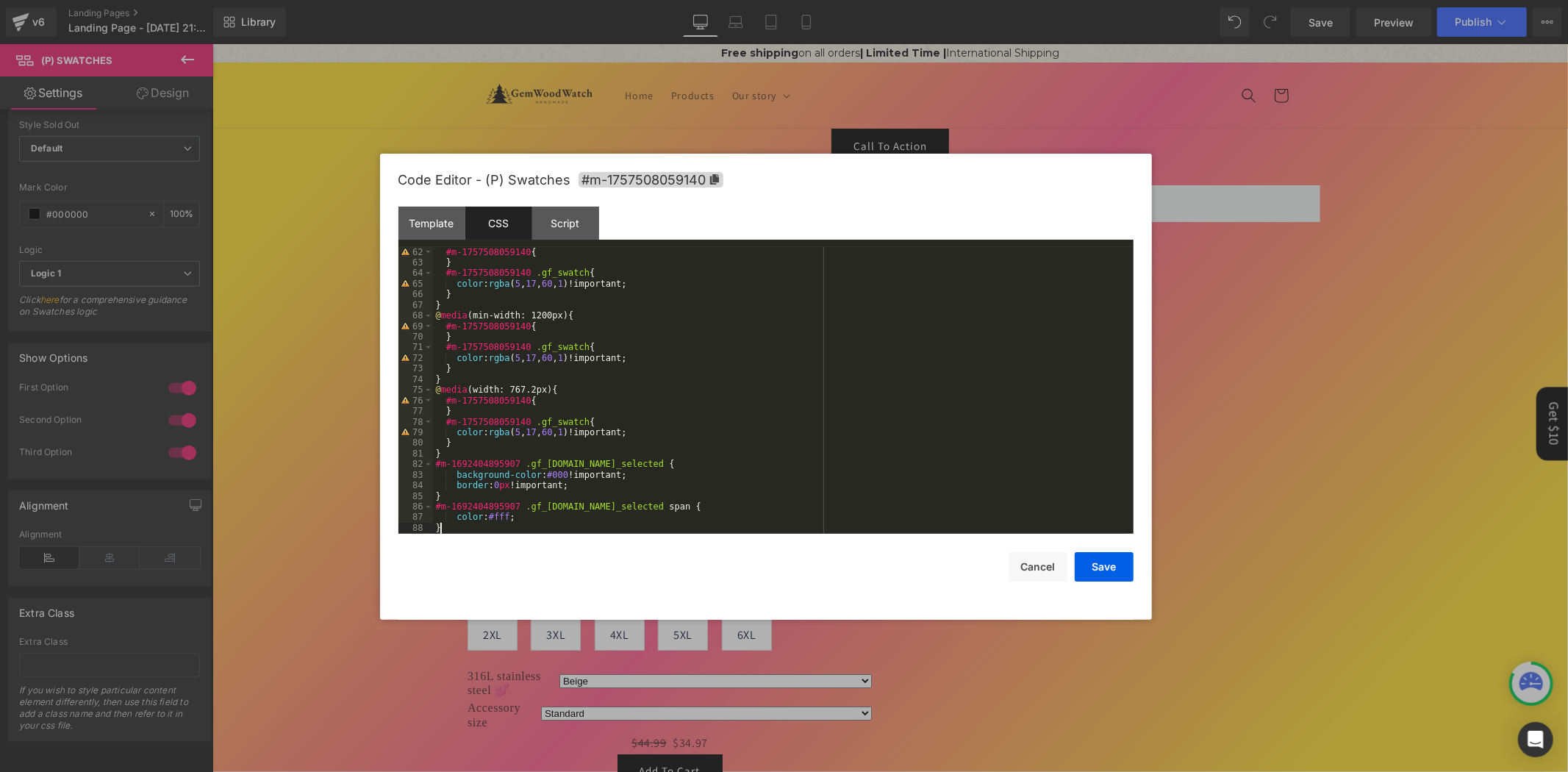
scroll to position [647, 0]
click at [505, 350] on div "#m-1757508059140 { } #m-1757508059140 .gf_swatch { color : rgba ( 5 , 17 , 60 ,…" at bounding box center [780, 401] width 694 height 308
click at [480, 463] on div "#m-1757508059140 { } #m-1757508059140 .gf_swatch { color : rgba ( 5 , 17 , 60 ,…" at bounding box center [780, 401] width 694 height 308
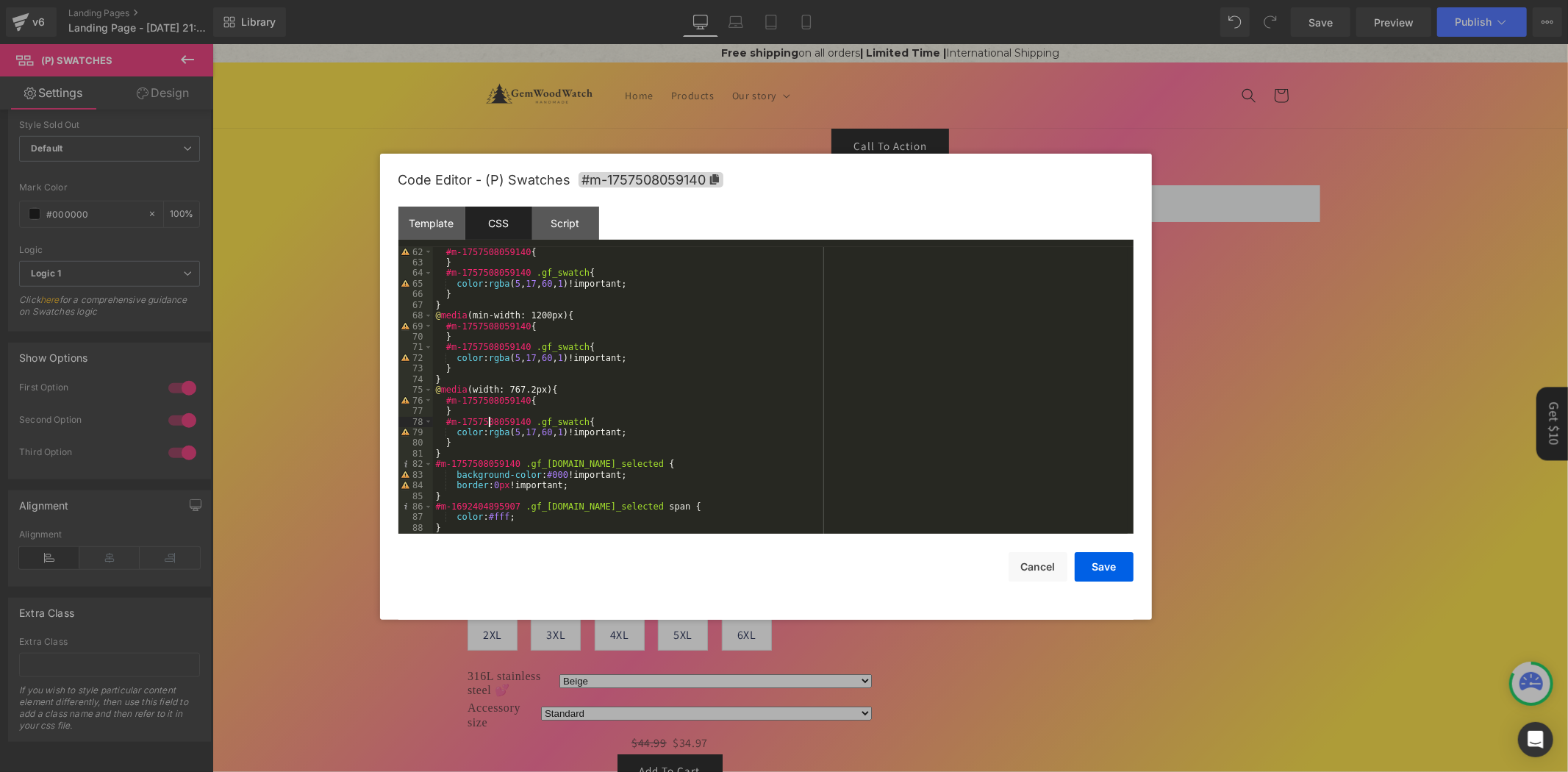
click at [489, 423] on div "#m-1757508059140 { } #m-1757508059140 .gf_swatch { color : rgba ( 5 , 17 , 60 ,…" at bounding box center [780, 401] width 694 height 308
click at [480, 515] on div "#m-1757508059140 { } #m-1757508059140 .gf_swatch { color : rgba ( 5 , 17 , 60 ,…" at bounding box center [780, 401] width 694 height 308
click at [488, 503] on div "#m-1757508059140 { } #m-1757508059140 .gf_swatch { color : rgba ( 5 , 17 , 60 ,…" at bounding box center [780, 401] width 694 height 308
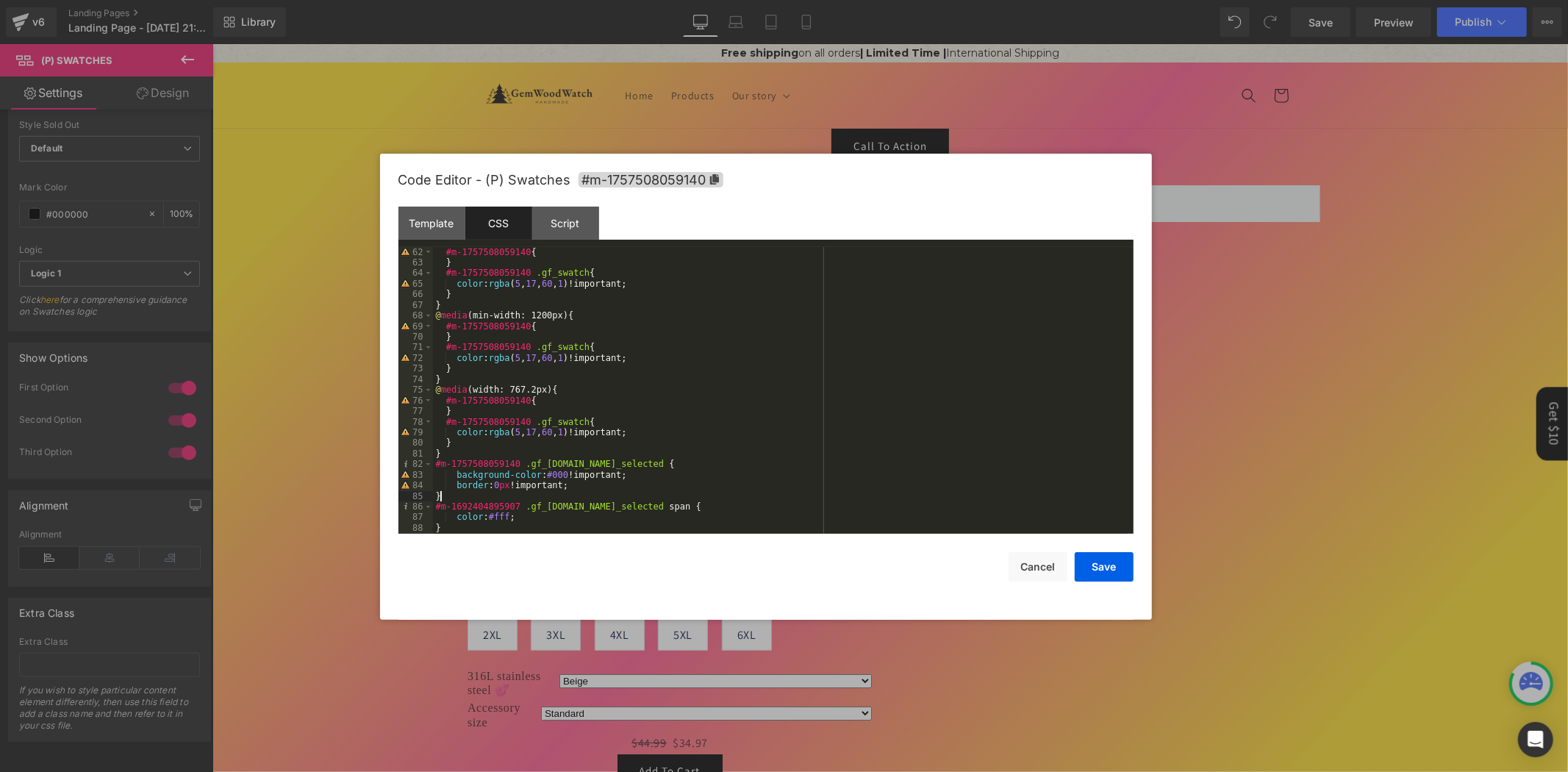
click at [488, 503] on div "#m-1757508059140 { } #m-1757508059140 .gf_swatch { color : rgba ( 5 , 17 , 60 ,…" at bounding box center [780, 401] width 694 height 308
click at [488, 505] on div "#m-1757508059140 { } #m-1757508059140 .gf_swatch { color : rgba ( 5 , 17 , 60 ,…" at bounding box center [780, 401] width 694 height 308
click at [1118, 570] on button "Save" at bounding box center [1104, 567] width 59 height 30
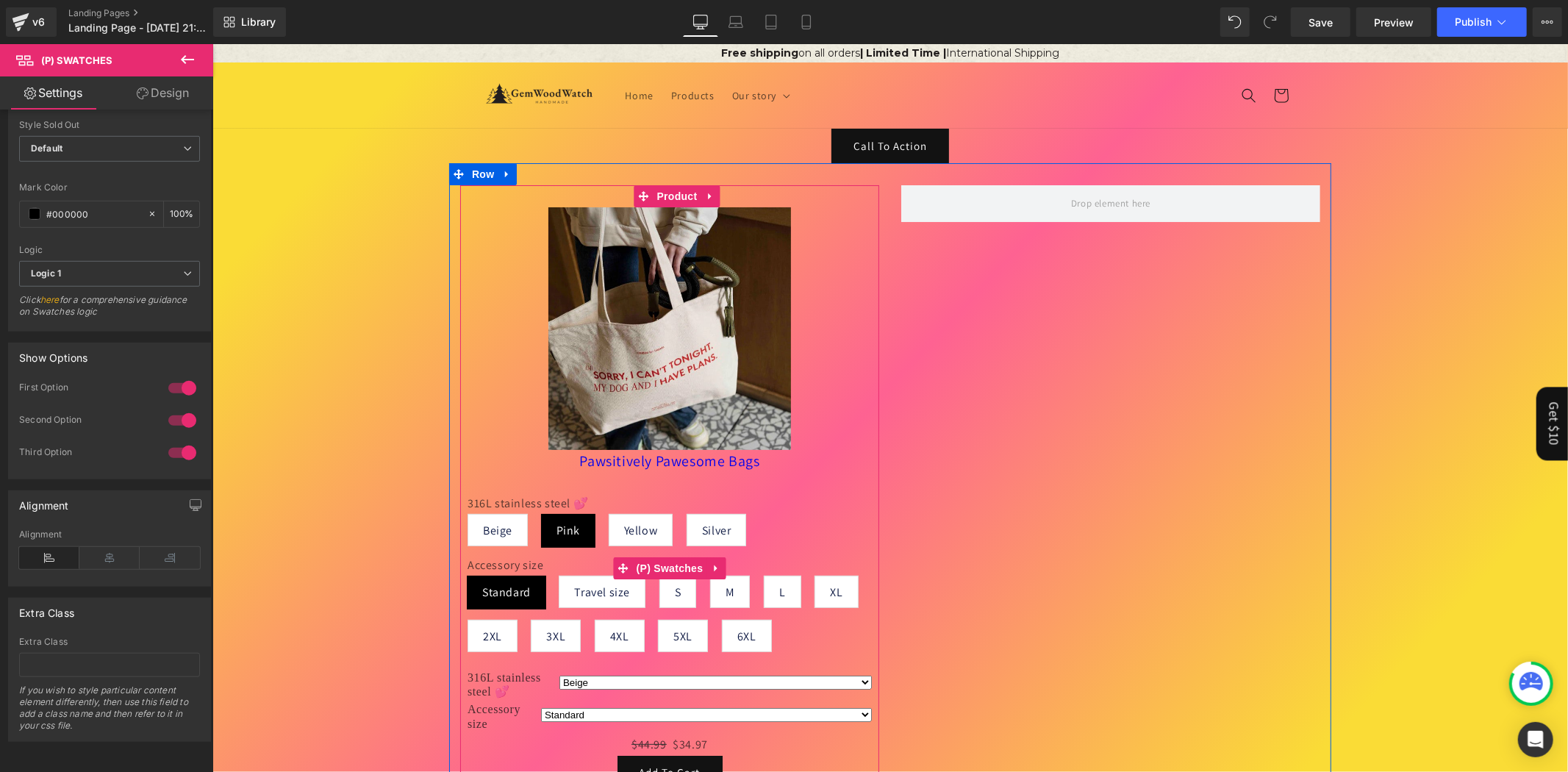
click at [573, 588] on span "Travel size" at bounding box center [601, 590] width 56 height 30
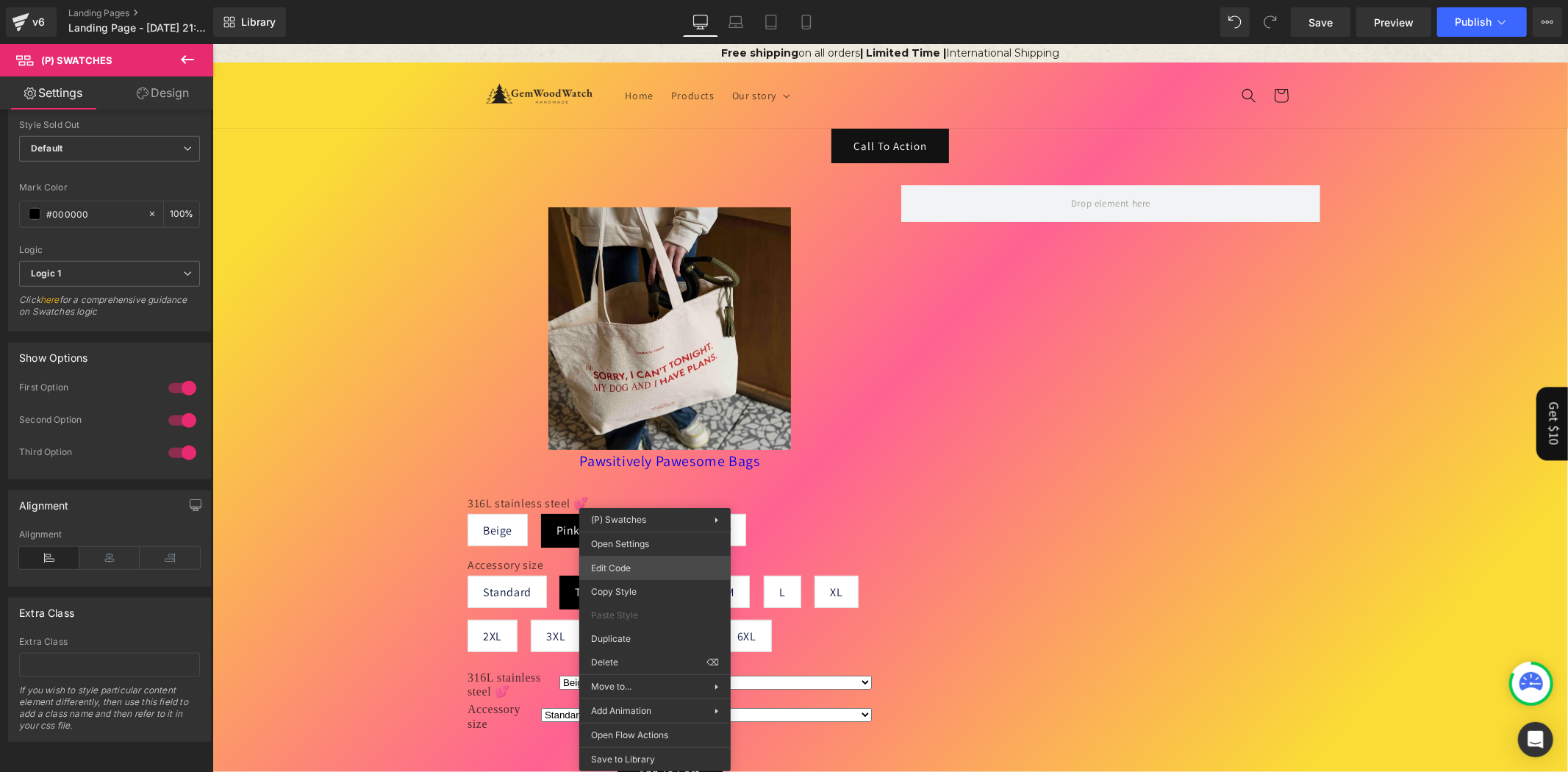
click at [643, 0] on div "(P) Swatches You are previewing how the will restyle your page. You can not edi…" at bounding box center [784, 0] width 1568 height 0
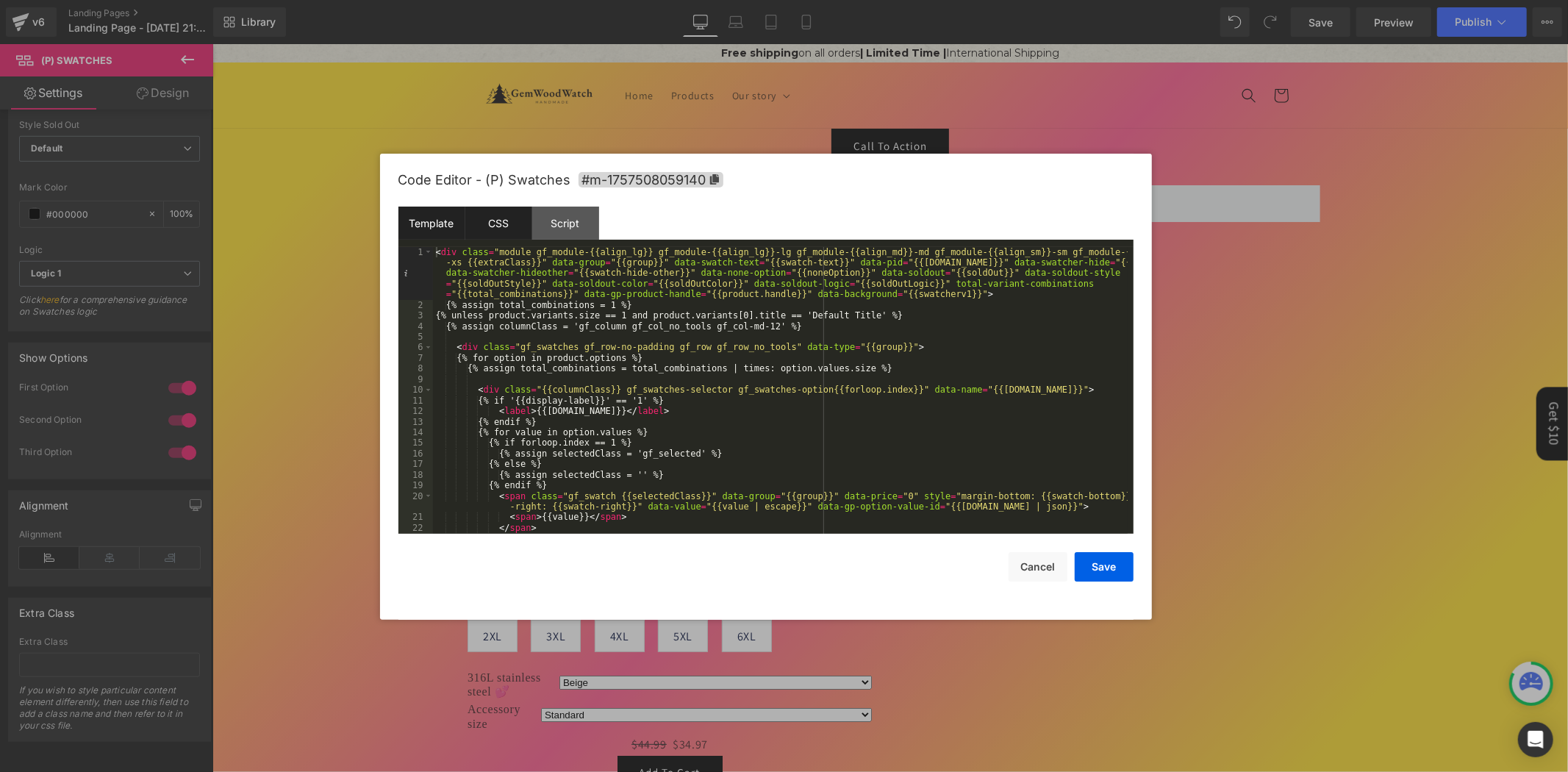
click at [506, 220] on div "CSS" at bounding box center [499, 223] width 67 height 33
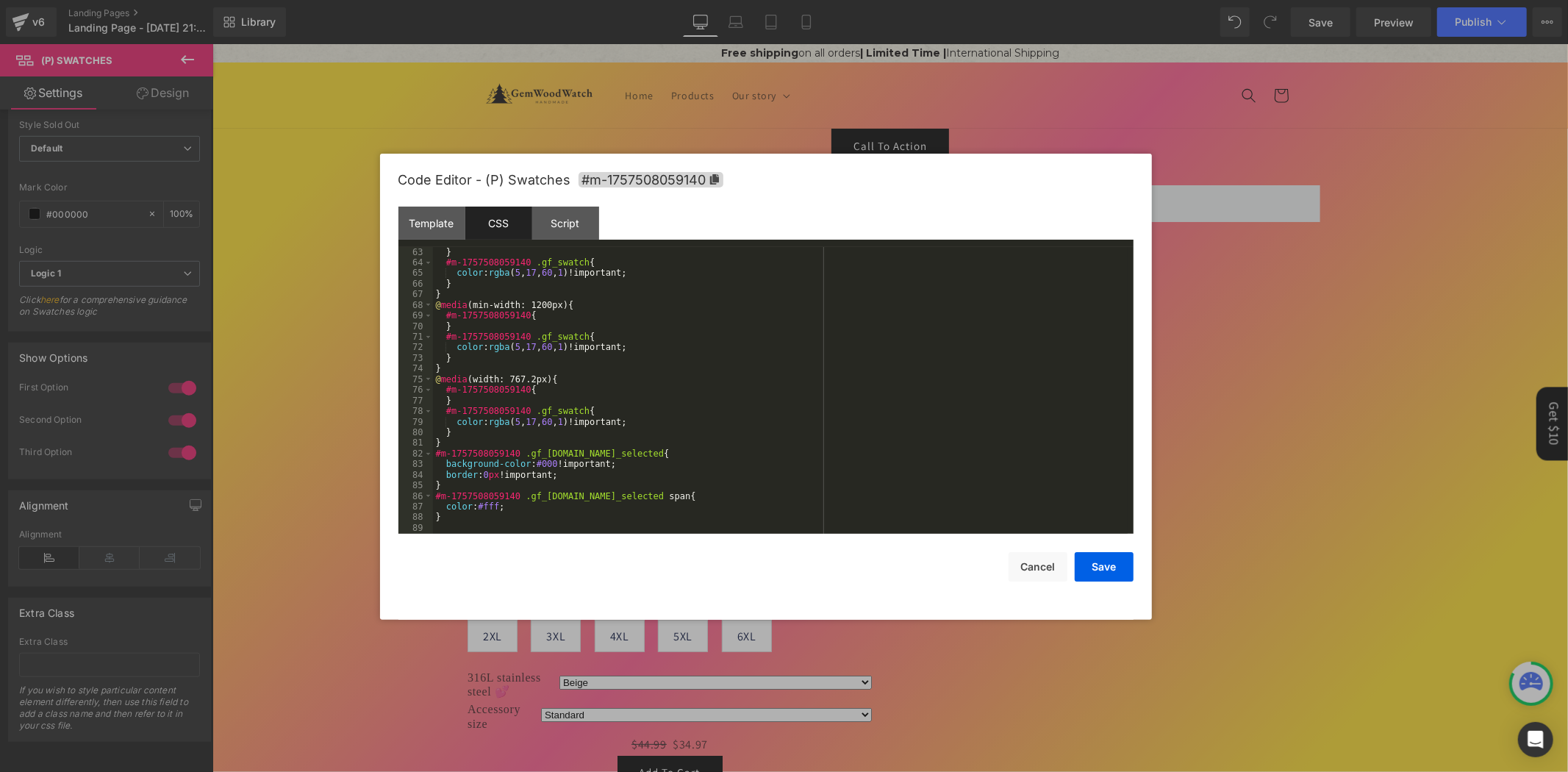
scroll to position [659, 0]
drag, startPoint x: 244, startPoint y: 276, endPoint x: 50, endPoint y: 252, distance: 195.5
click at [244, 276] on div at bounding box center [784, 386] width 1568 height 772
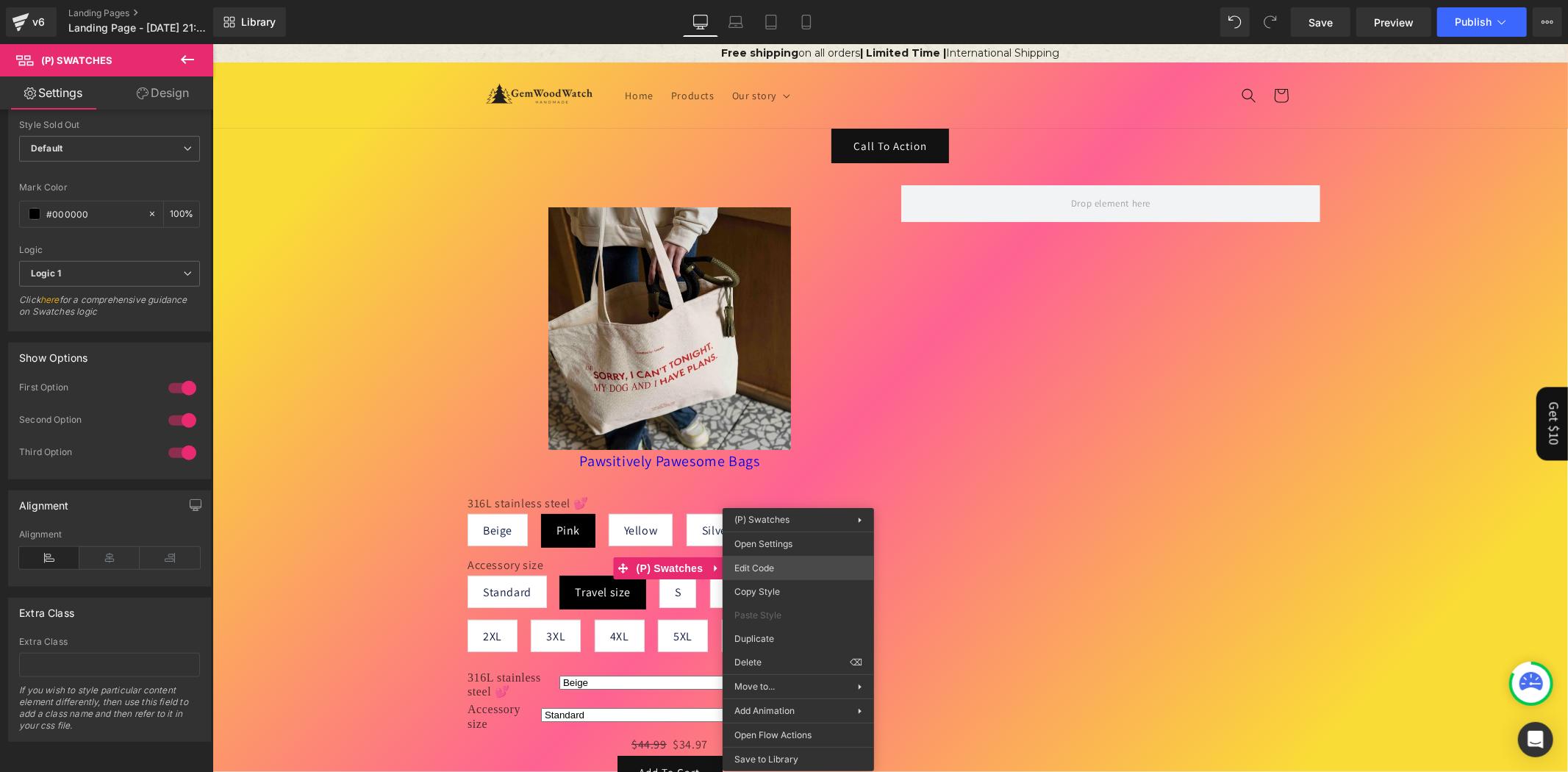
click at [791, 0] on div "(P) Swatches You are previewing how the will restyle your page. You can not edi…" at bounding box center [784, 0] width 1568 height 0
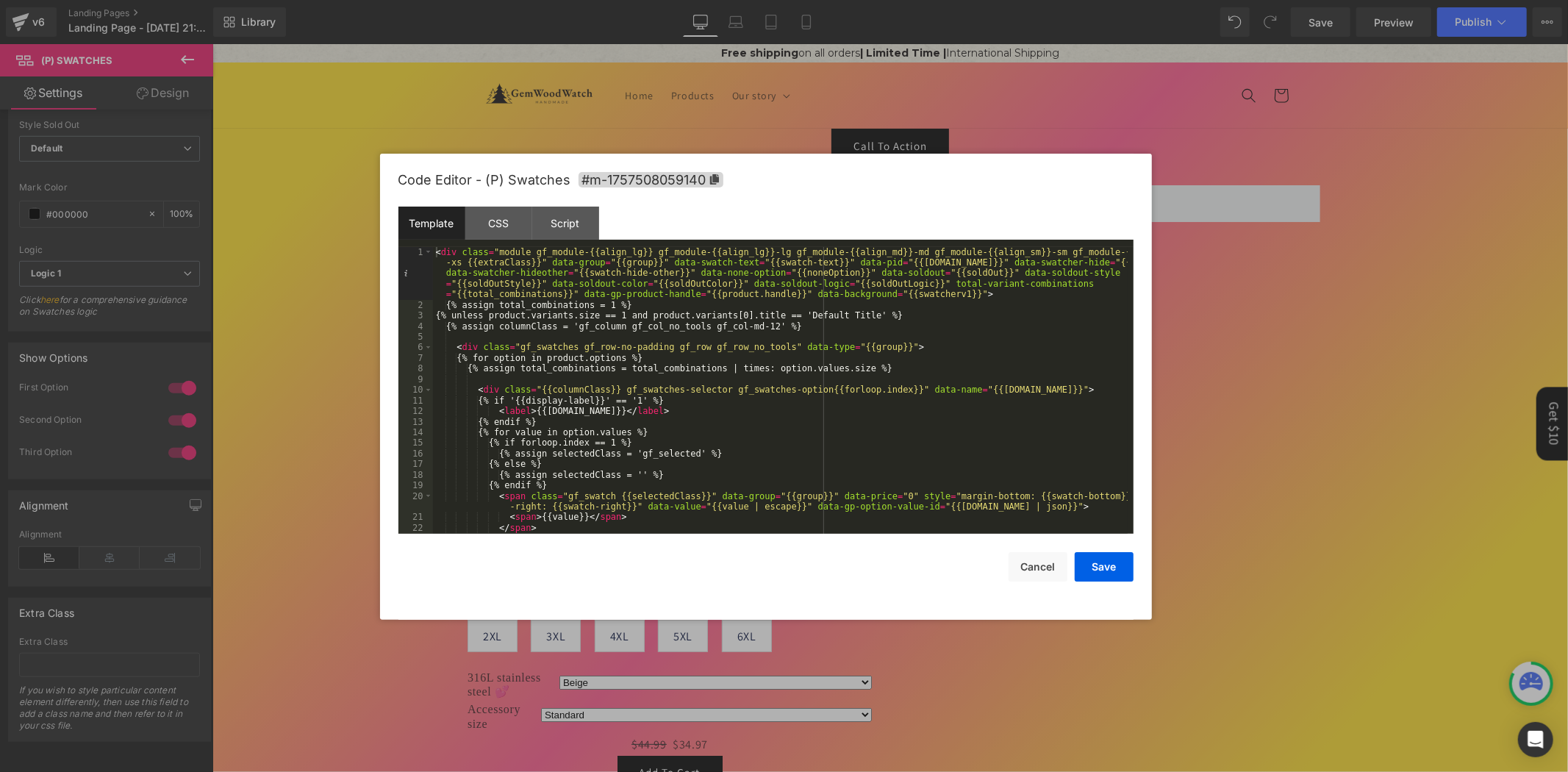
click at [831, 116] on div at bounding box center [784, 386] width 1568 height 772
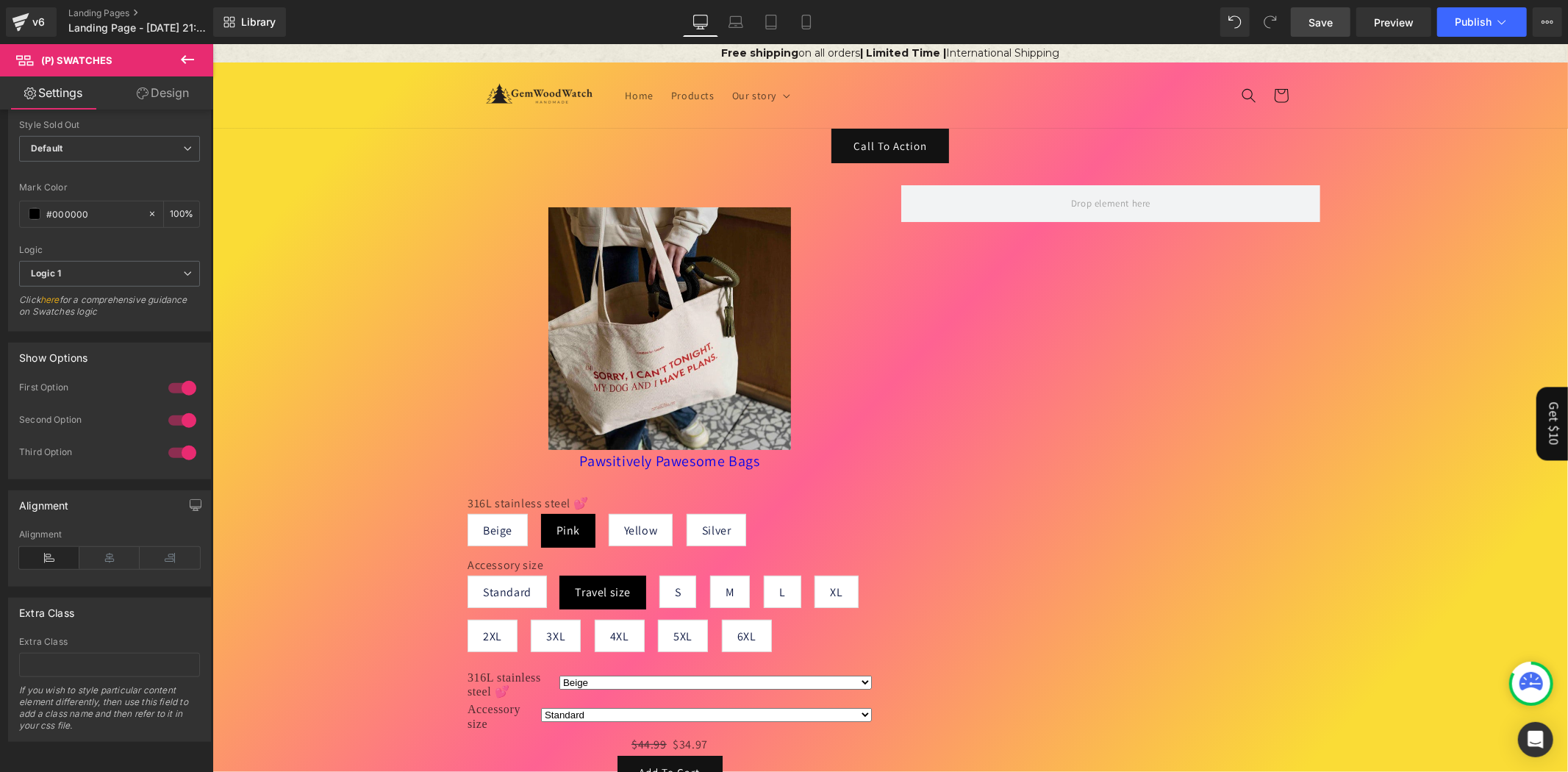
click at [1329, 30] on link "Save" at bounding box center [1320, 22] width 60 height 30
